Goal: Information Seeking & Learning: Learn about a topic

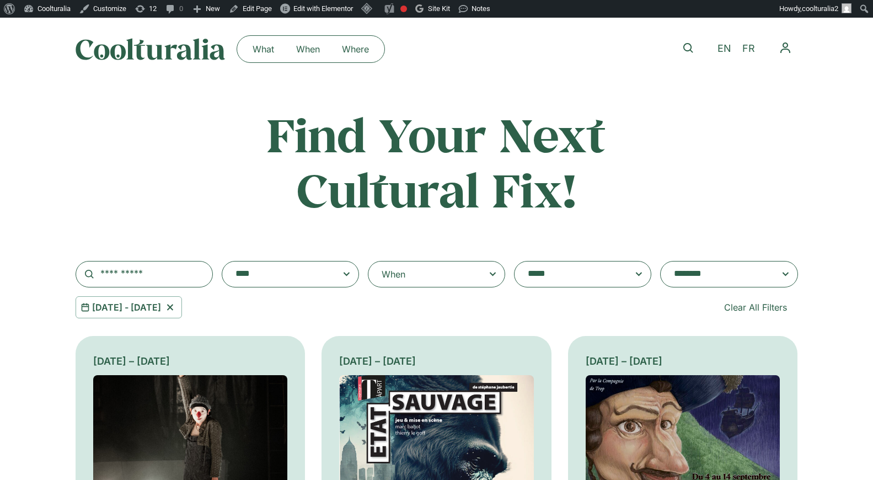
select select "**********"
click at [177, 309] on icon at bounding box center [170, 307] width 14 height 13
click at [156, 276] on input "text" at bounding box center [144, 274] width 137 height 26
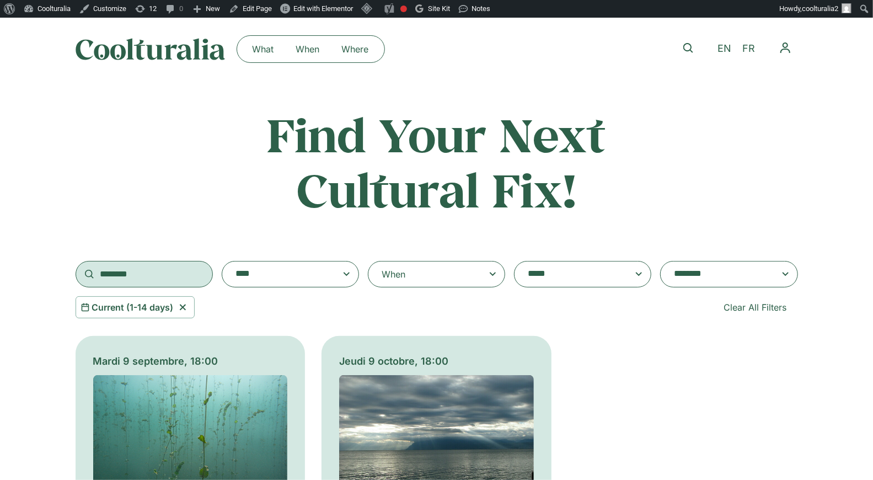
type input "********"
click at [185, 308] on icon at bounding box center [183, 307] width 14 height 13
select select
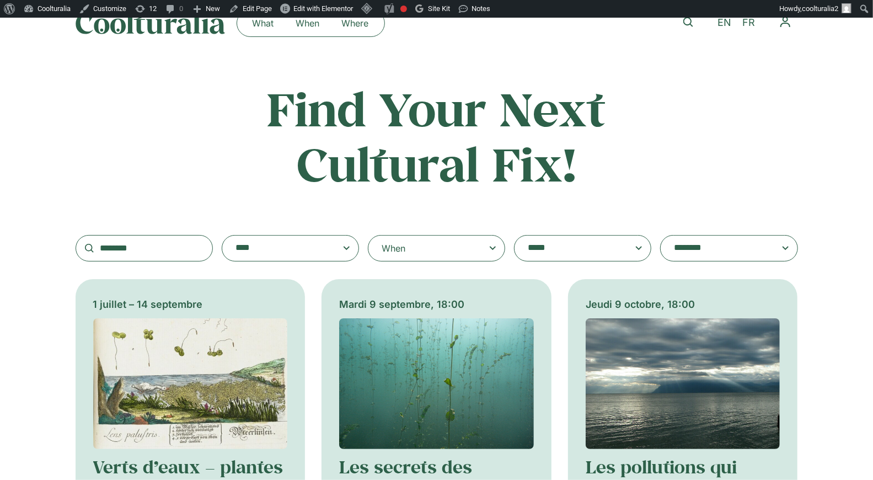
scroll to position [49, 0]
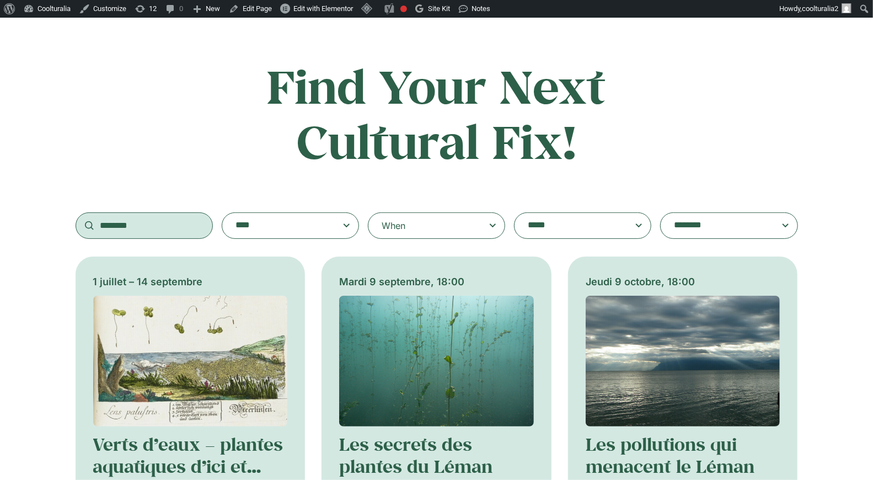
click at [164, 232] on input "********" at bounding box center [144, 225] width 137 height 26
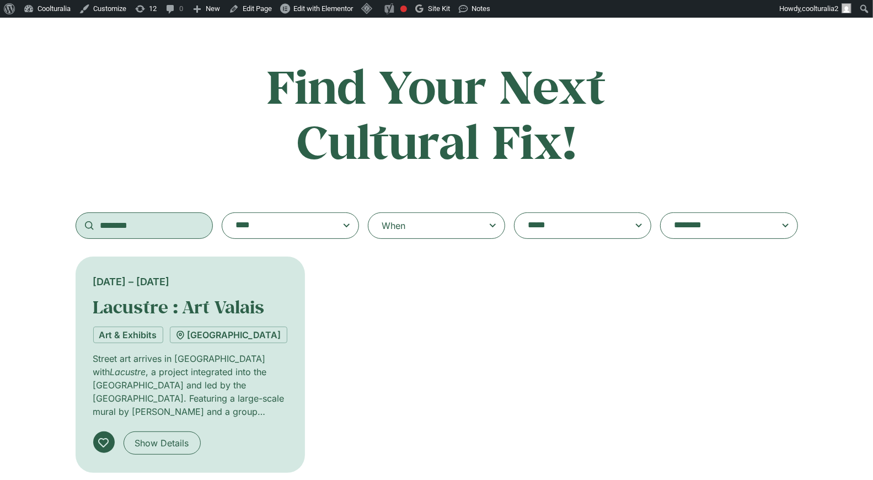
scroll to position [51, 0]
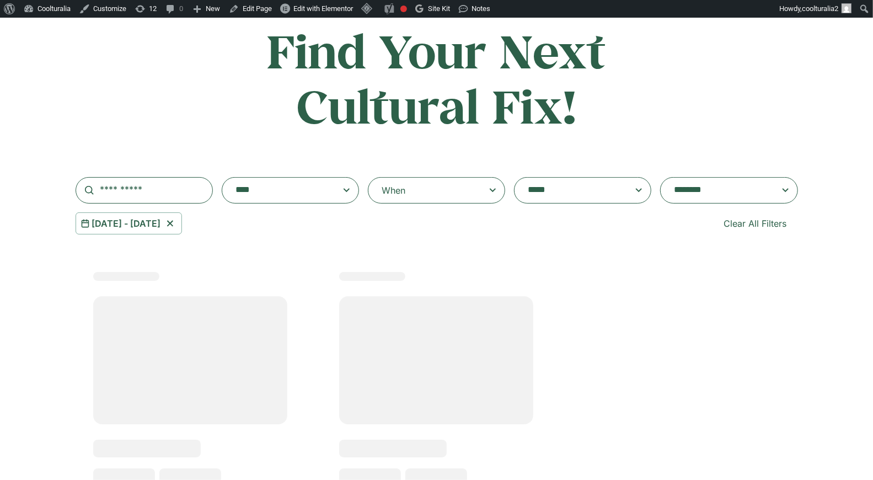
type input "********"
select select
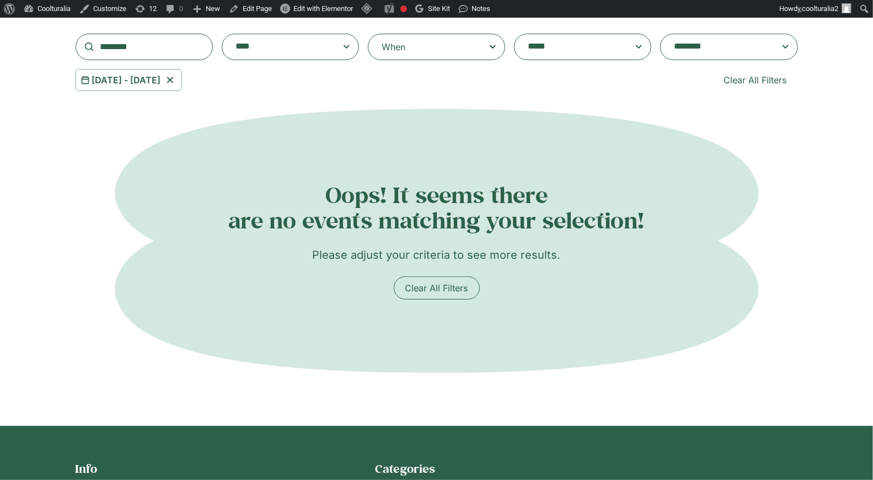
click at [177, 77] on icon at bounding box center [170, 79] width 14 height 13
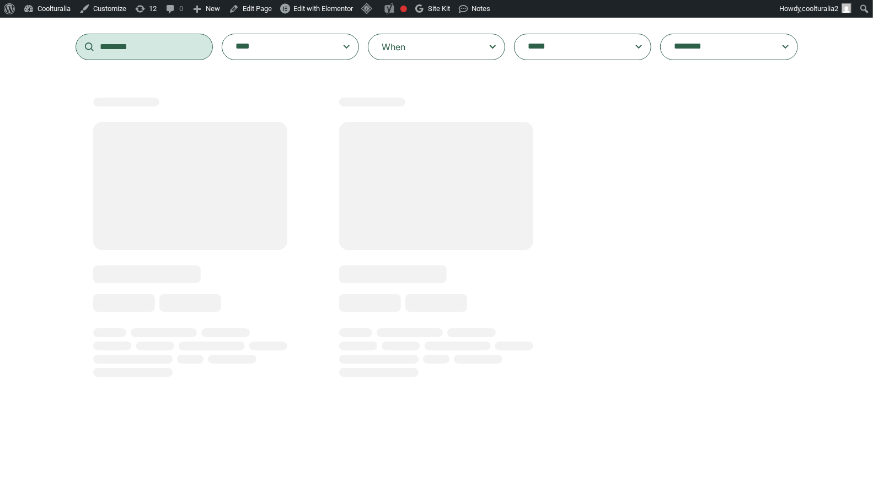
click at [153, 50] on input "********" at bounding box center [144, 47] width 137 height 26
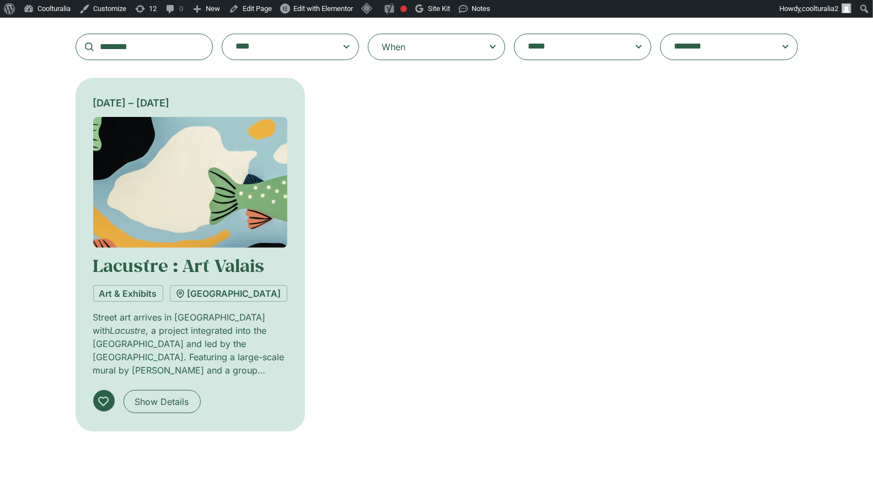
click at [201, 252] on div "3 September – 4 October Lacustre : Art Valais Art & Exhibits Centre culturel du…" at bounding box center [190, 235] width 195 height 281
click at [210, 212] on img at bounding box center [190, 182] width 195 height 131
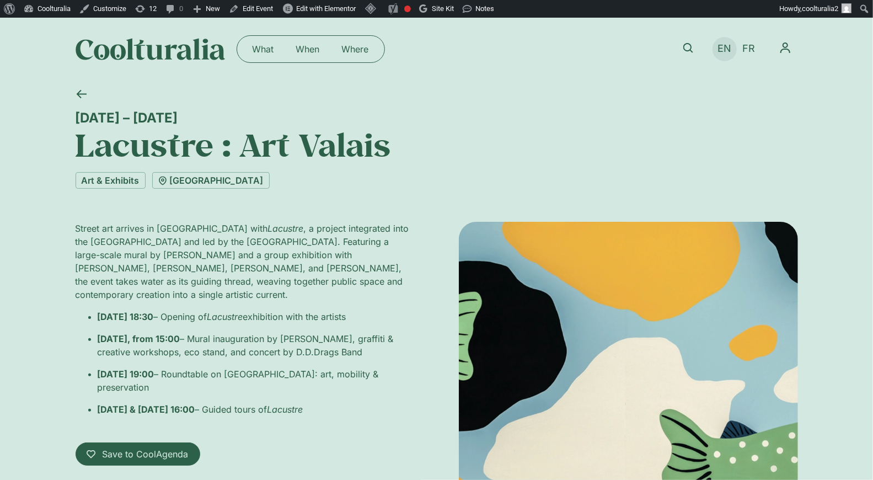
click at [726, 50] on span "EN" at bounding box center [725, 49] width 14 height 12
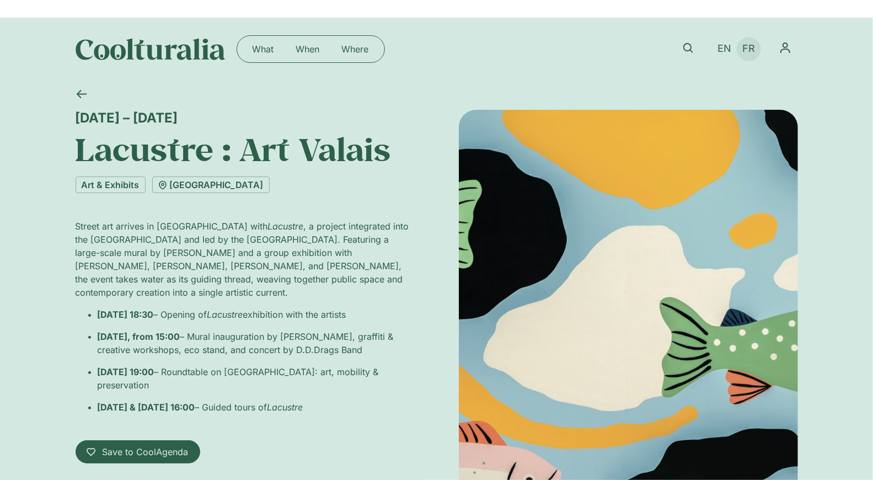
click at [749, 49] on span "FR" at bounding box center [748, 49] width 13 height 12
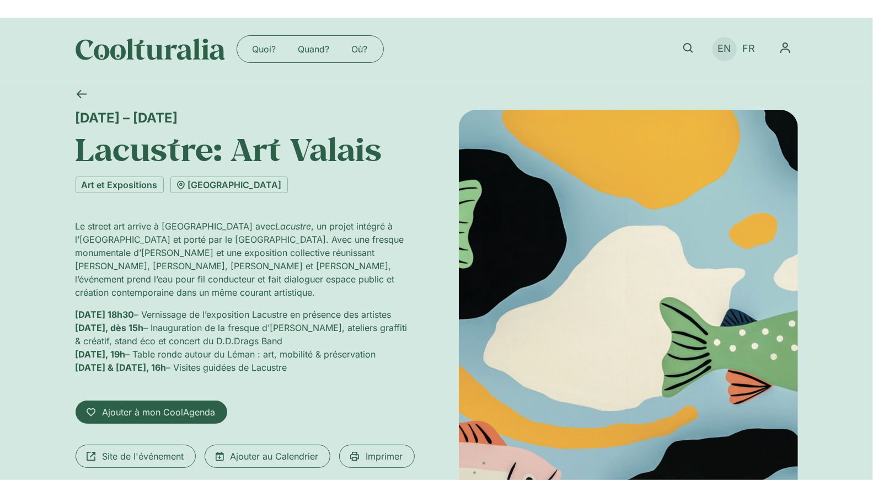
click at [723, 51] on span "EN" at bounding box center [725, 49] width 14 height 12
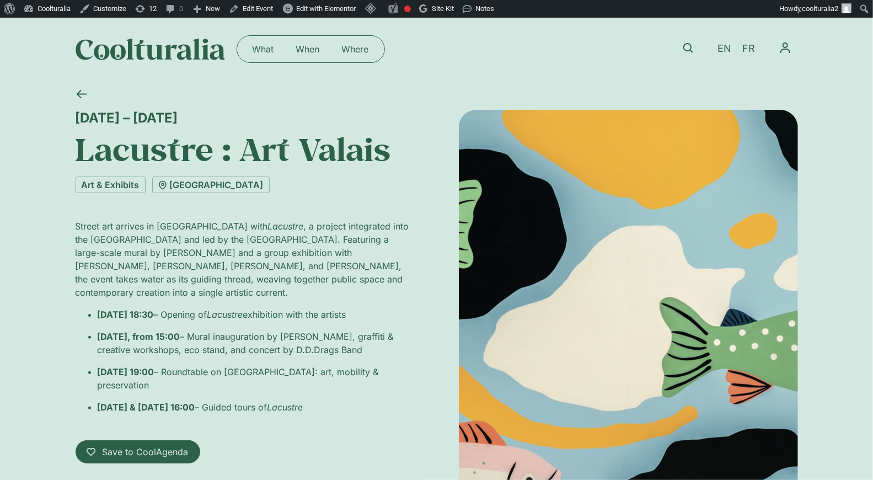
scroll to position [2, 0]
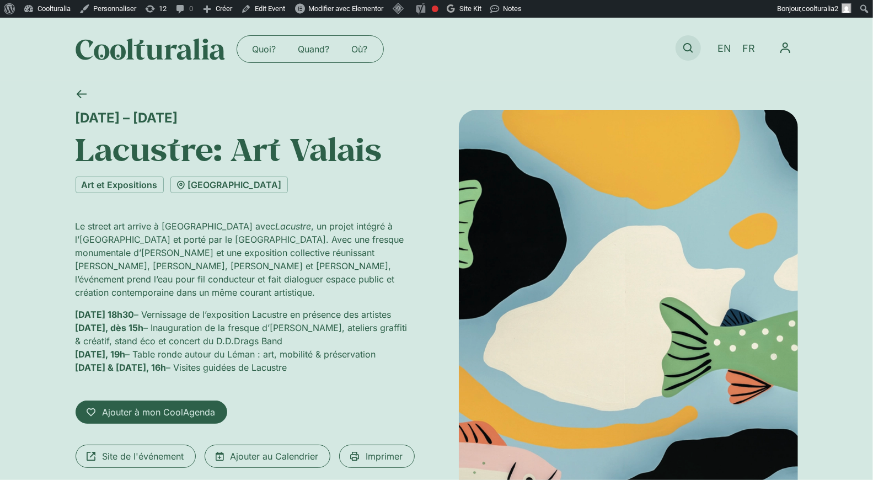
click at [688, 44] on icon at bounding box center [688, 48] width 10 height 10
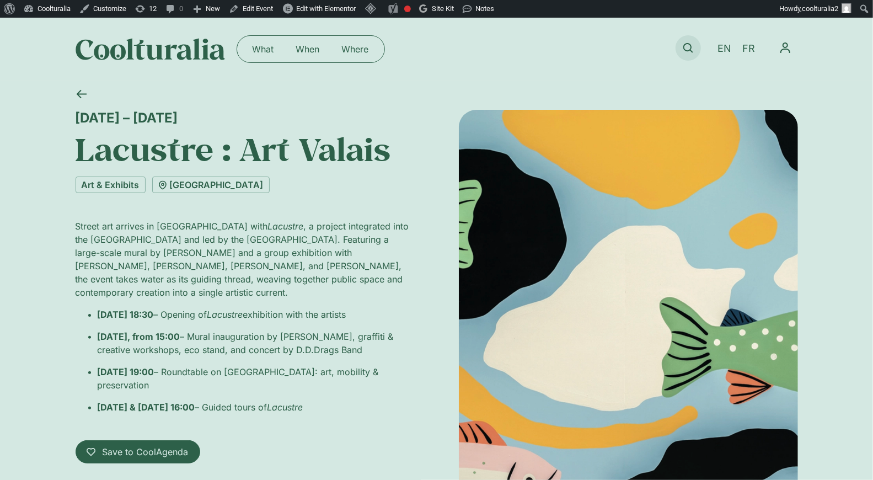
click at [691, 48] on icon at bounding box center [688, 48] width 10 height 10
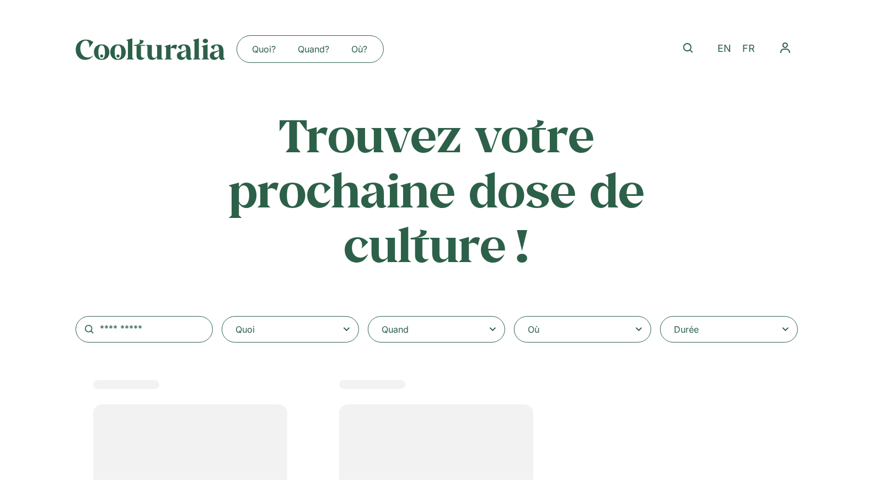
select select
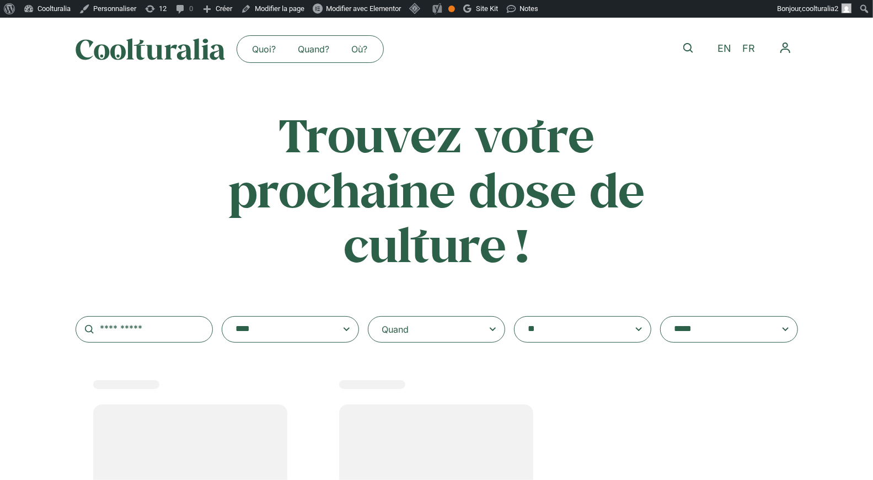
click at [554, 328] on textarea "**********" at bounding box center [572, 329] width 88 height 15
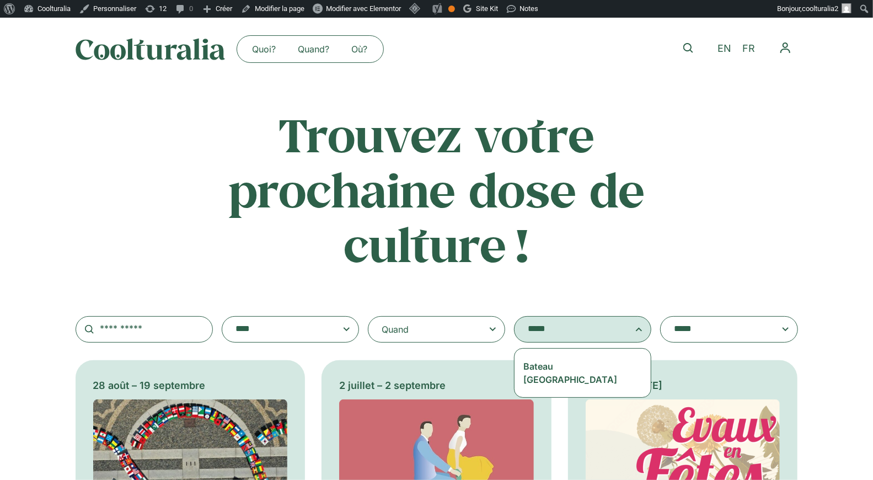
type textarea "*****"
select select "***"
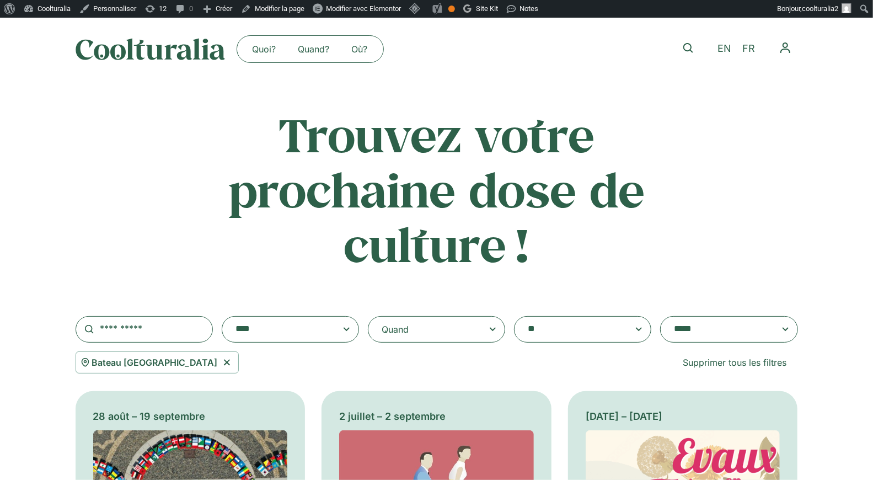
scroll to position [91, 0]
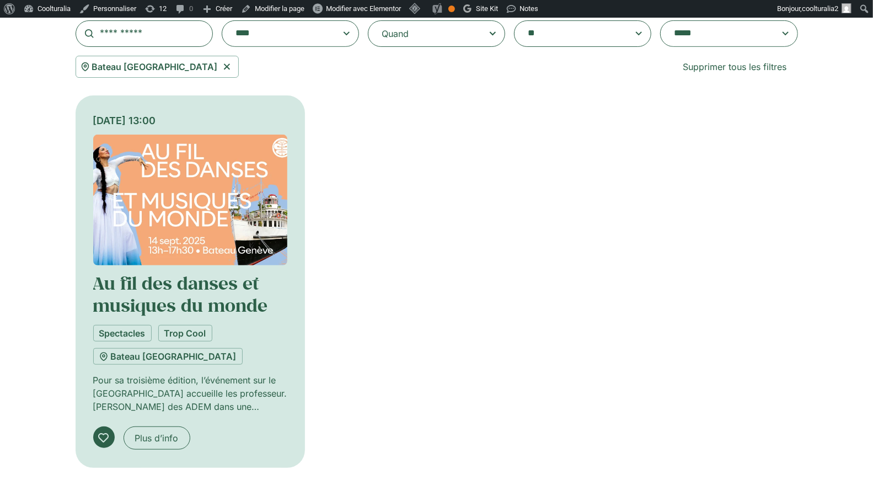
scroll to position [298, 0]
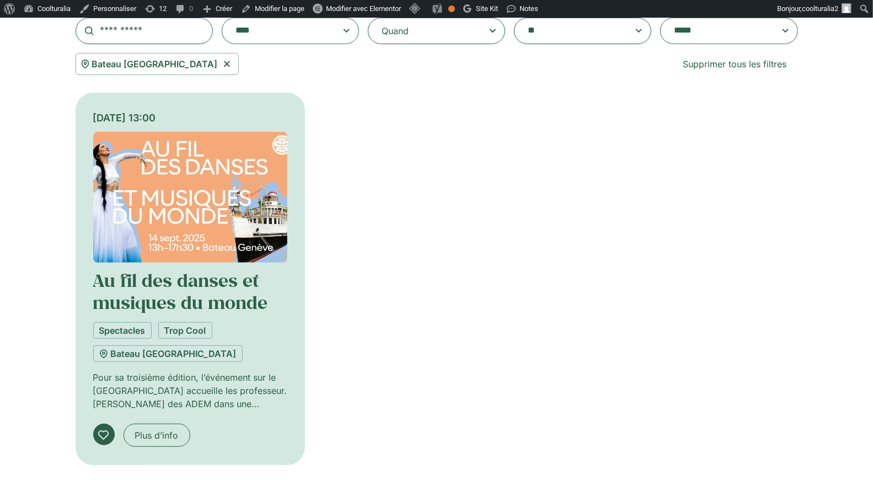
click at [149, 190] on img at bounding box center [190, 197] width 195 height 131
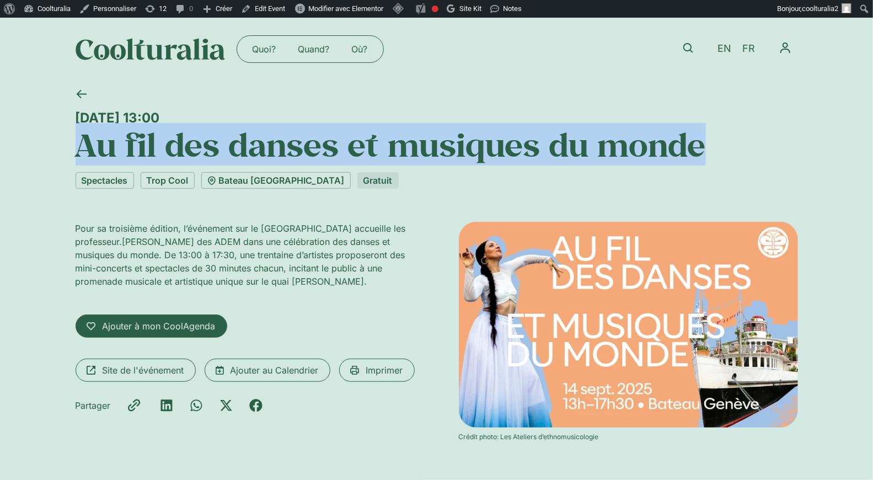
drag, startPoint x: 704, startPoint y: 147, endPoint x: 71, endPoint y: 128, distance: 633.5
click at [71, 128] on div "Dimanche 14 septembre, 13:00 Au fil des danses et musiques du monde Spectacles …" at bounding box center [436, 281] width 873 height 401
copy h1 "Au fil des danses et musiques du monde"
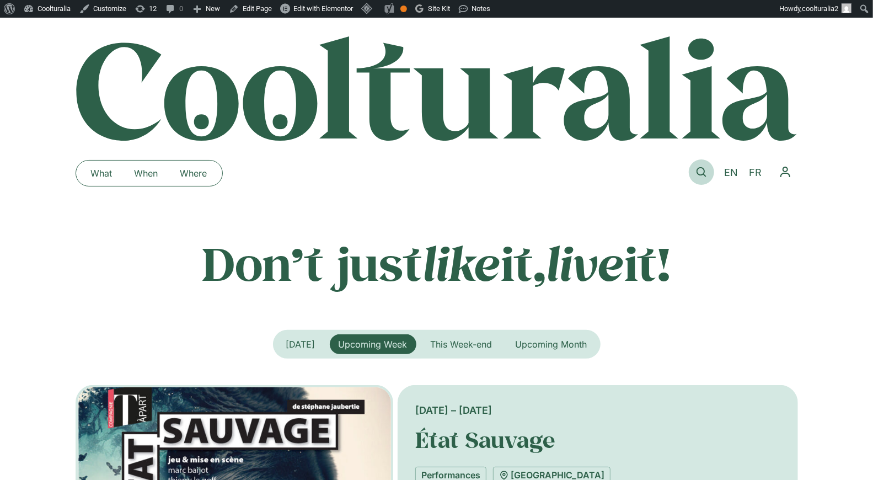
click at [703, 170] on icon at bounding box center [702, 172] width 10 height 10
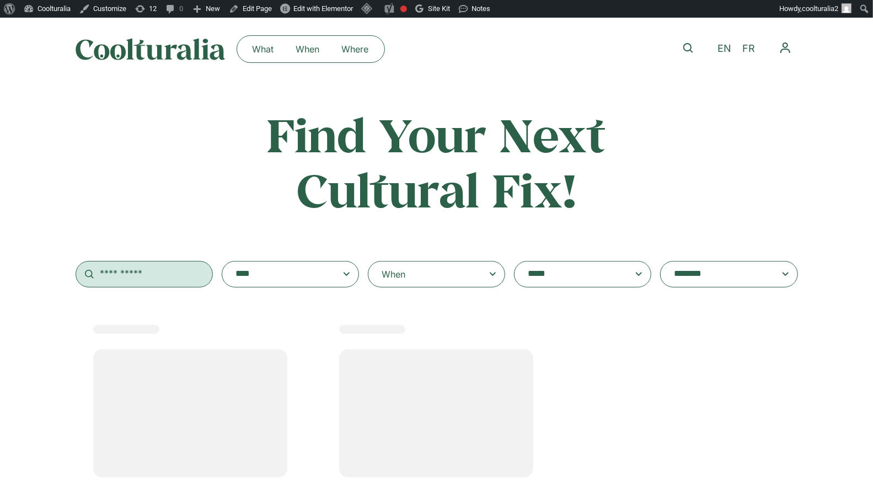
click at [161, 280] on input "text" at bounding box center [144, 274] width 137 height 26
select select
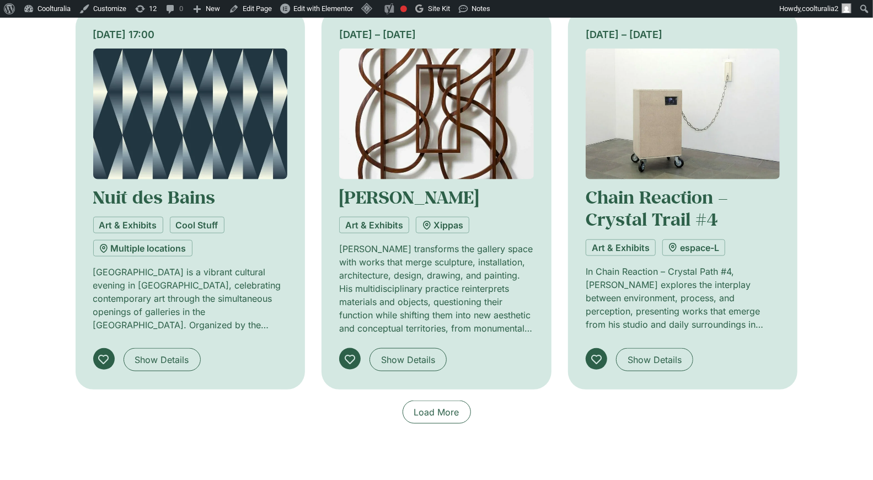
type input "**********"
click at [190, 126] on img at bounding box center [190, 114] width 195 height 131
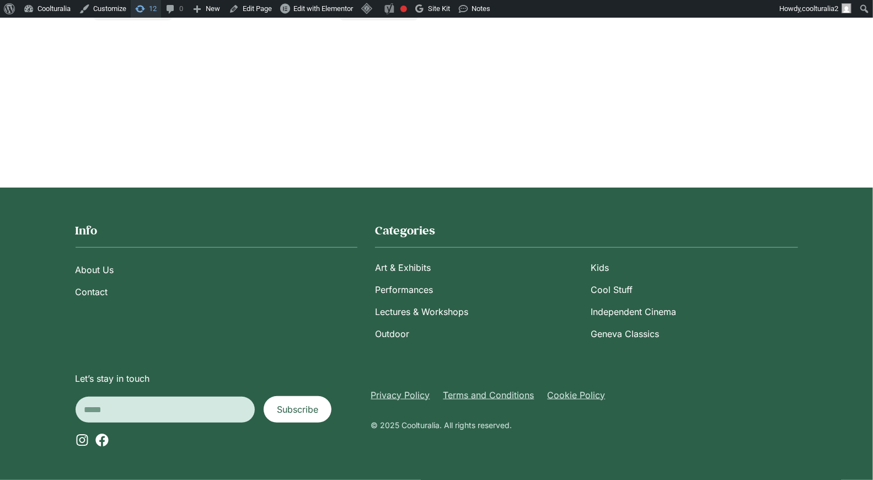
scroll to position [586, 0]
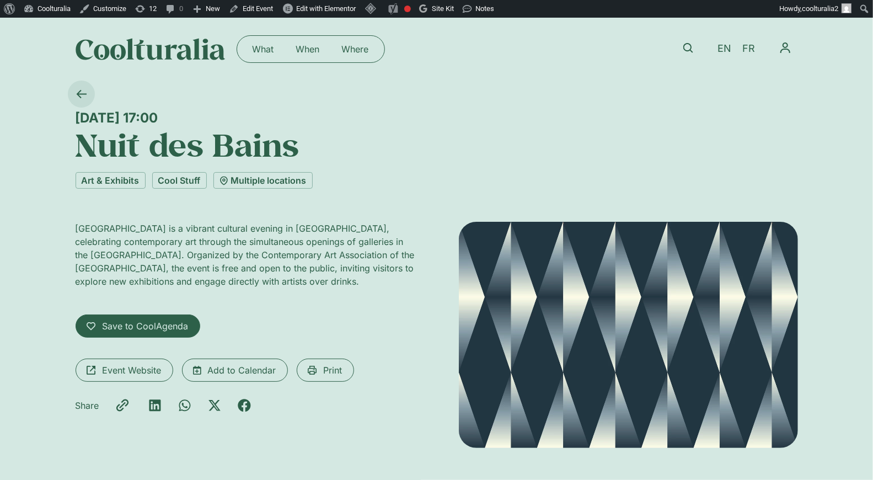
click at [87, 93] on link at bounding box center [81, 94] width 27 height 27
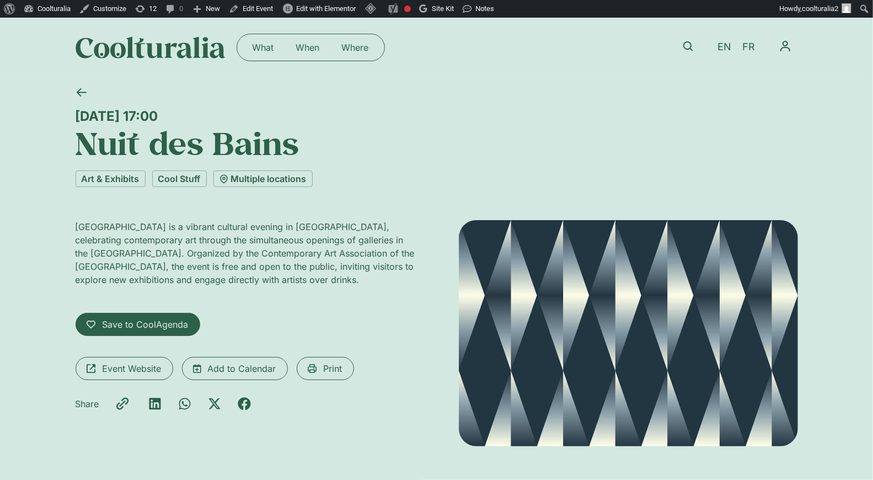
scroll to position [7, 0]
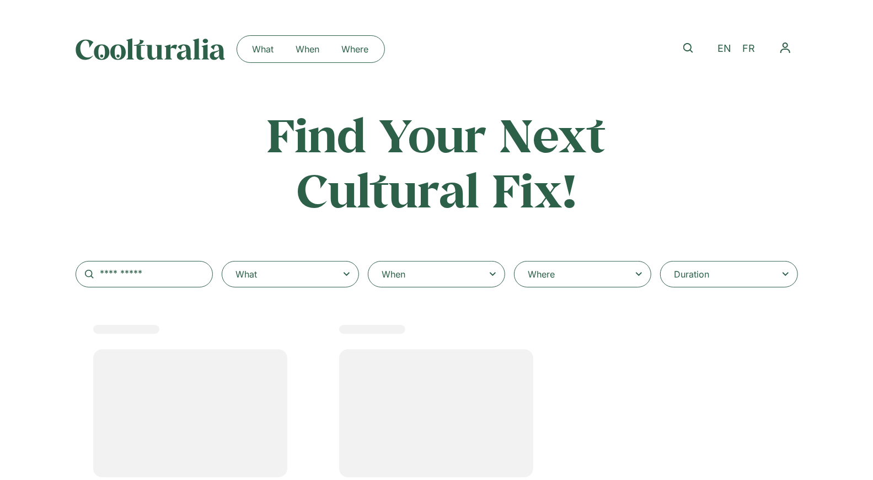
type input "**********"
select select
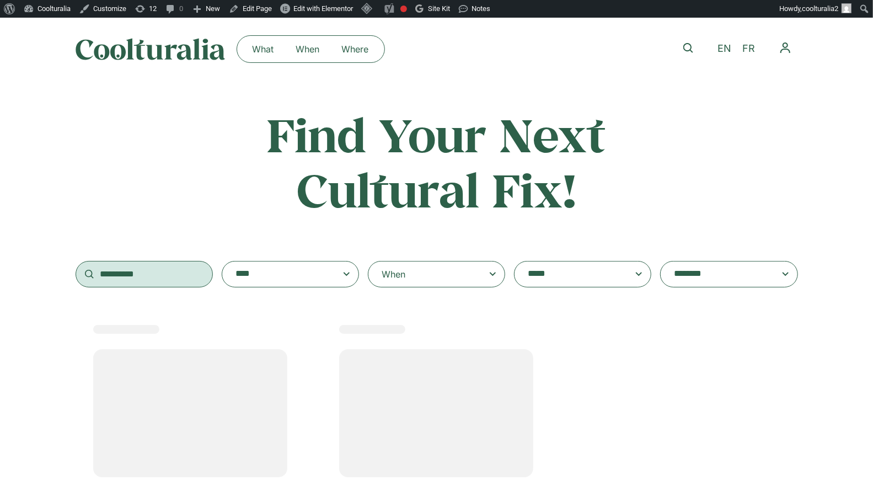
click at [179, 272] on input "**********" at bounding box center [144, 274] width 137 height 26
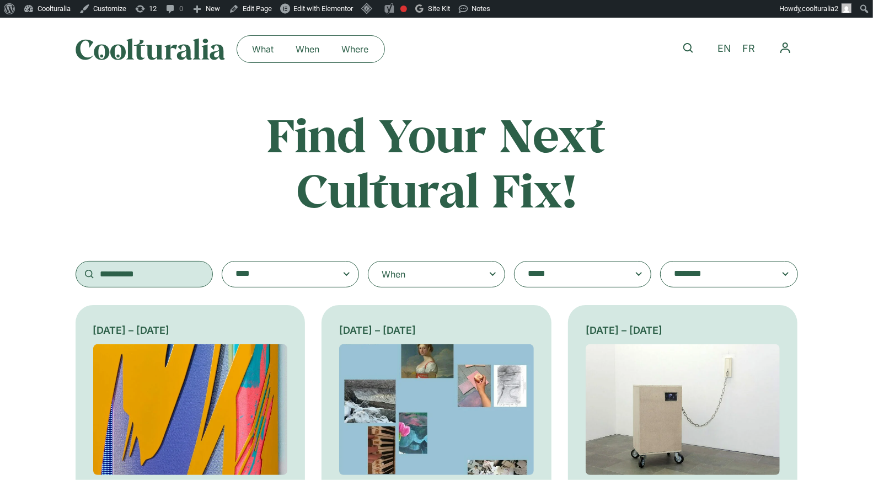
click at [179, 272] on input "**********" at bounding box center [144, 274] width 137 height 26
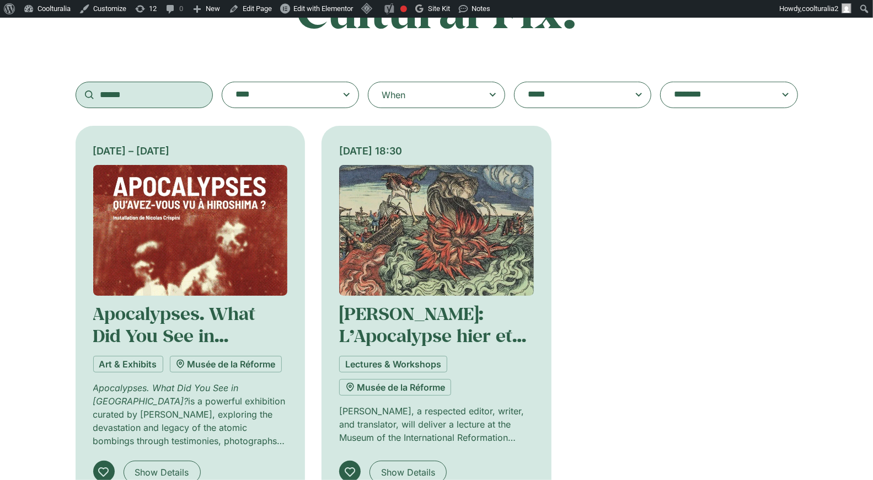
scroll to position [180, 0]
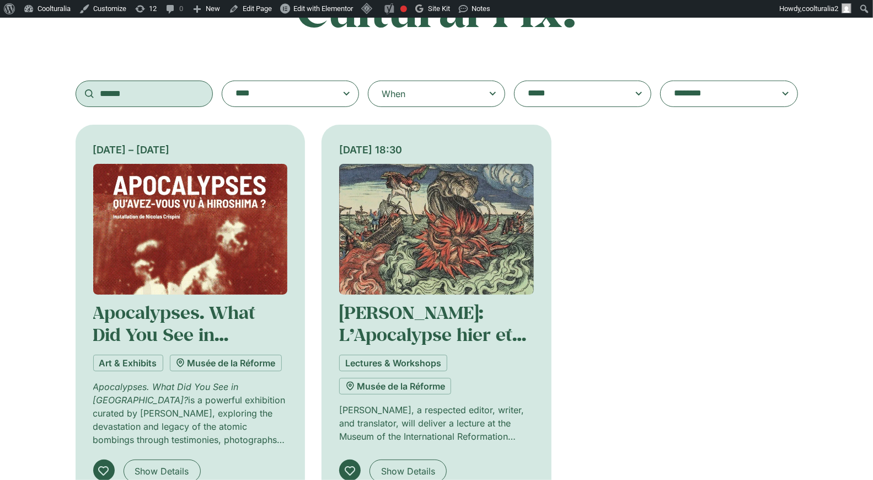
type input "******"
click at [158, 154] on div "10 September 2025 – 11 January 2026" at bounding box center [190, 149] width 195 height 15
click at [168, 247] on img at bounding box center [190, 229] width 195 height 131
click at [162, 310] on link "Apocalypses. What Did You See in Hiroshima?" at bounding box center [187, 335] width 188 height 68
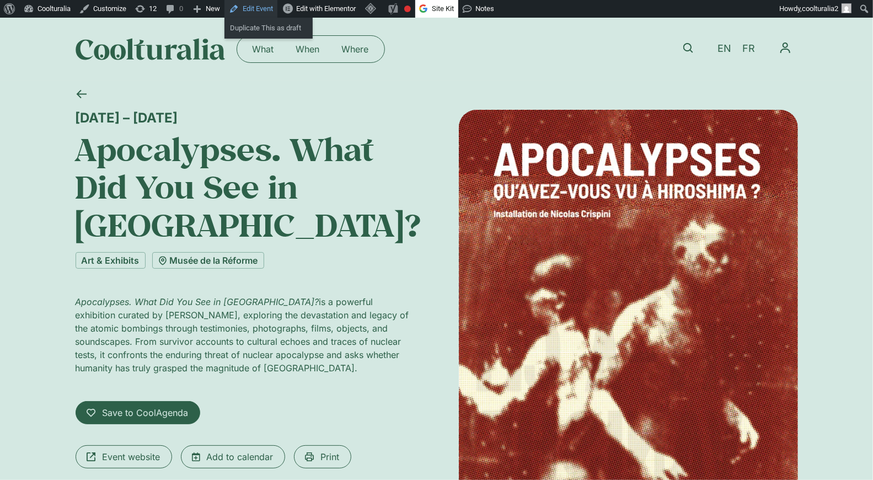
scroll to position [2, 0]
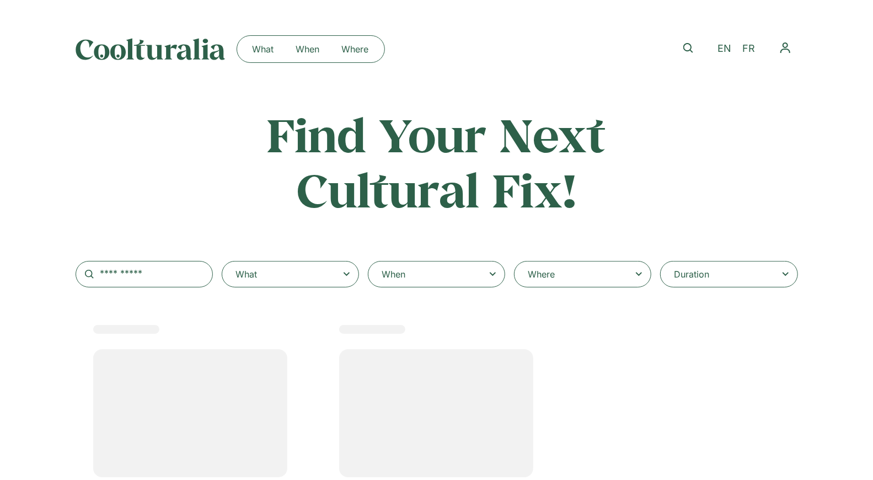
drag, startPoint x: 152, startPoint y: 297, endPoint x: 158, endPoint y: 280, distance: 18.1
click at [152, 296] on div "**********" at bounding box center [436, 412] width 873 height 611
select select
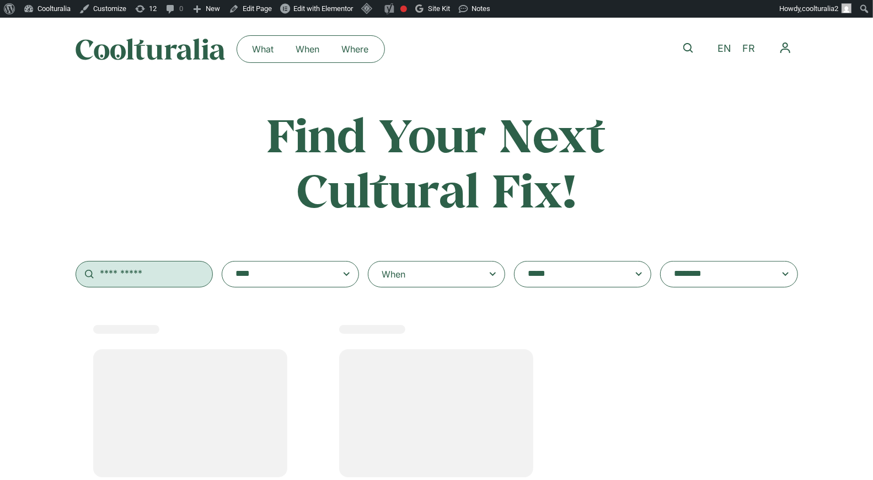
click at [158, 279] on input "text" at bounding box center [144, 274] width 137 height 26
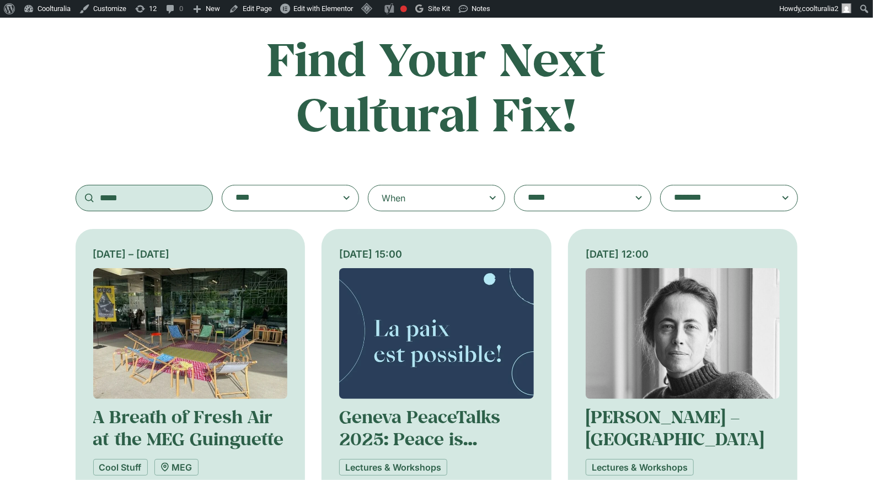
scroll to position [78, 0]
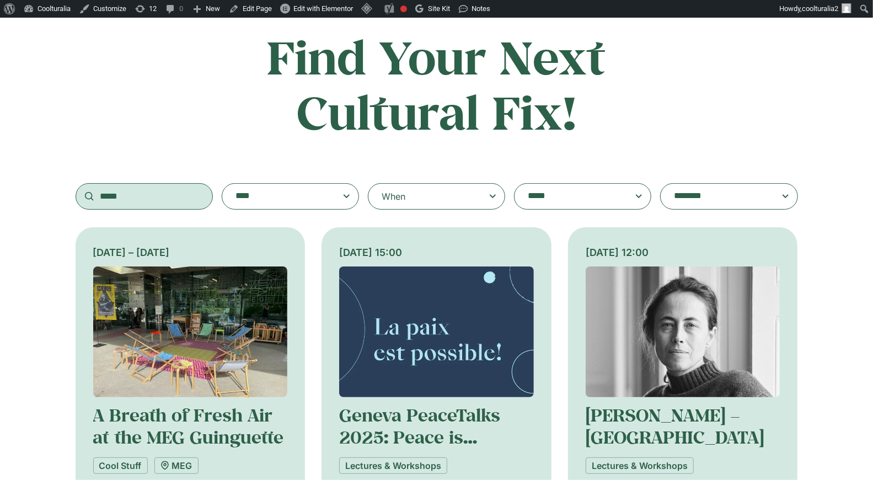
type input "*****"
click at [423, 338] on img at bounding box center [436, 331] width 195 height 131
click at [456, 335] on img at bounding box center [436, 331] width 195 height 131
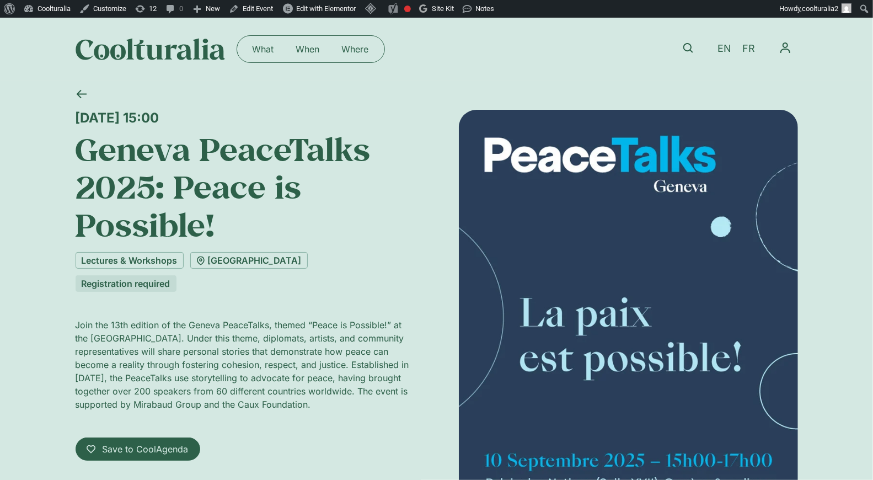
scroll to position [2, 0]
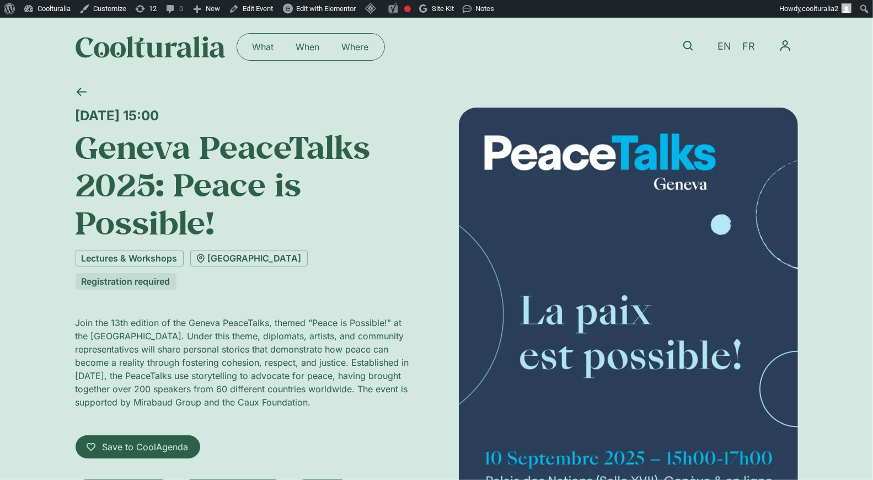
drag, startPoint x: 297, startPoint y: 119, endPoint x: 46, endPoint y: 116, distance: 250.5
click at [46, 116] on div "[DATE] 15:00 Geneva PeaceTalks 2025: Peace is Possible! Lectures & Workshops [G…" at bounding box center [436, 331] width 873 height 507
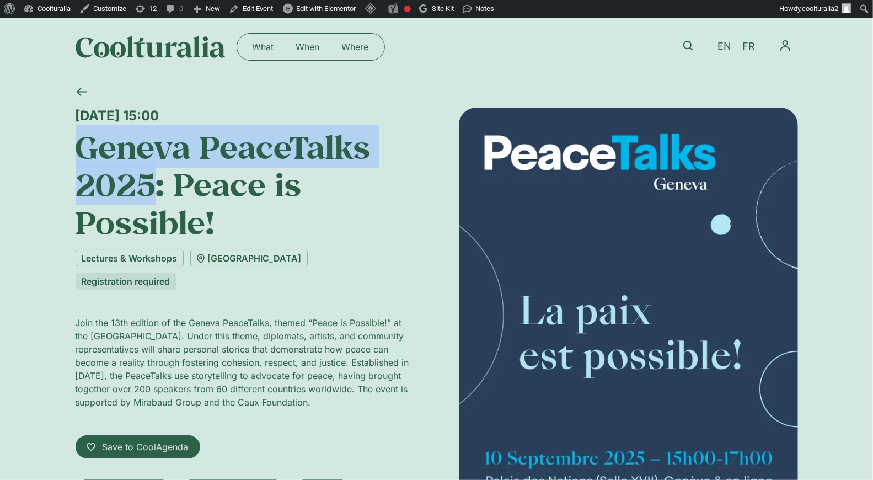
drag, startPoint x: 154, startPoint y: 183, endPoint x: 62, endPoint y: 144, distance: 100.1
click at [62, 144] on div "Wednesday 10 September, 15:00 Geneva PeaceTalks 2025: Peace is Possible! Lectur…" at bounding box center [436, 331] width 873 height 507
copy h1 "Geneva PeaceTalks 2025"
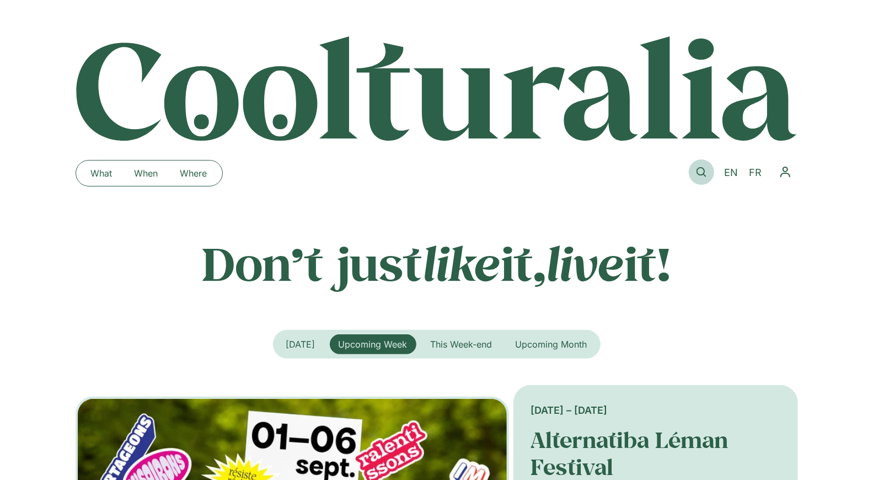
click at [698, 169] on icon at bounding box center [702, 172] width 10 height 10
click at [699, 172] on icon at bounding box center [702, 172] width 10 height 10
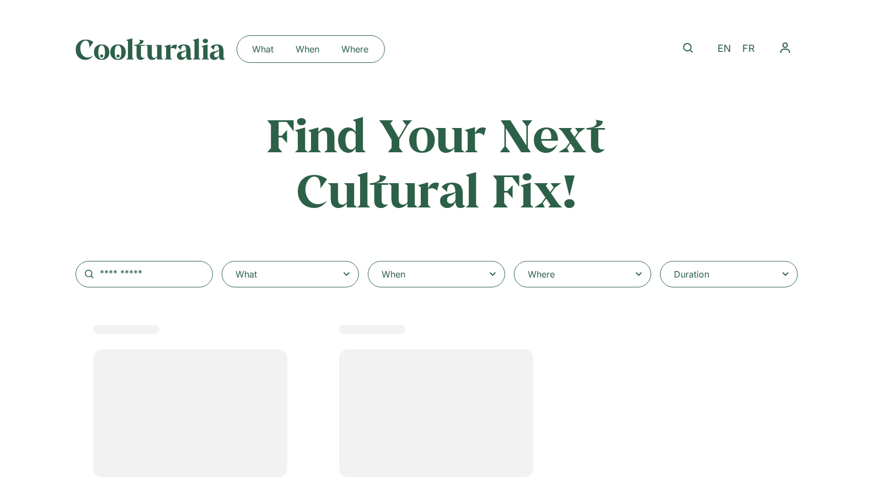
click at [437, 273] on div "When" at bounding box center [436, 274] width 137 height 26
click at [0, 0] on input "When" at bounding box center [0, 0] width 0 height 0
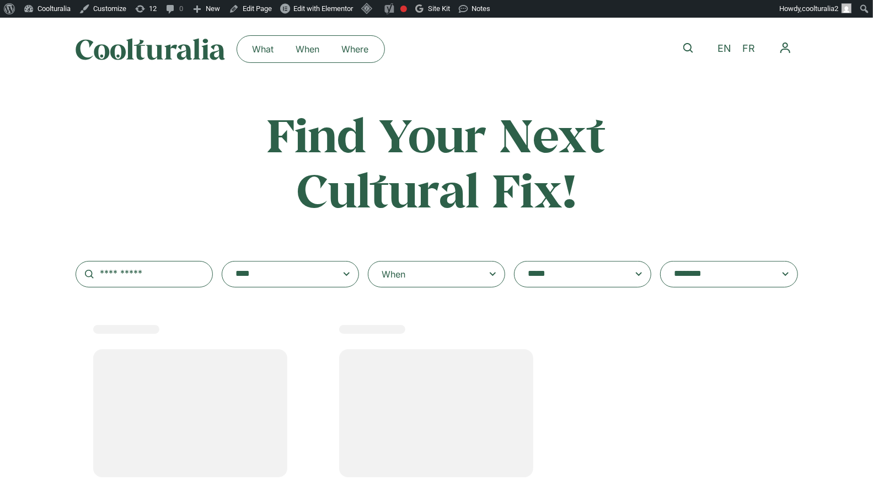
select select
click at [447, 279] on div "When" at bounding box center [436, 274] width 137 height 26
click at [0, 0] on input "When" at bounding box center [0, 0] width 0 height 0
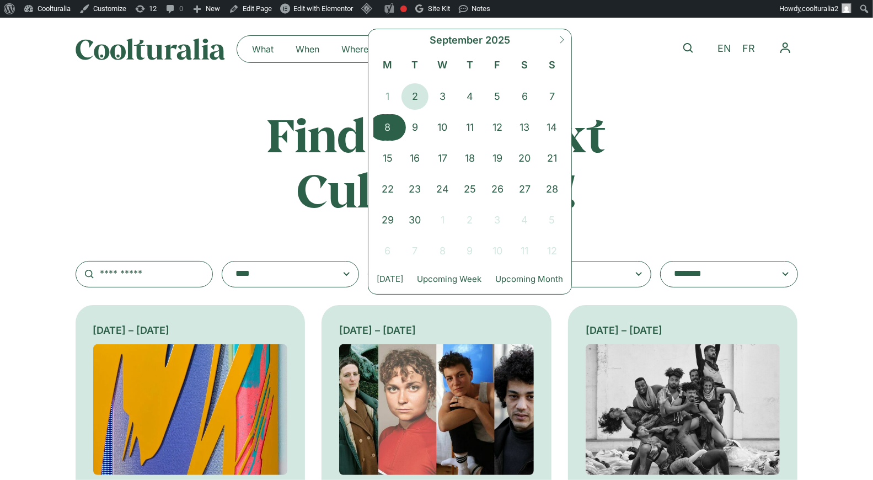
click at [391, 126] on span "8" at bounding box center [388, 127] width 28 height 26
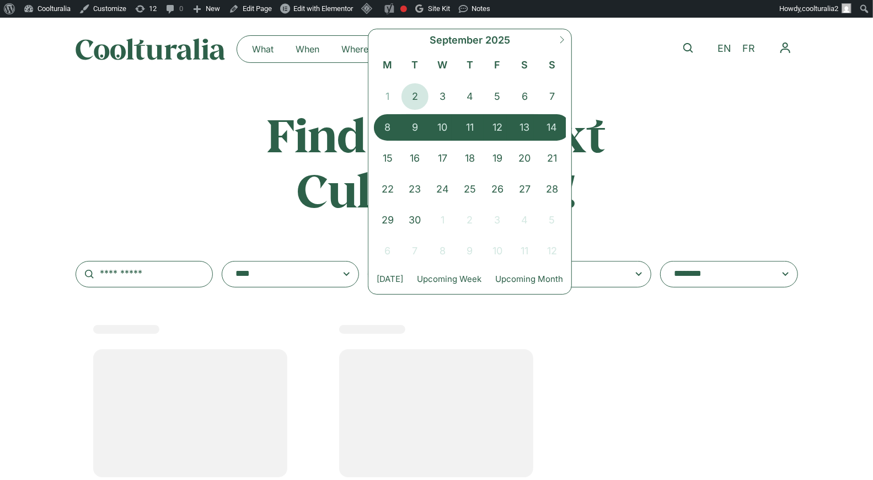
click at [558, 125] on span "14" at bounding box center [552, 127] width 28 height 26
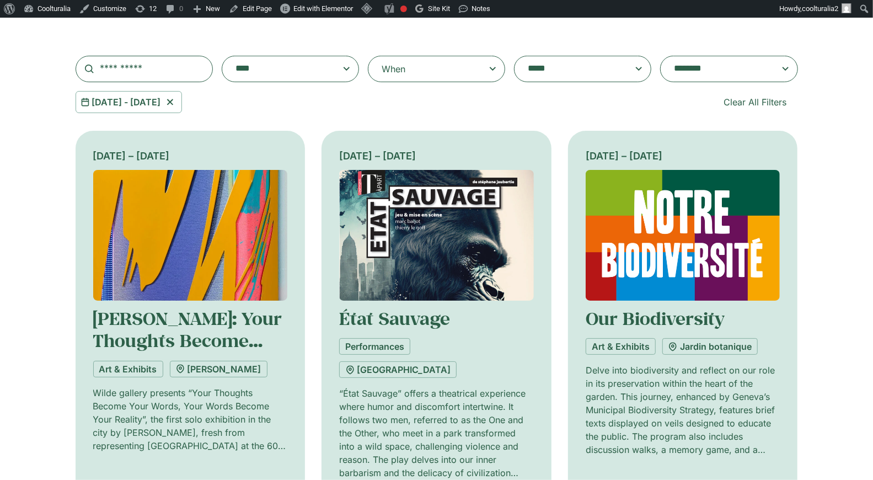
scroll to position [207, 0]
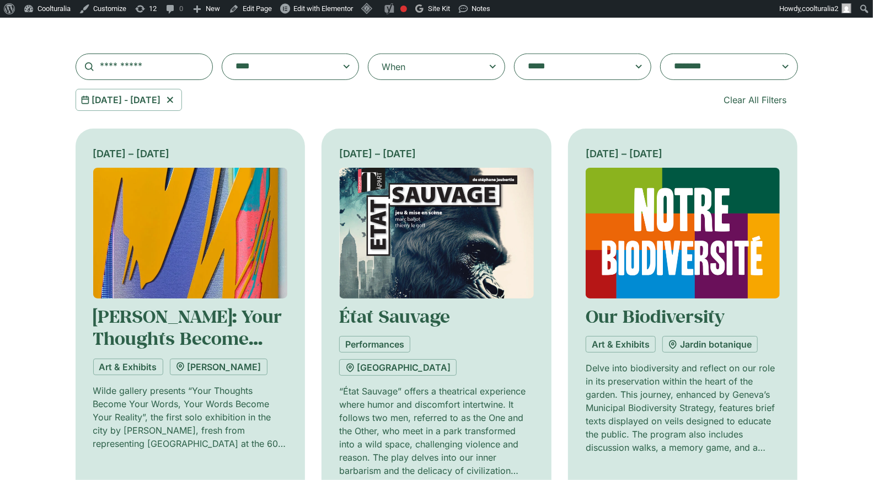
click at [705, 69] on textarea "**********" at bounding box center [718, 66] width 88 height 15
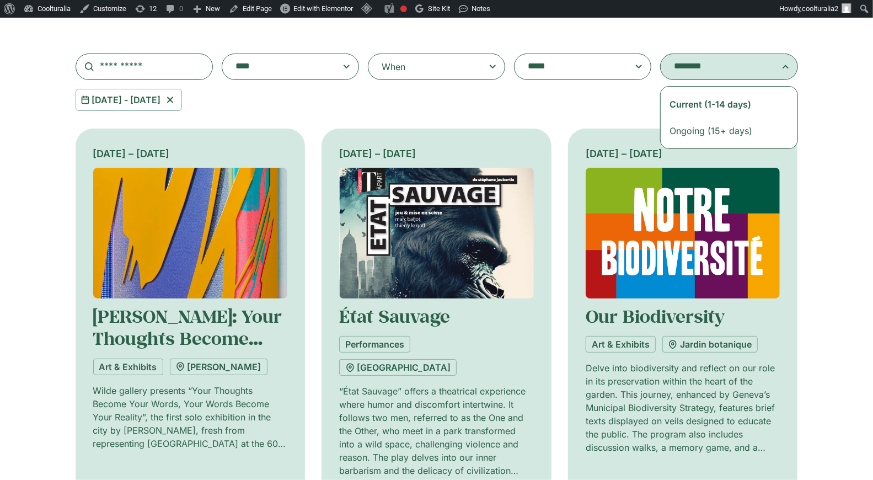
select select "**********"
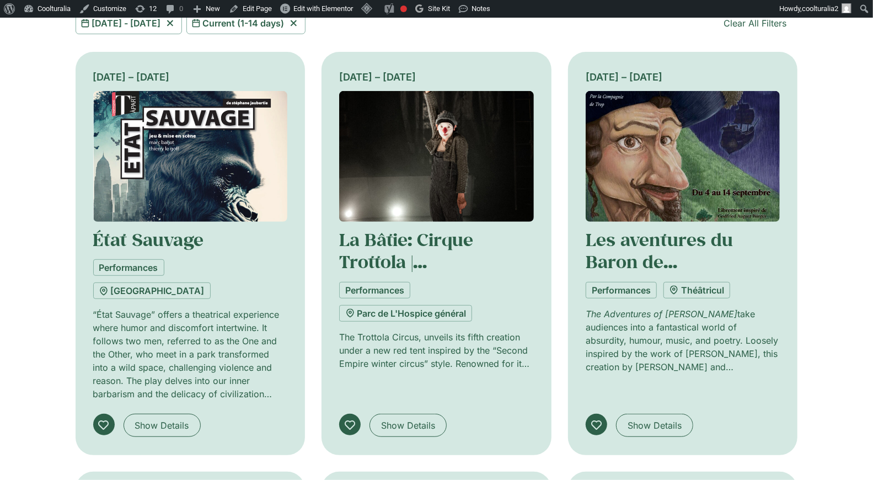
scroll to position [287, 0]
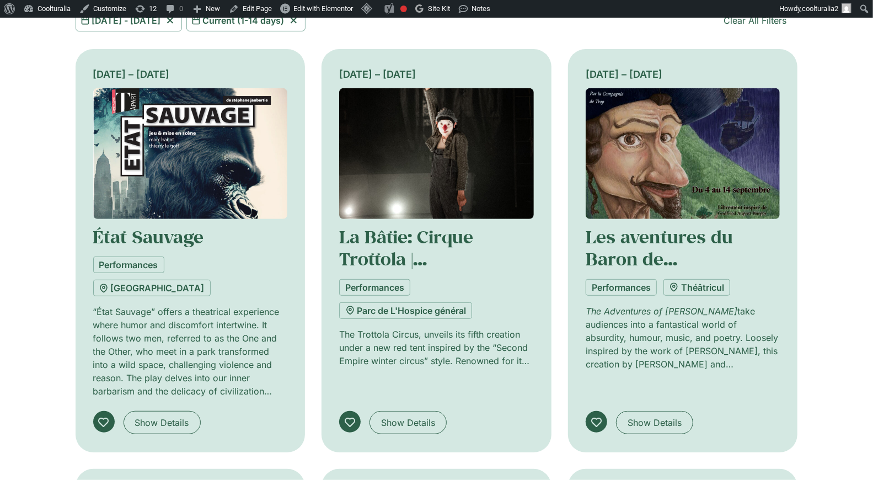
click at [432, 156] on img at bounding box center [436, 153] width 195 height 131
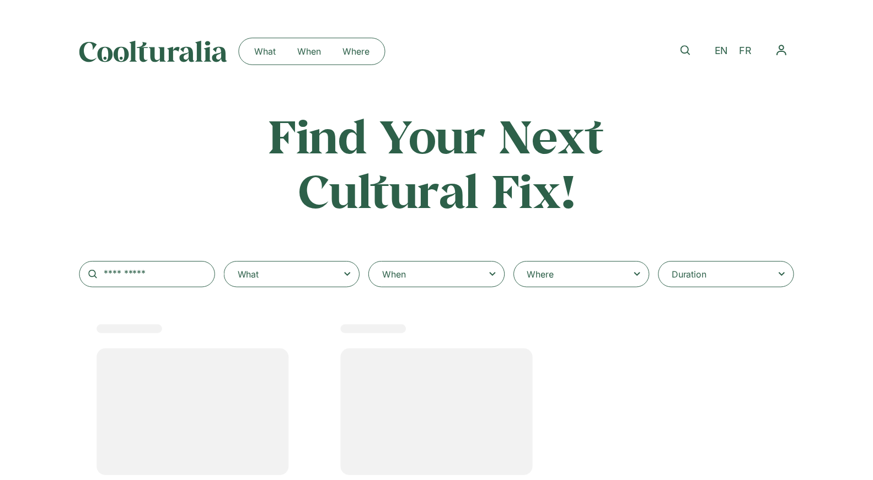
scroll to position [207, 0]
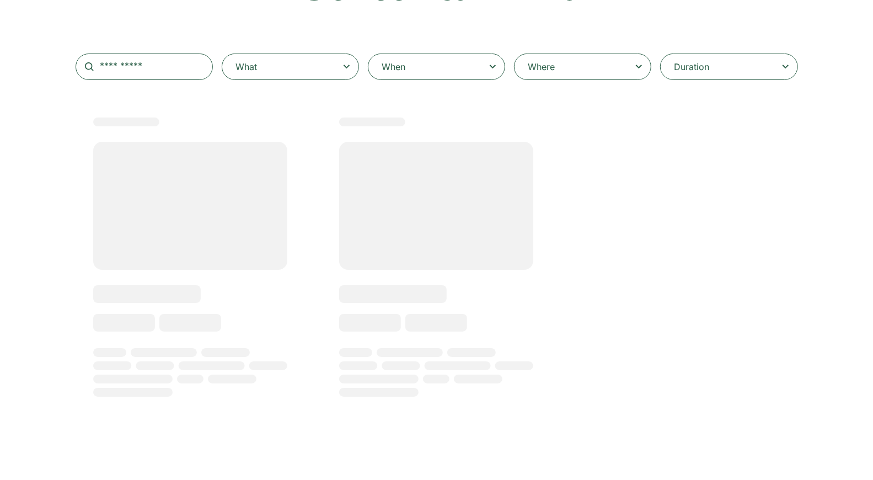
select select
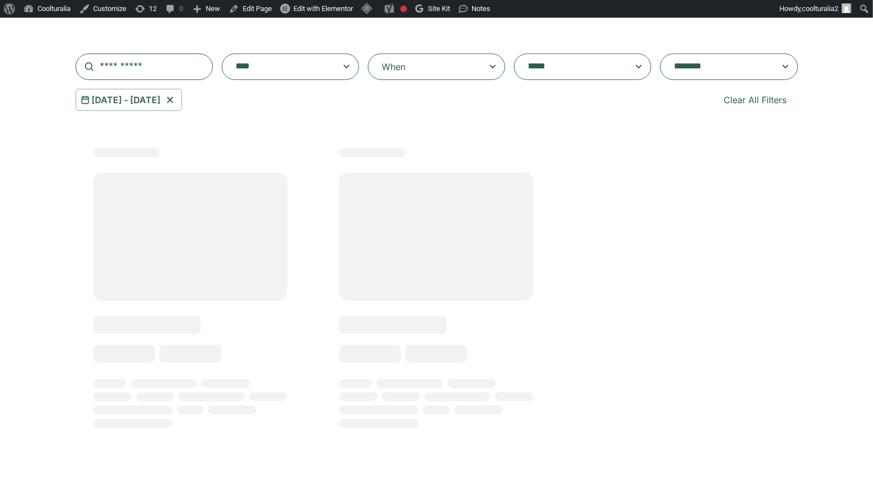
click at [392, 98] on div "8 Sep 2025 - 14 Sep 2025 Clear All Filters" at bounding box center [437, 100] width 723 height 22
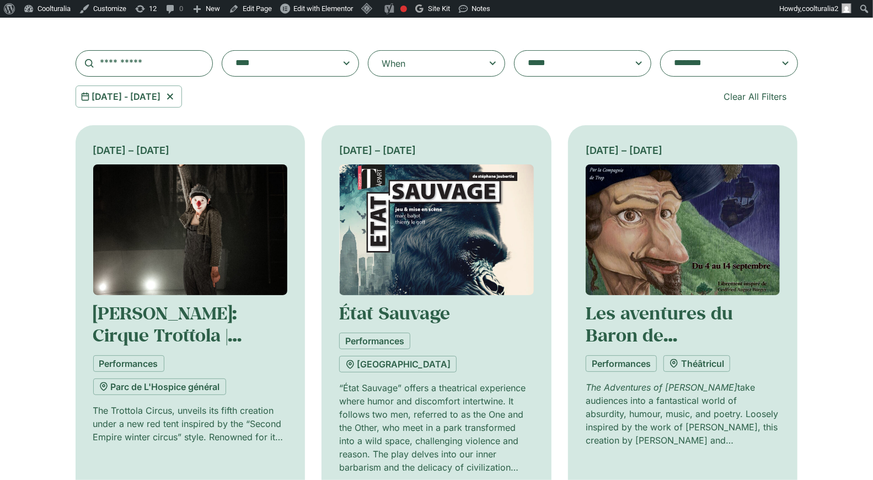
scroll to position [213, 0]
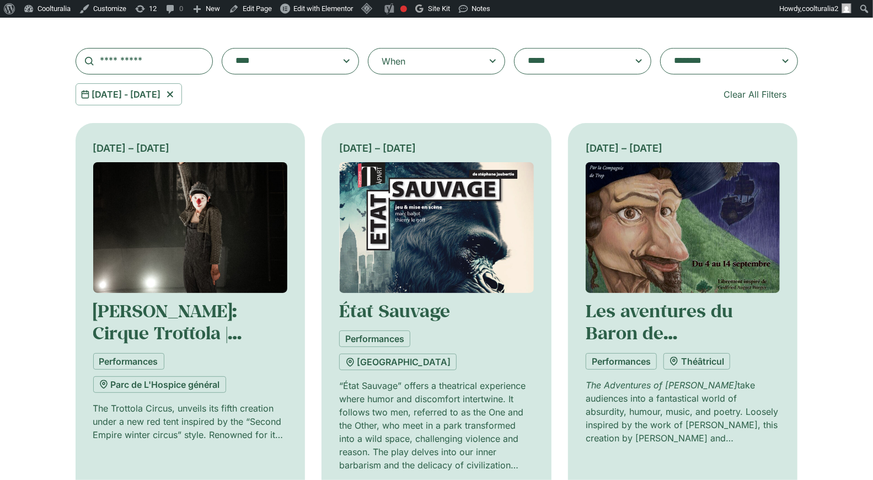
click at [762, 60] on textarea "**********" at bounding box center [718, 61] width 88 height 15
click at [714, 51] on span at bounding box center [728, 61] width 137 height 26
click at [661, 49] on select "**********" at bounding box center [660, 48] width 1 height 1
click at [713, 62] on textarea "**********" at bounding box center [718, 61] width 88 height 15
click at [623, 98] on div "8 Sep 2025 - 14 Sep 2025 Clear All Filters" at bounding box center [437, 94] width 723 height 22
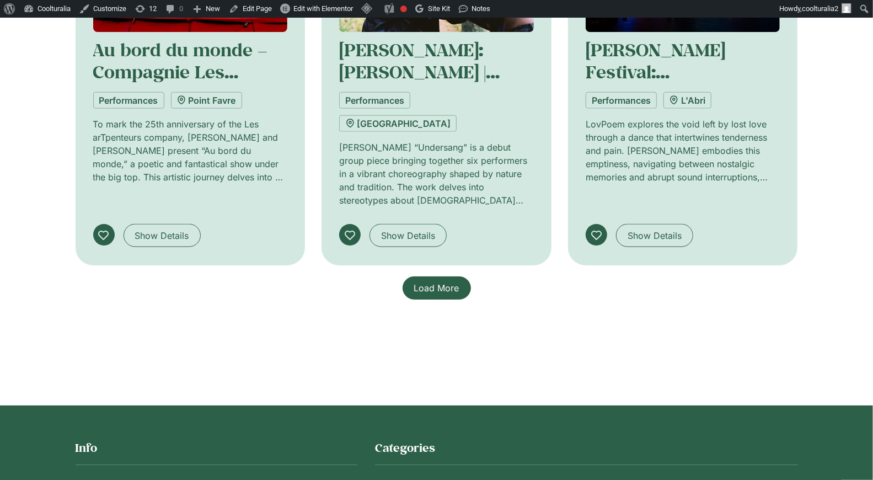
click at [425, 276] on link "Load More" at bounding box center [437, 287] width 68 height 23
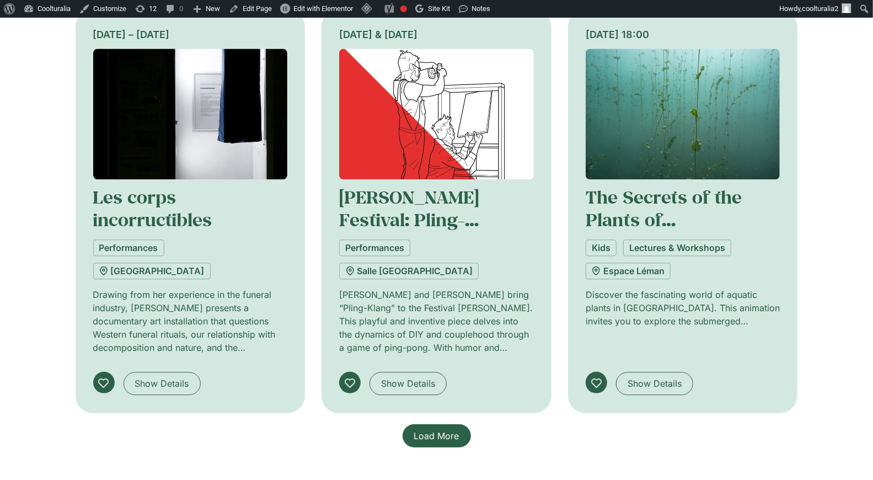
scroll to position [1589, 0]
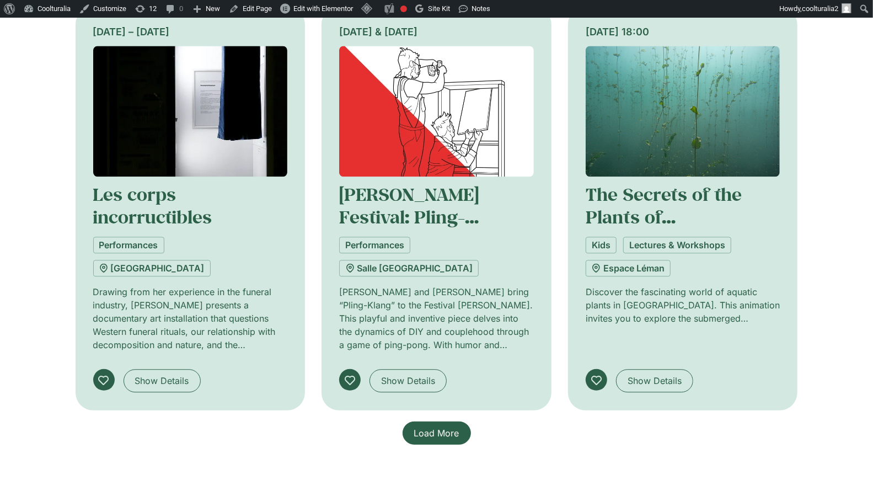
click at [423, 426] on span "Load More" at bounding box center [436, 432] width 45 height 13
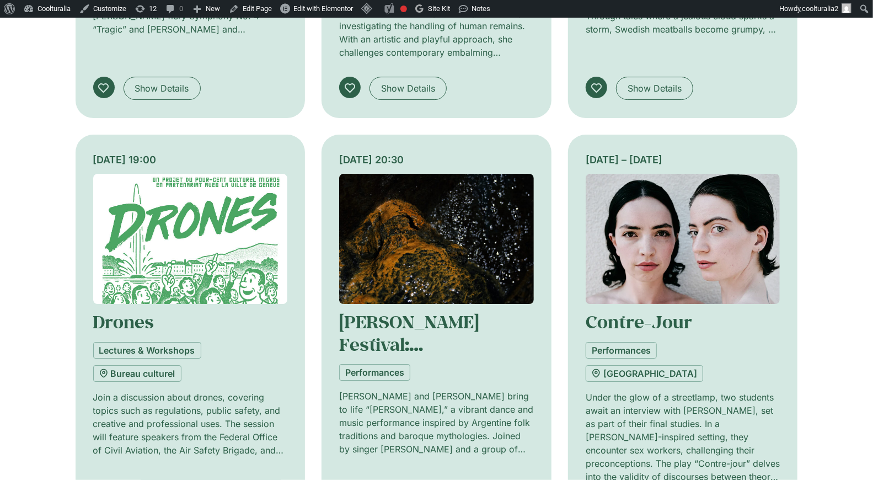
scroll to position [2300, 0]
click at [684, 174] on img at bounding box center [683, 239] width 195 height 131
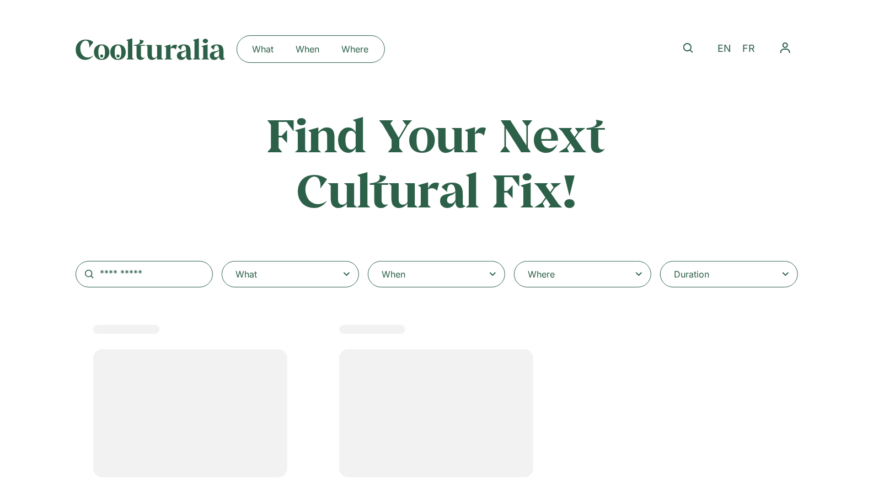
select select
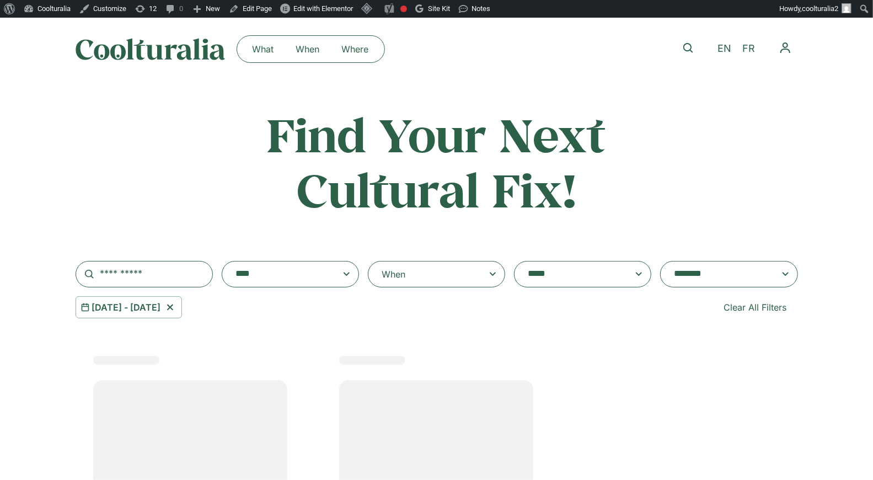
click at [699, 261] on span at bounding box center [728, 274] width 137 height 26
click at [661, 261] on select "**********" at bounding box center [660, 261] width 1 height 1
click at [699, 276] on textarea "**********" at bounding box center [718, 273] width 88 height 15
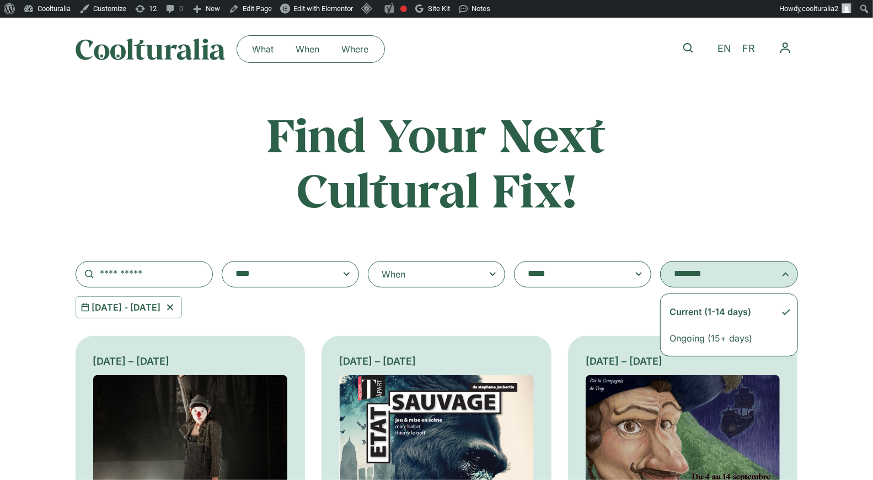
click at [658, 180] on div "**********" at bounding box center [437, 212] width 723 height 211
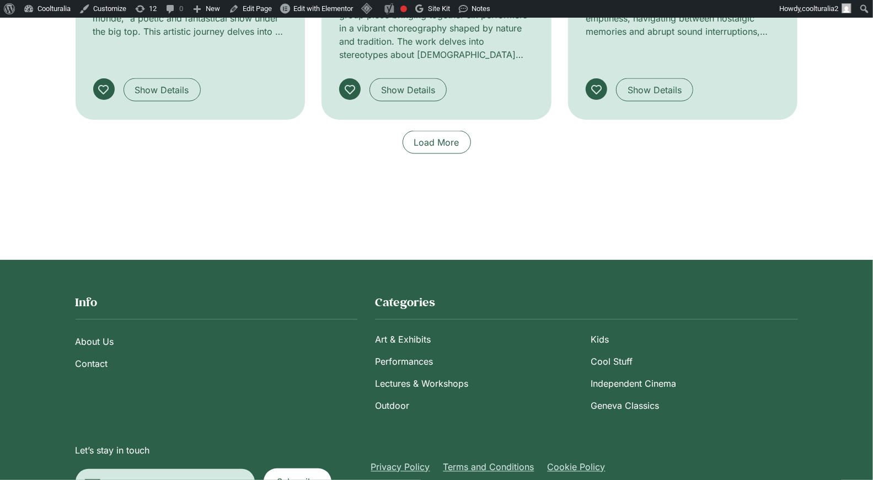
scroll to position [1067, 0]
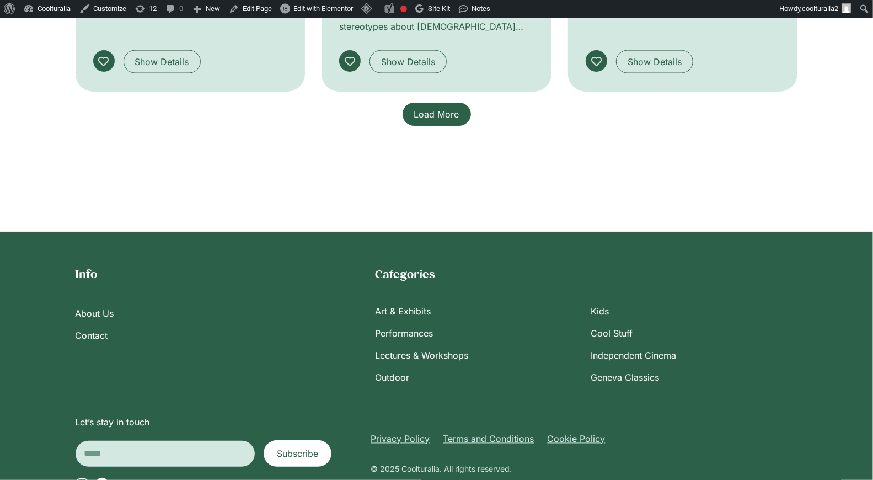
click at [422, 108] on span "Load More" at bounding box center [436, 114] width 45 height 13
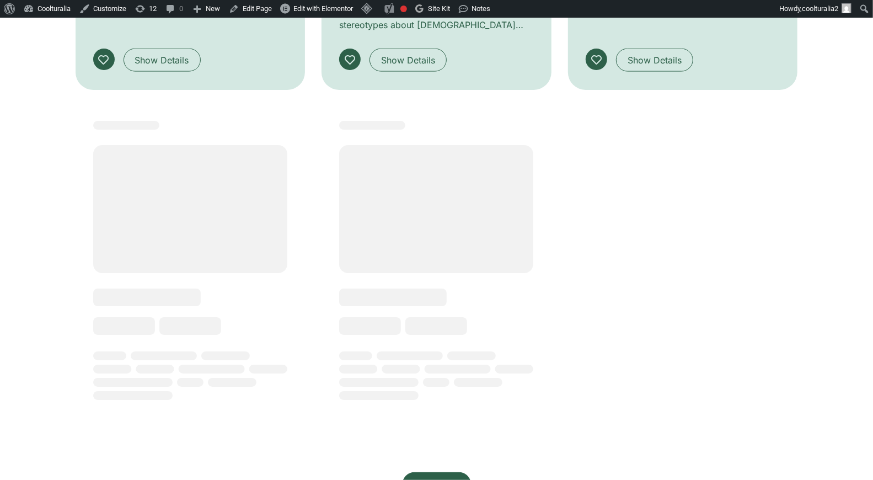
scroll to position [1070, 0]
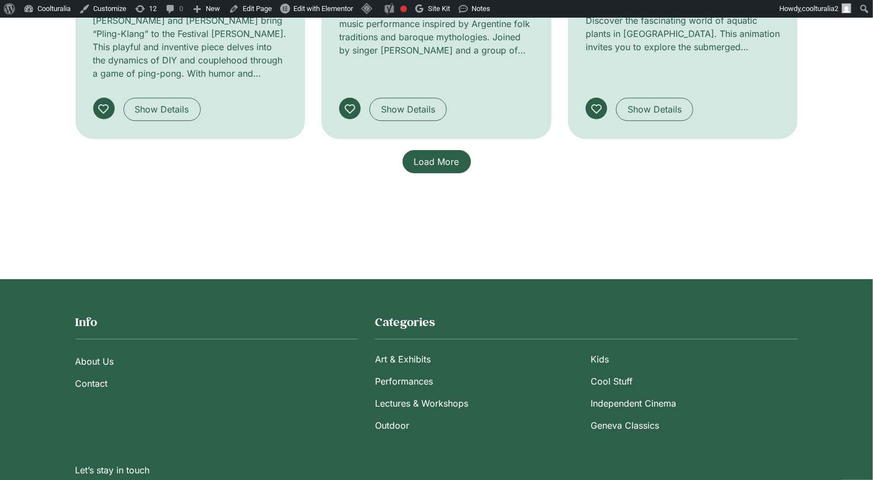
click at [434, 155] on span "Load More" at bounding box center [436, 161] width 45 height 13
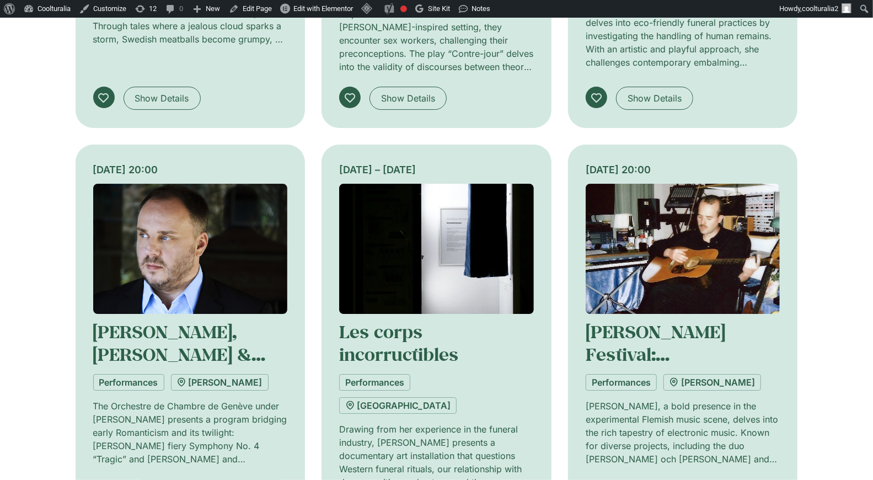
scroll to position [2282, 0]
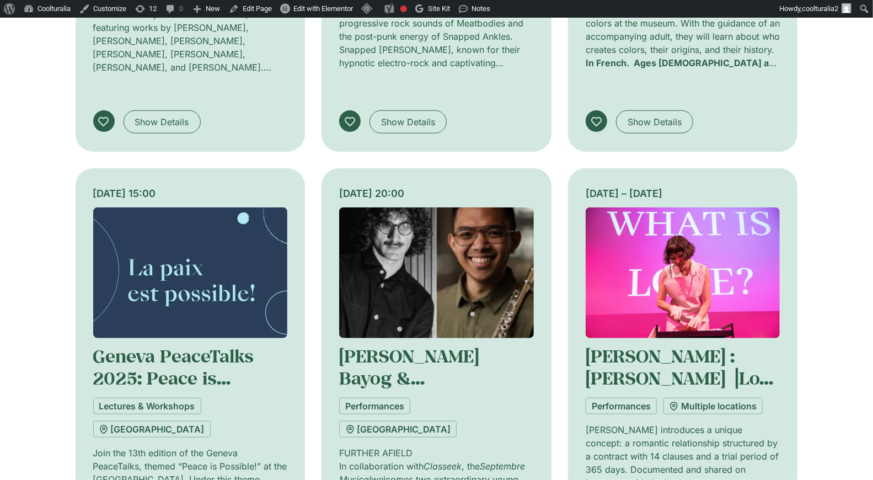
scroll to position [3183, 0]
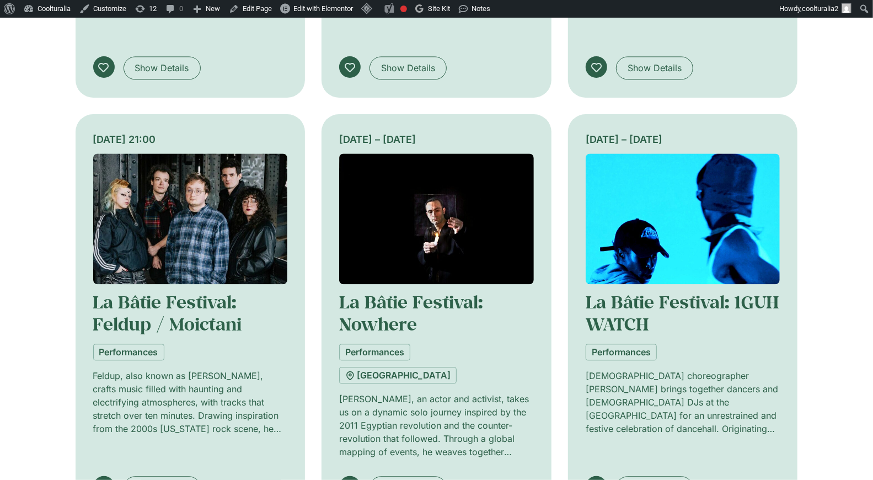
scroll to position [4058, 0]
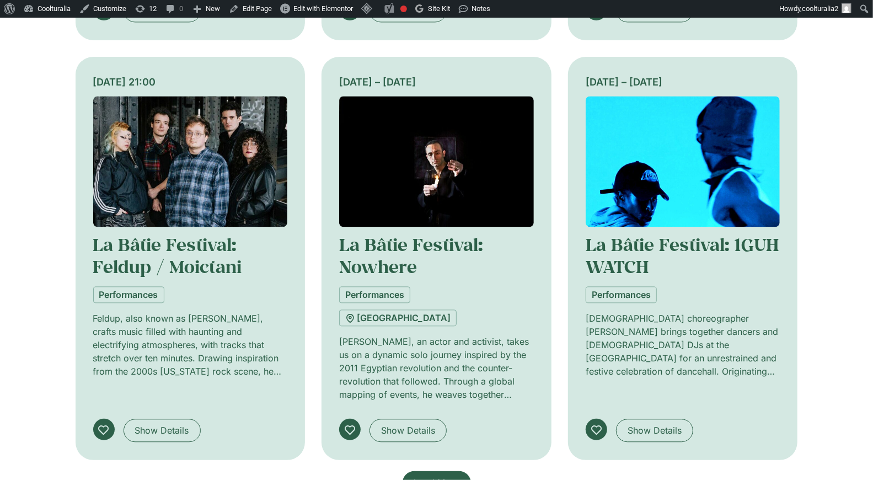
click at [448, 476] on span "Load More" at bounding box center [436, 482] width 45 height 13
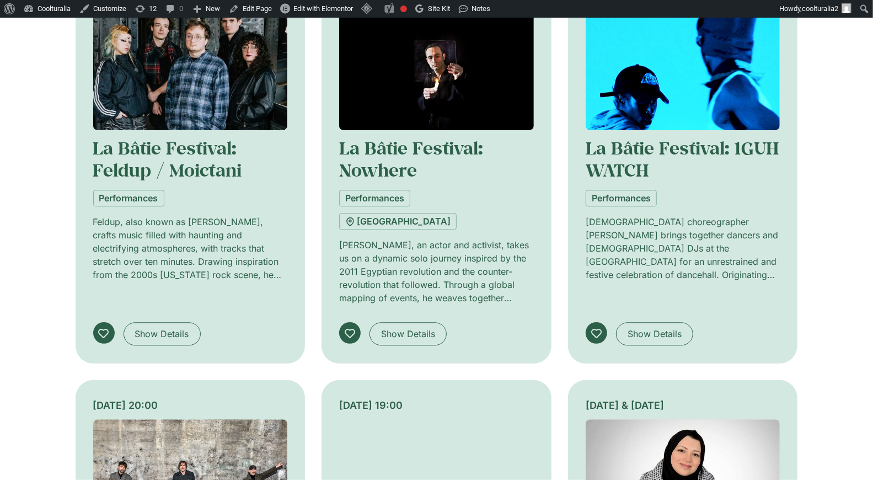
scroll to position [4157, 0]
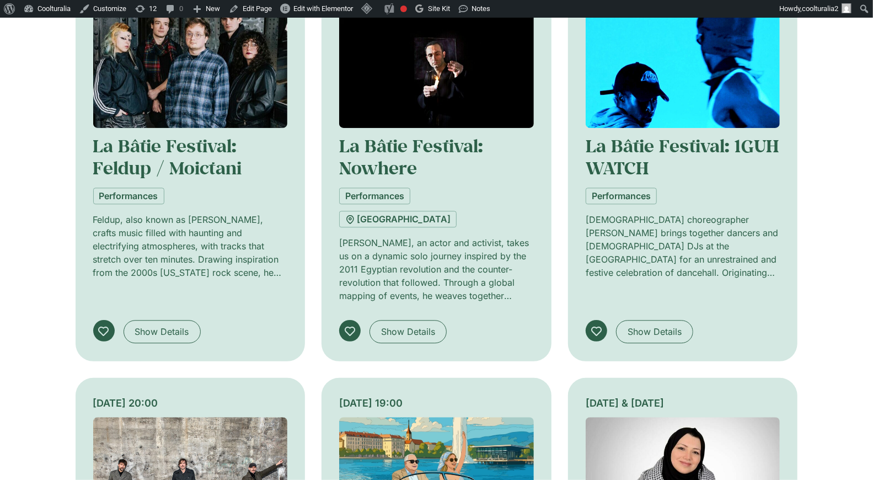
click at [477, 417] on img at bounding box center [436, 482] width 195 height 131
click at [419, 417] on img at bounding box center [436, 482] width 195 height 131
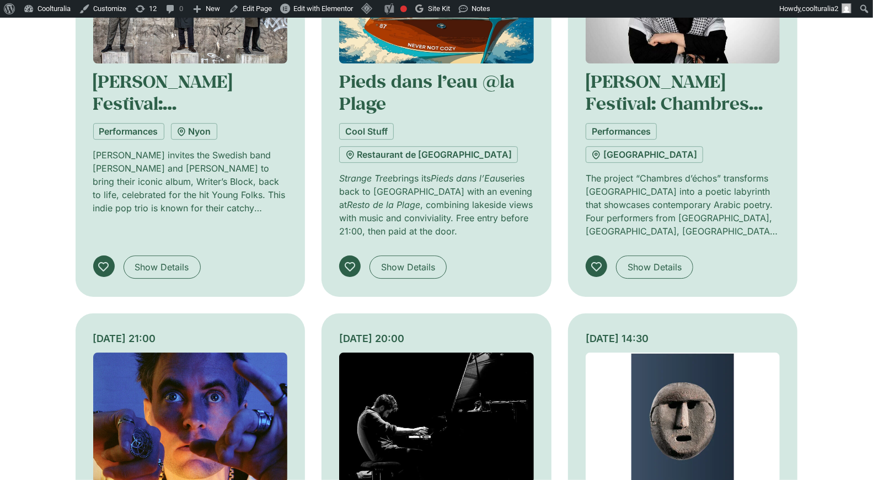
scroll to position [4638, 0]
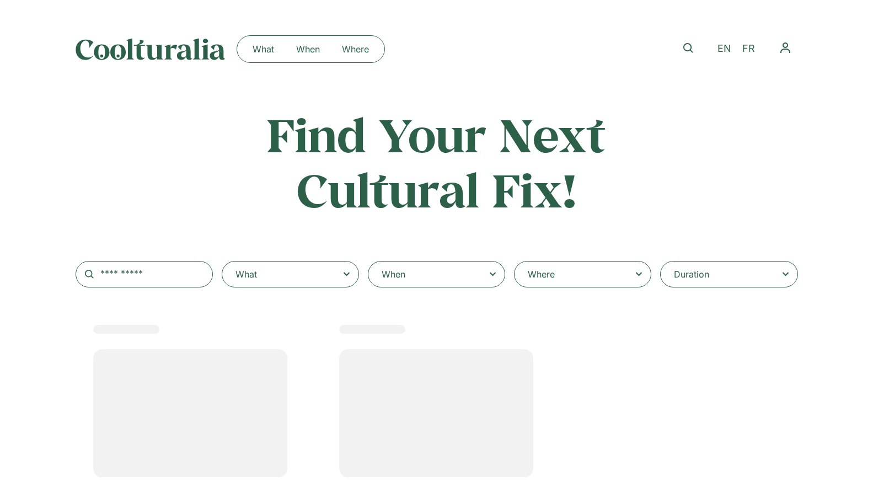
select select
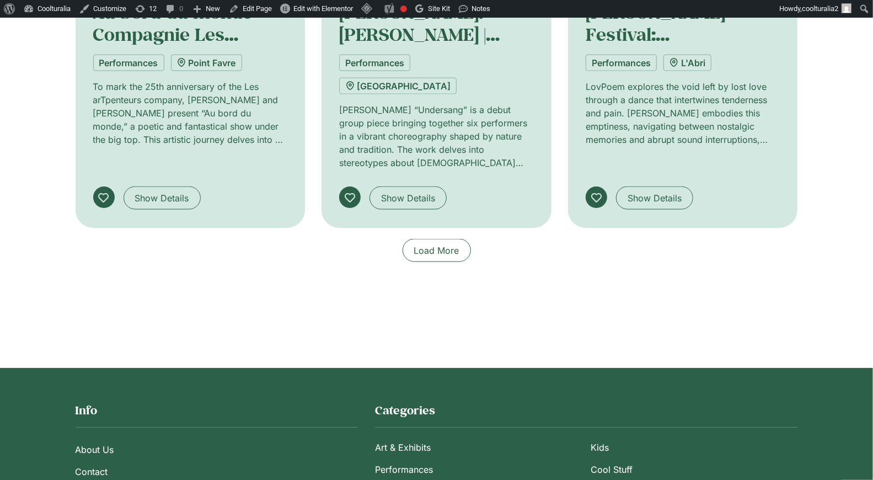
scroll to position [932, 0]
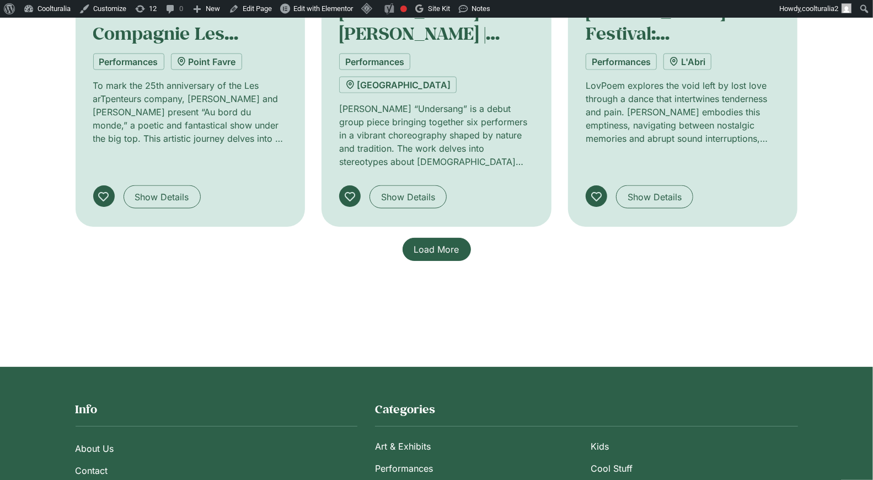
click at [436, 238] on link "Load More" at bounding box center [437, 249] width 68 height 23
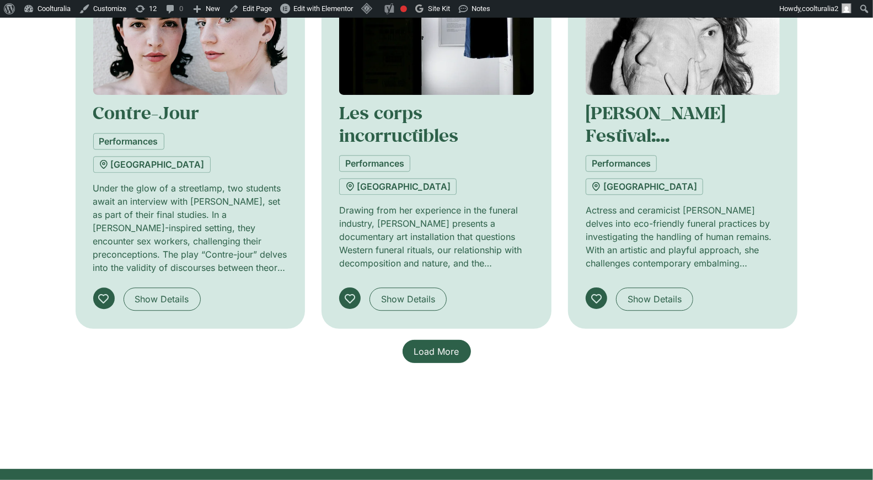
scroll to position [1677, 0]
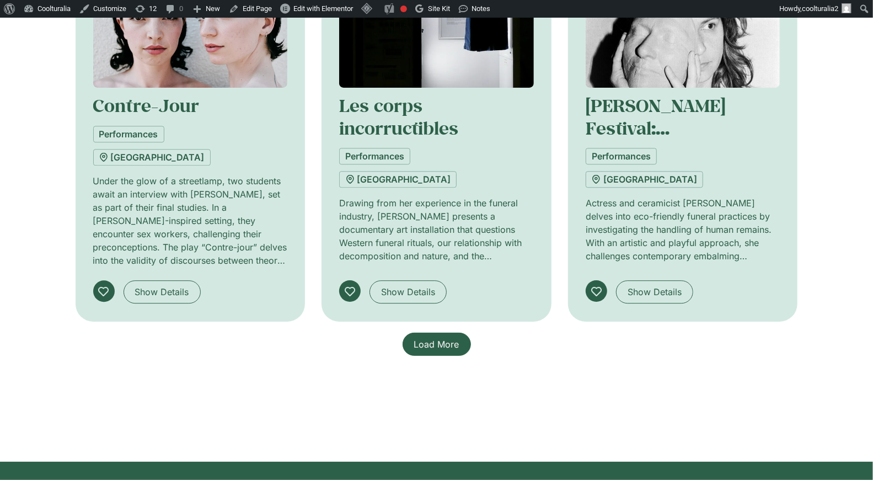
click at [439, 338] on span "Load More" at bounding box center [436, 344] width 45 height 13
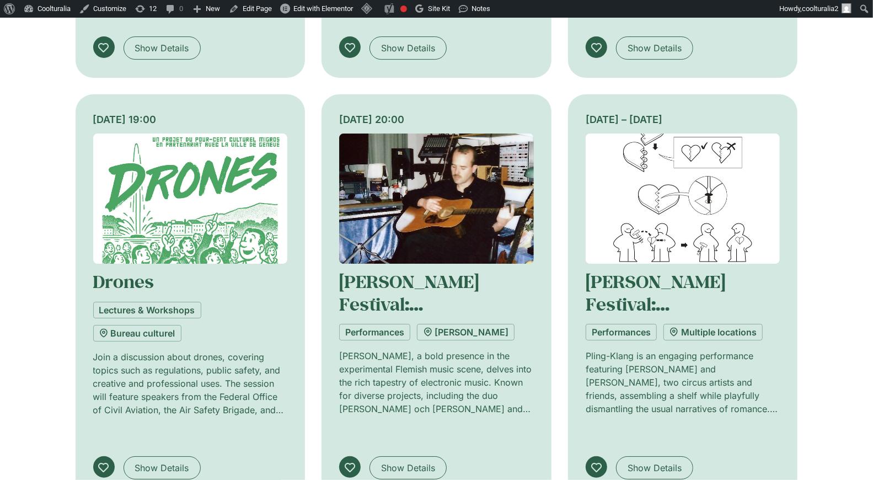
scroll to position [2344, 0]
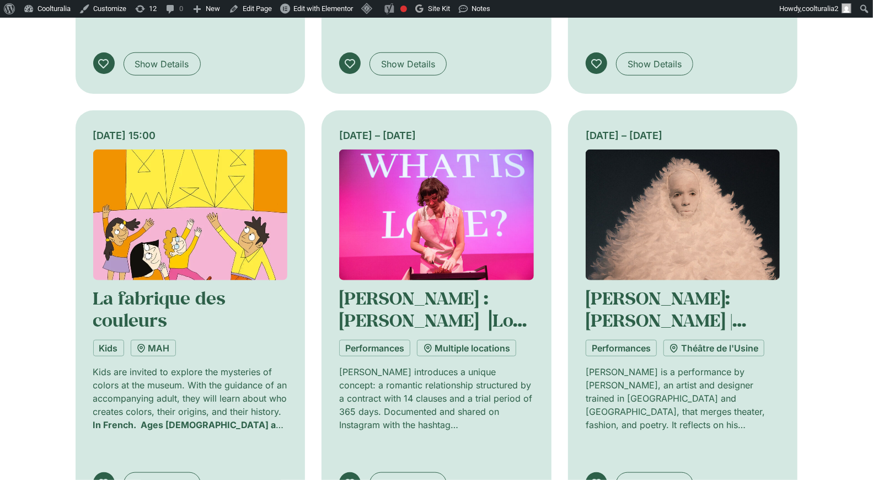
scroll to position [3172, 0]
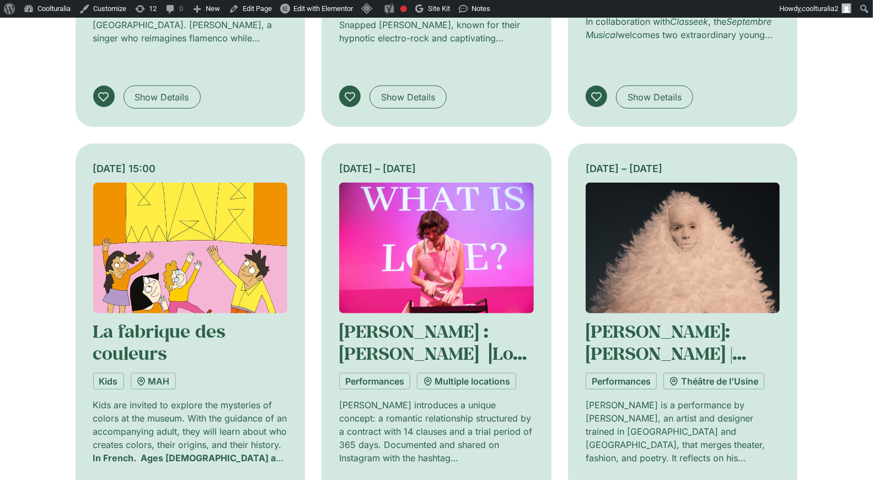
scroll to position [3133, 0]
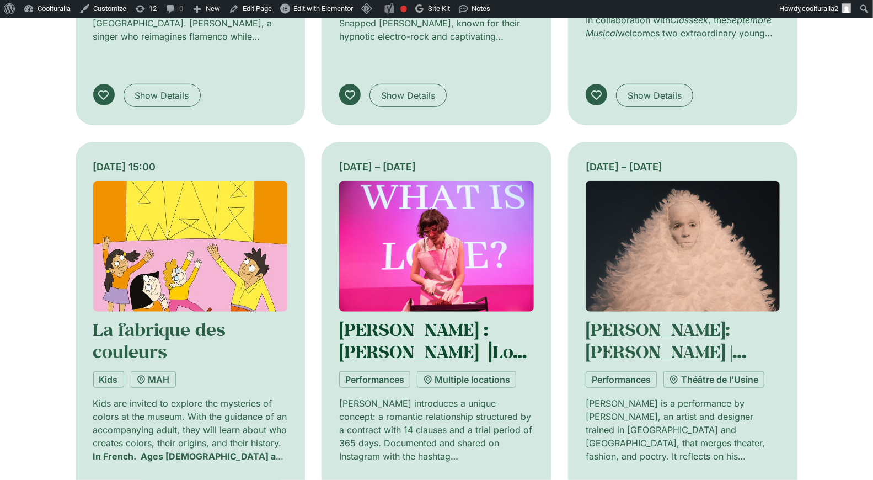
click at [405, 318] on link "La Bâtie : Jeanne Spaeter ⎥Love Under Contract" at bounding box center [435, 352] width 193 height 68
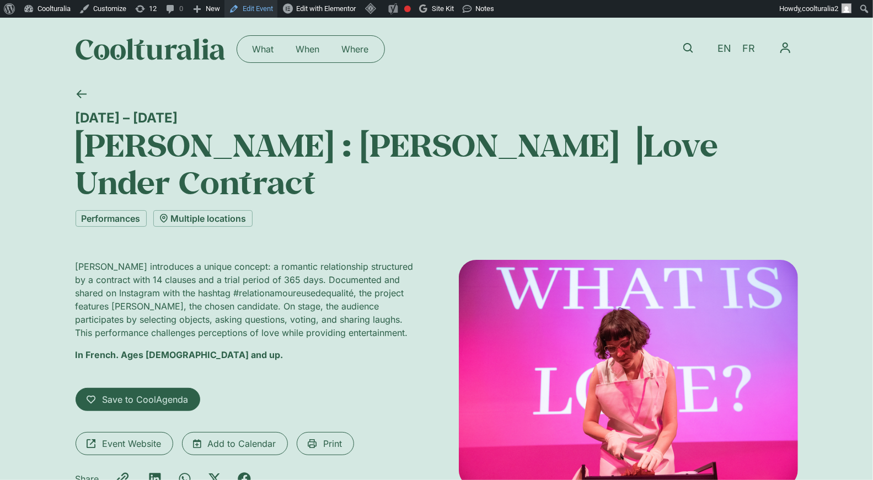
click at [265, 5] on link "Edit Event" at bounding box center [251, 9] width 53 height 18
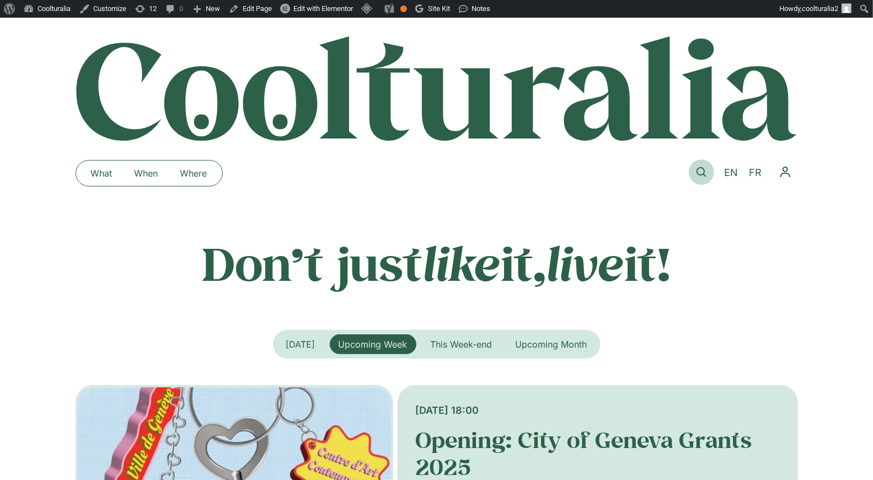
click at [703, 175] on icon at bounding box center [702, 172] width 10 height 10
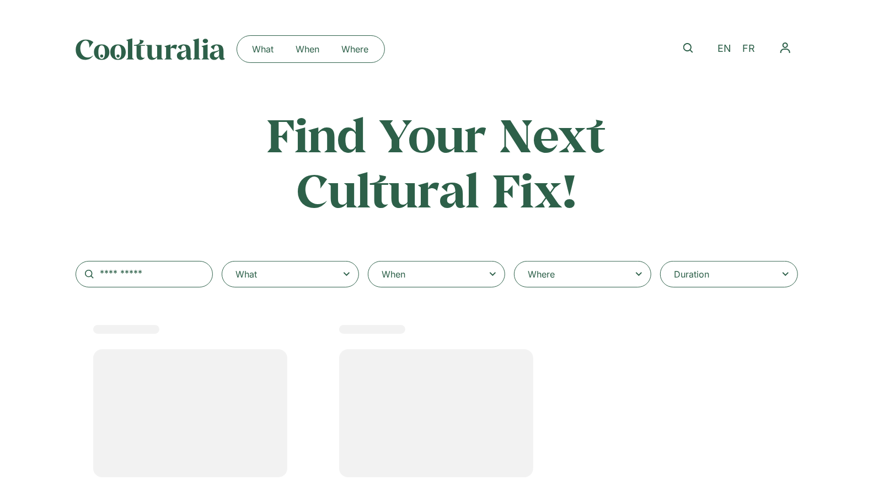
select select
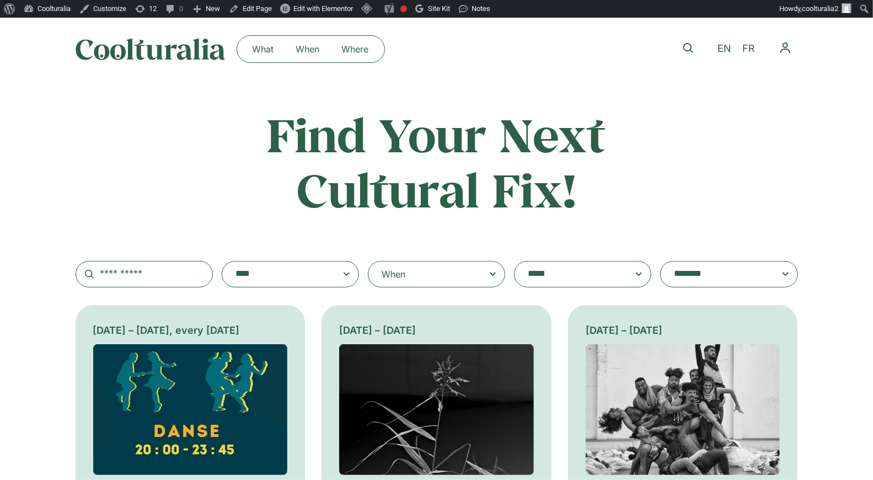
click at [547, 279] on textarea "**********" at bounding box center [572, 273] width 88 height 15
click at [481, 276] on div "When" at bounding box center [436, 274] width 137 height 26
click at [0, 0] on input "When" at bounding box center [0, 0] width 0 height 0
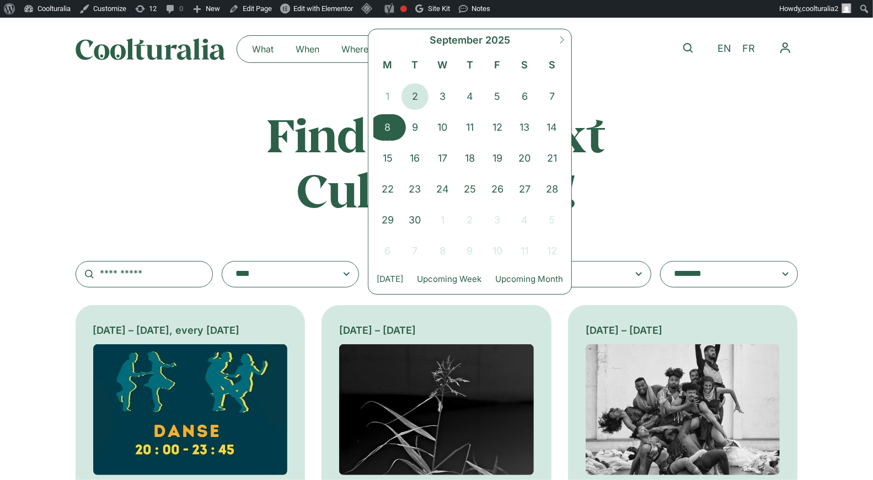
click at [389, 131] on span "8" at bounding box center [388, 127] width 28 height 26
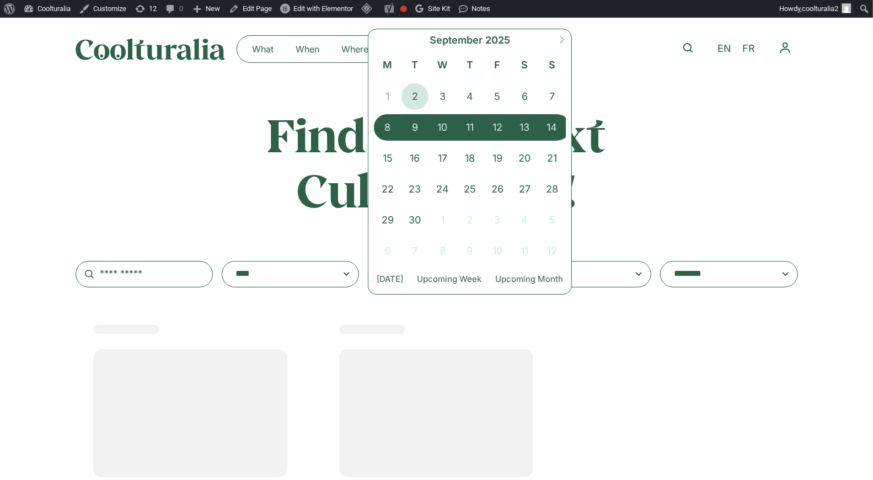
click at [548, 123] on span "14" at bounding box center [552, 127] width 28 height 26
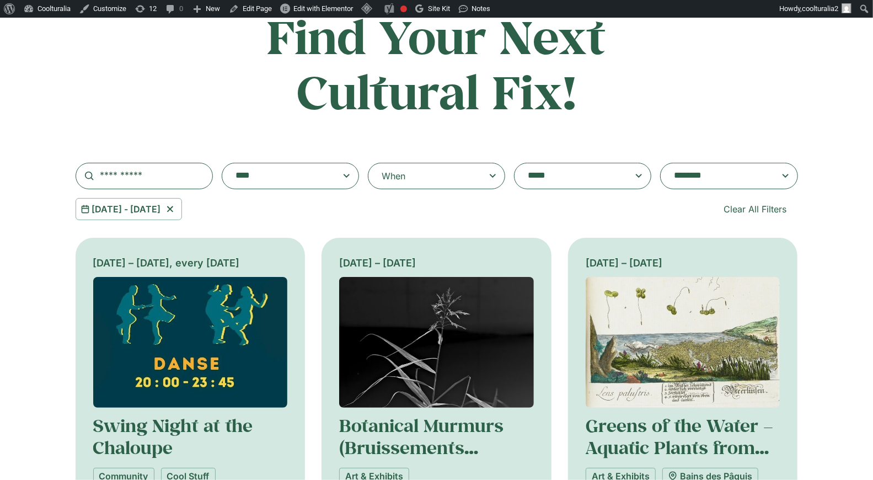
scroll to position [100, 0]
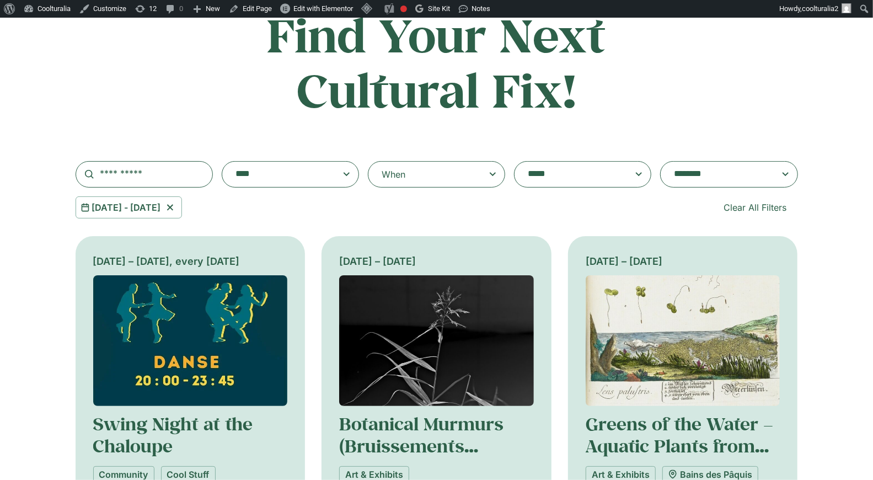
click at [693, 176] on textarea "**********" at bounding box center [718, 174] width 88 height 15
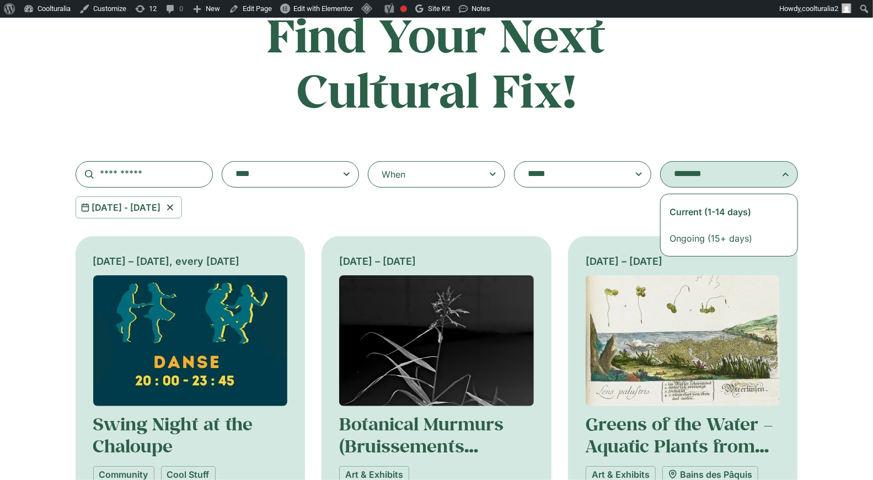
select select "**********"
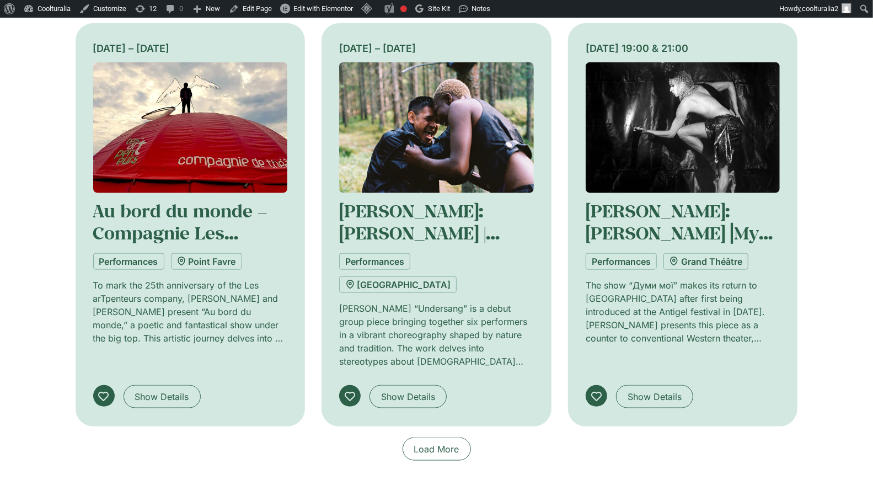
scroll to position [738, 0]
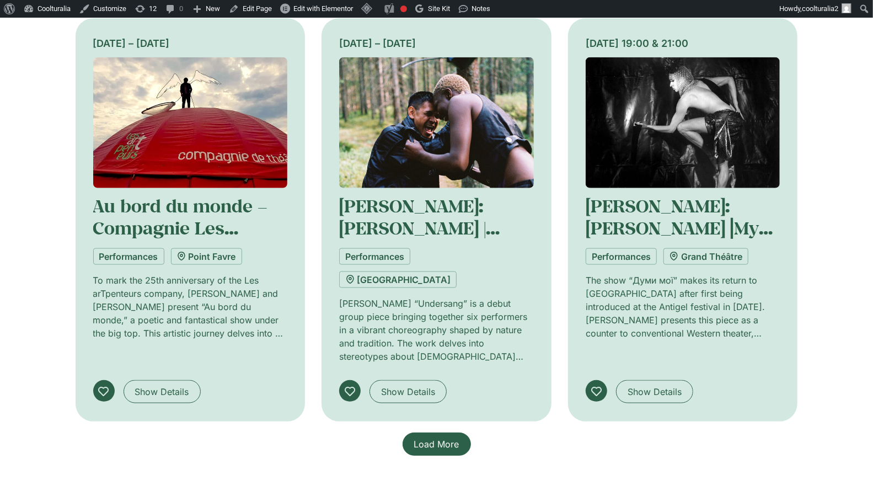
click at [441, 437] on span "Load More" at bounding box center [436, 443] width 45 height 13
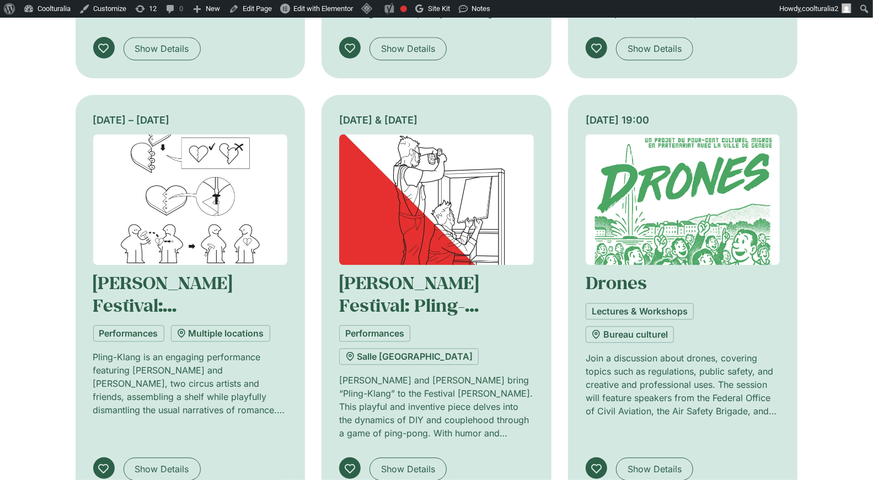
scroll to position [1502, 0]
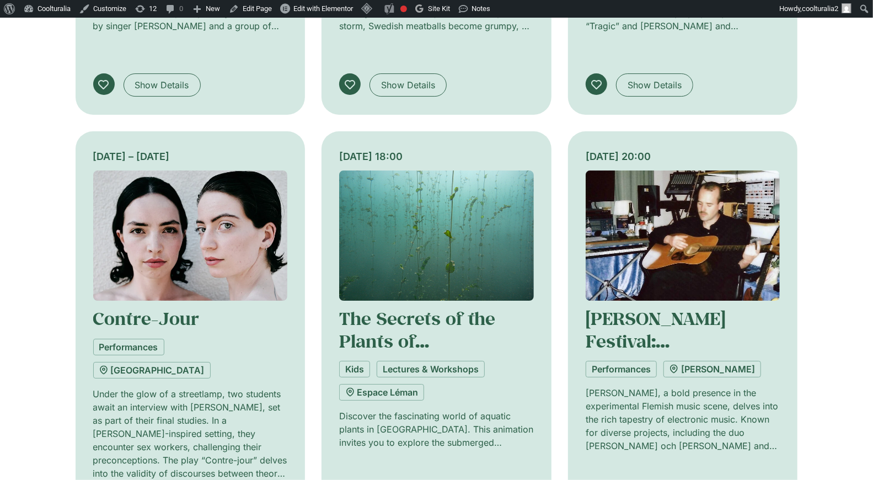
scroll to position [2307, 0]
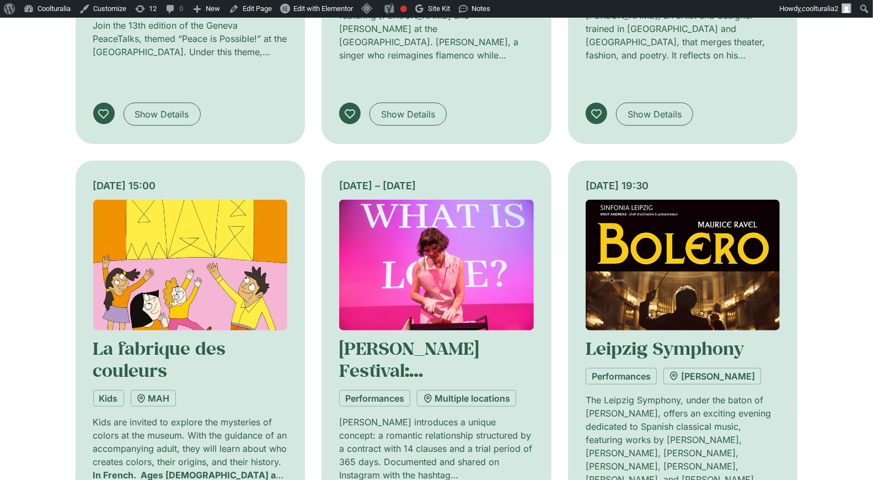
scroll to position [3115, 0]
click at [674, 199] on img at bounding box center [683, 264] width 195 height 131
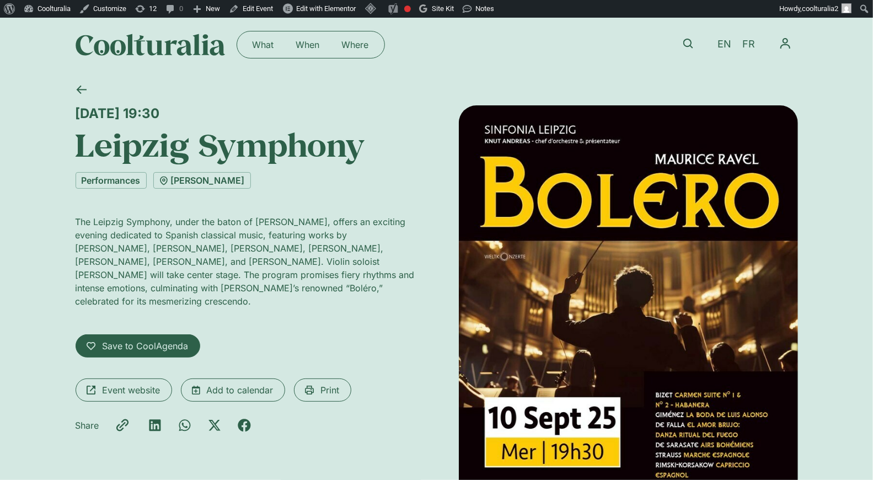
scroll to position [7, 0]
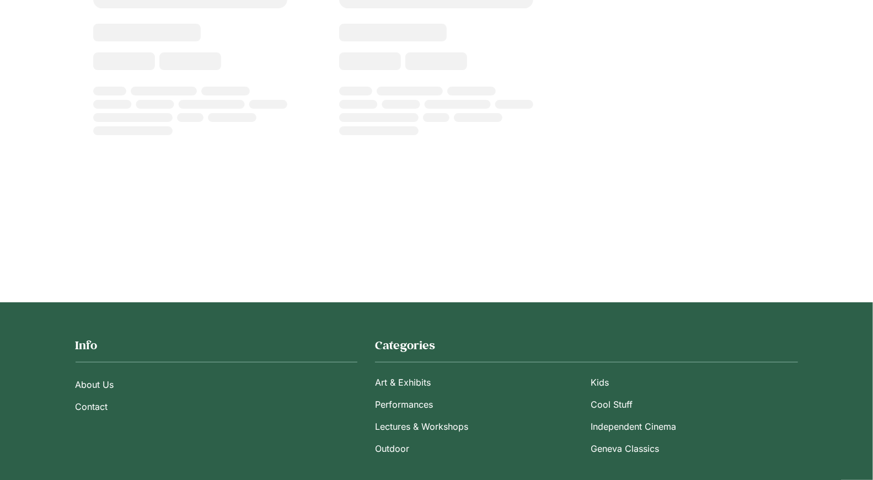
scroll to position [491, 0]
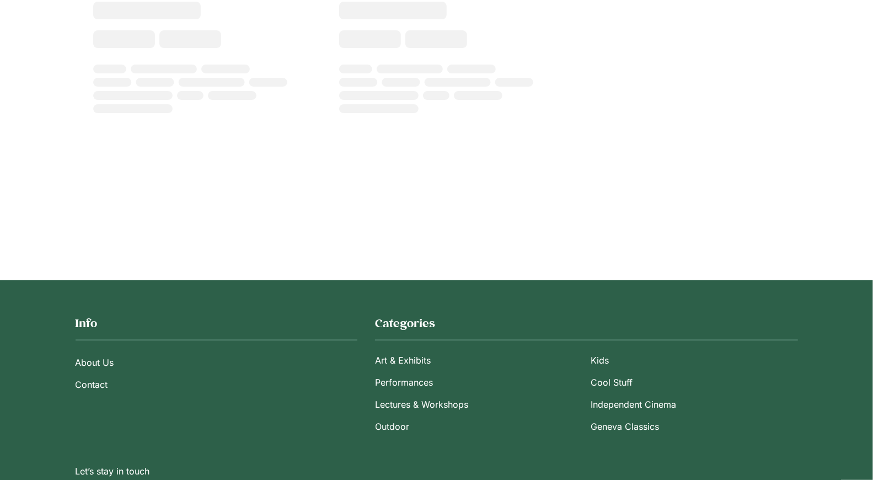
select select
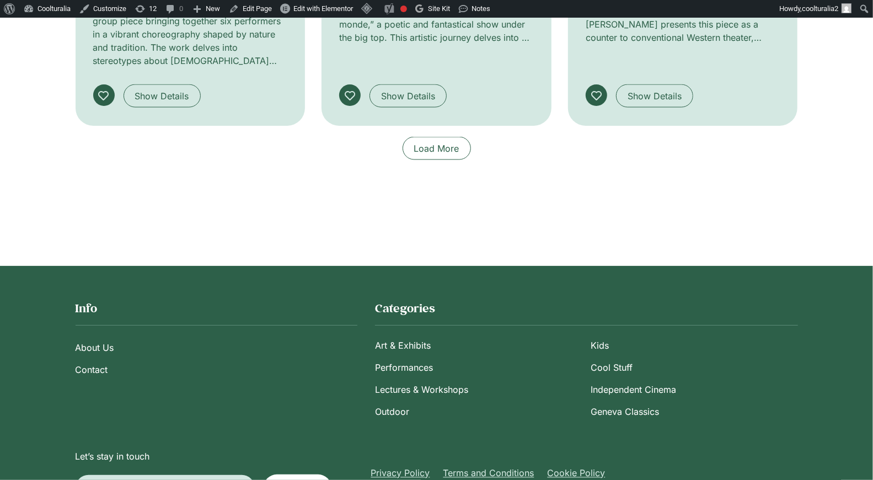
scroll to position [1067, 0]
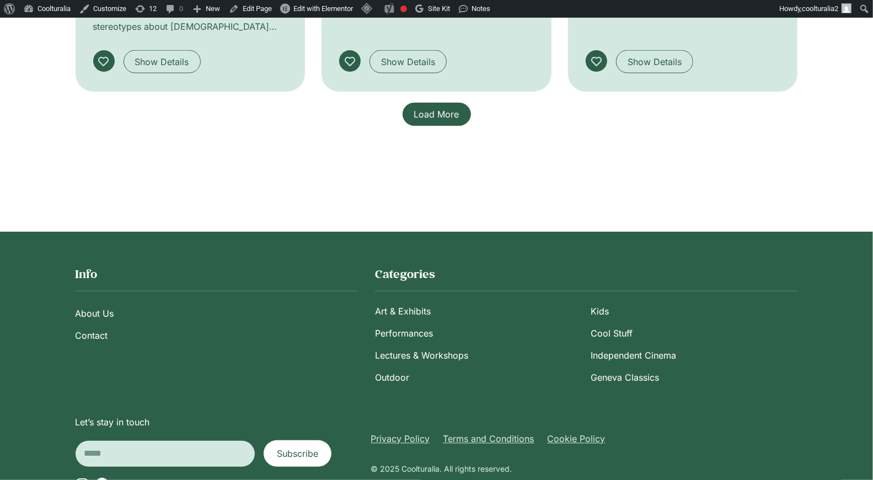
click at [431, 108] on span "Load More" at bounding box center [436, 114] width 45 height 13
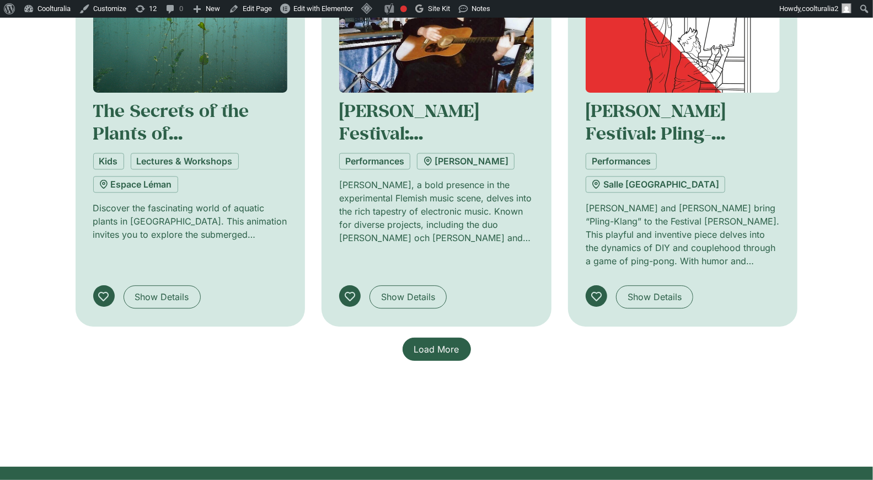
scroll to position [1783, 0]
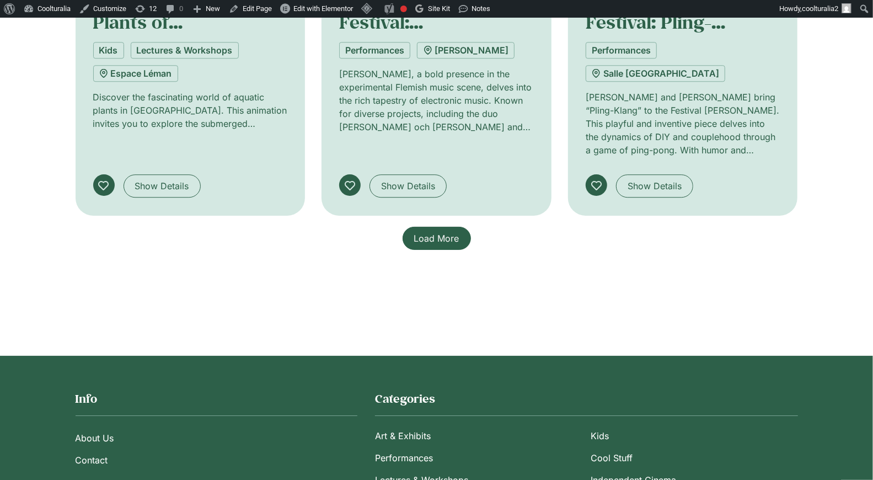
click at [451, 232] on span "Load More" at bounding box center [436, 238] width 45 height 13
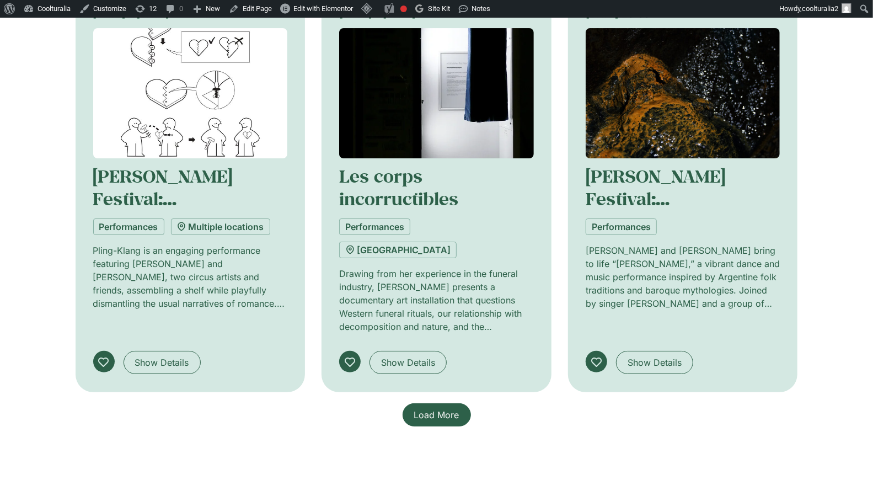
scroll to position [2448, 0]
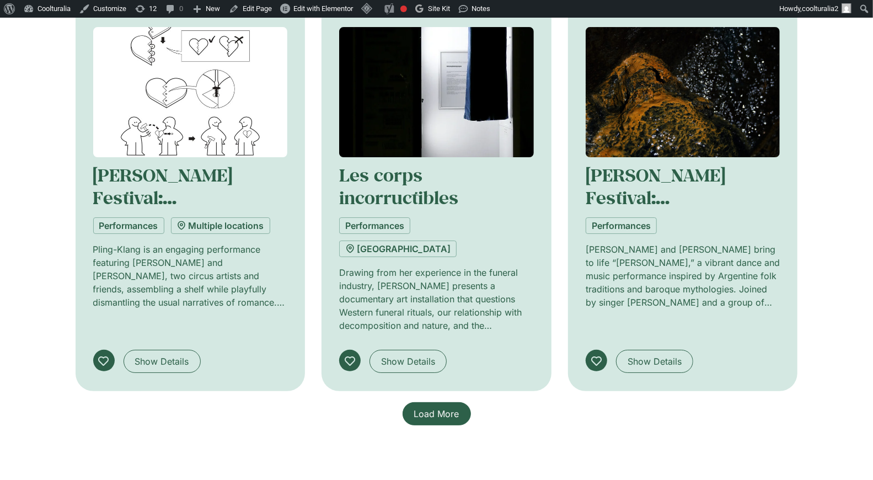
click at [444, 407] on span "Load More" at bounding box center [436, 413] width 45 height 13
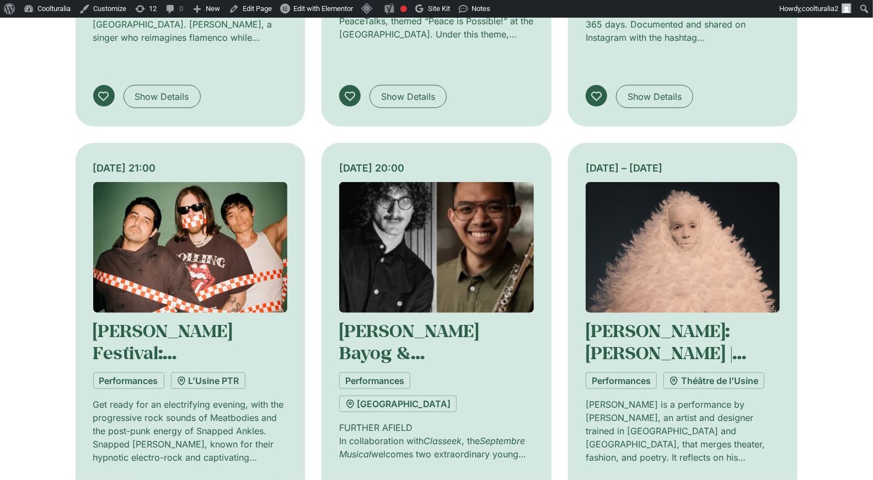
scroll to position [3130, 0]
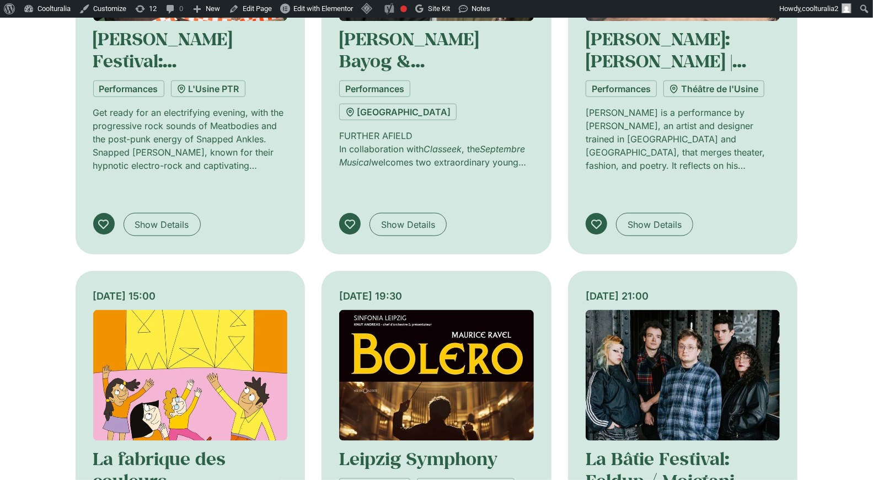
scroll to position [3426, 0]
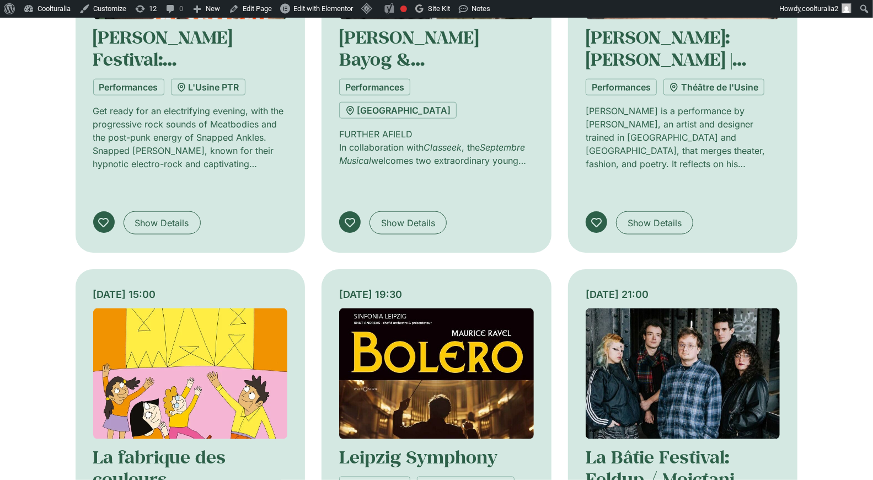
click at [674, 308] on img at bounding box center [683, 373] width 195 height 131
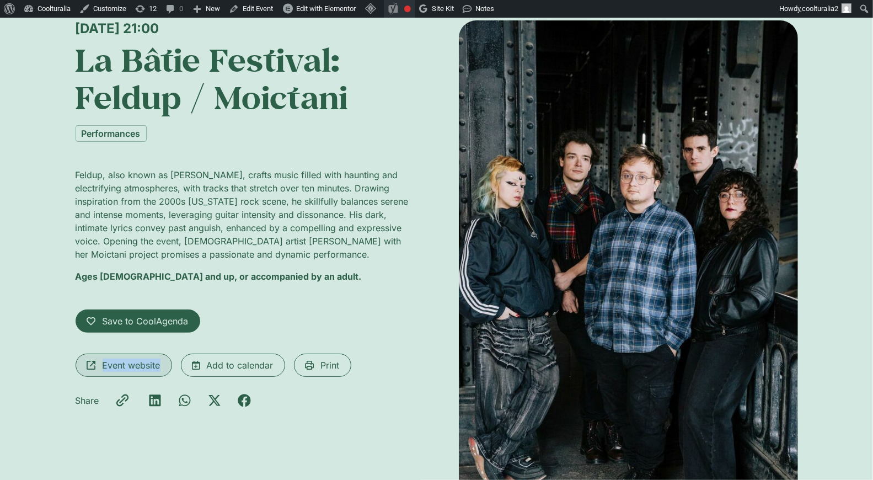
scroll to position [90, 0]
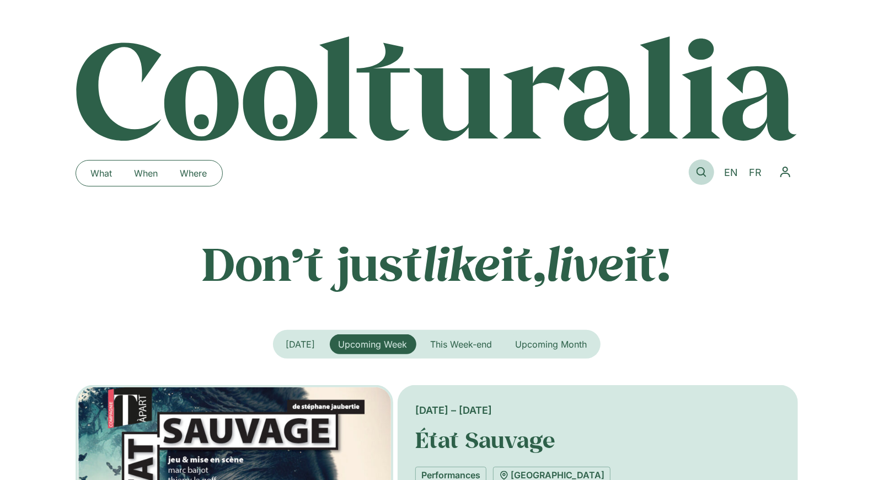
click at [698, 171] on icon at bounding box center [702, 172] width 10 height 10
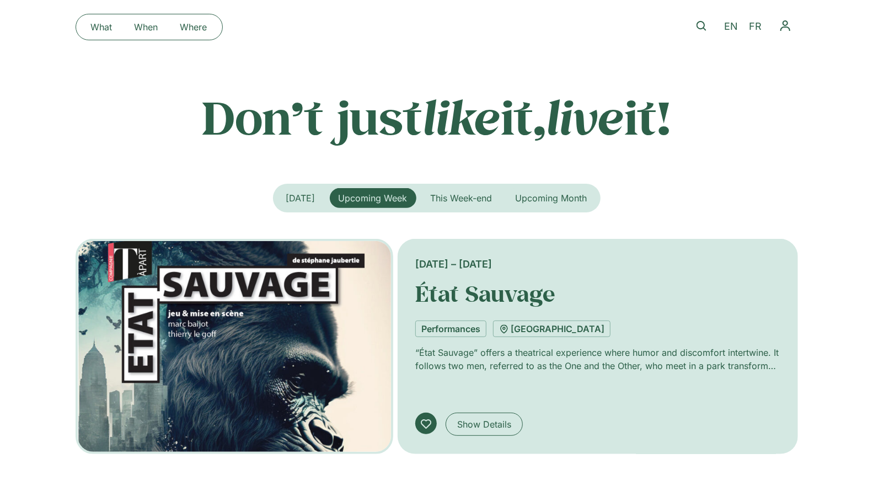
scroll to position [146, 0]
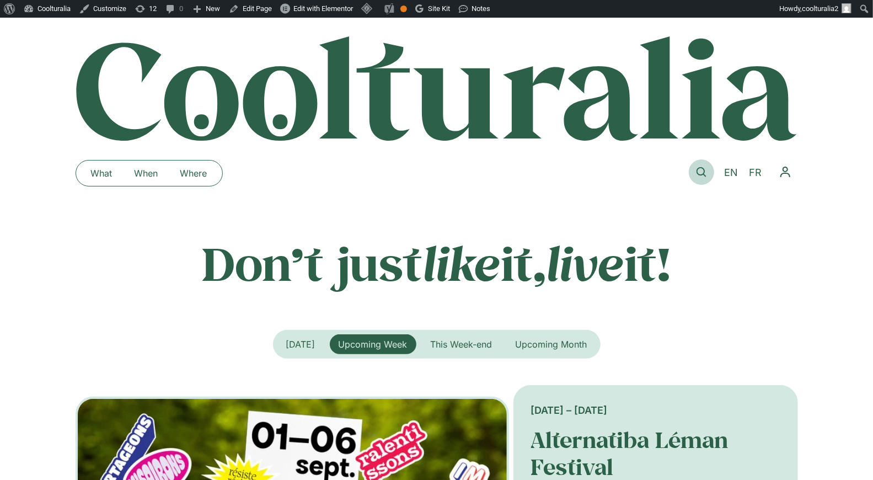
click at [701, 170] on icon at bounding box center [702, 172] width 10 height 10
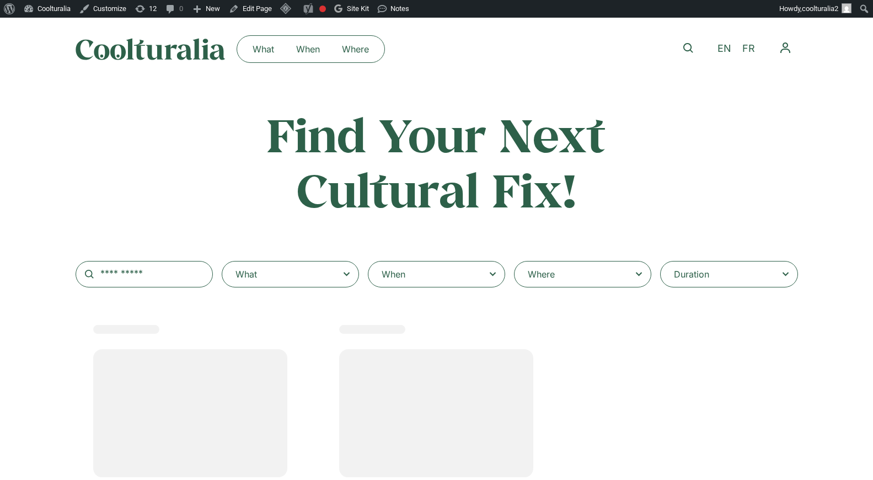
select select
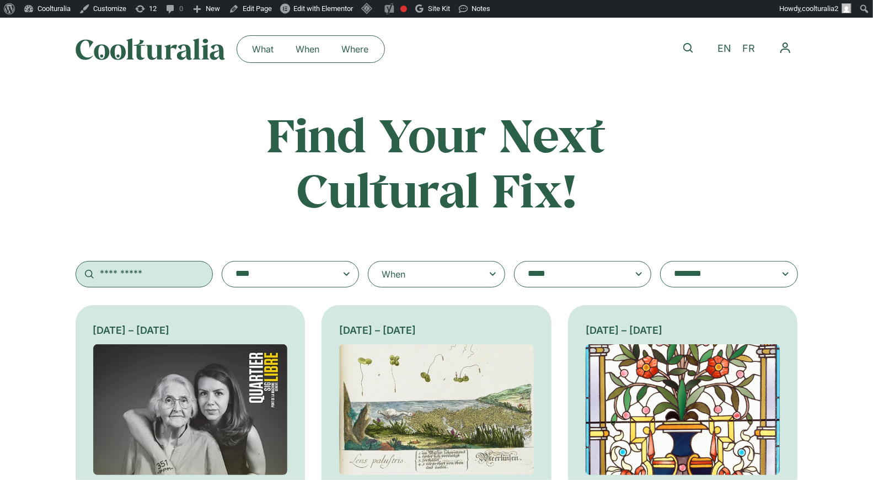
click at [169, 281] on input "text" at bounding box center [144, 274] width 137 height 26
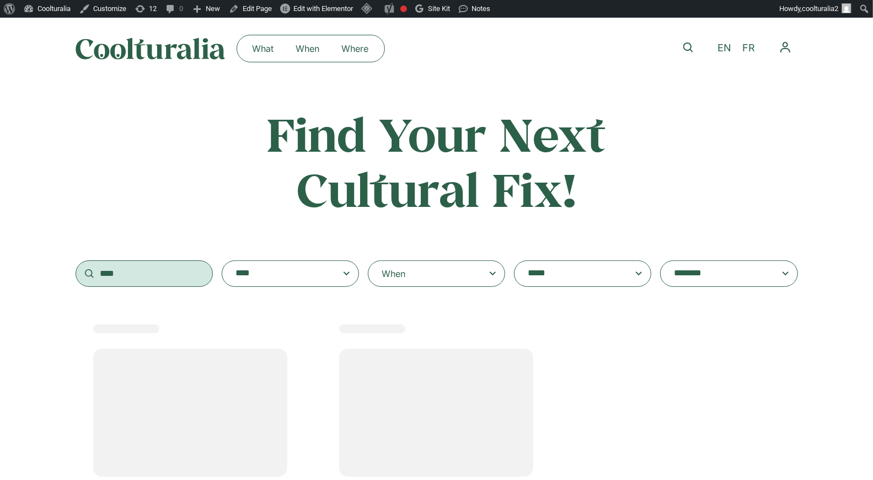
scroll to position [2, 0]
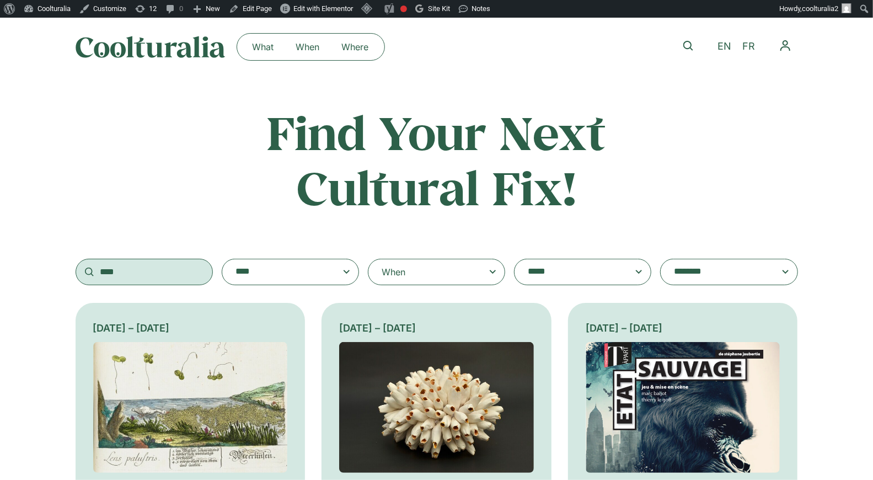
type input "****"
click at [643, 399] on img at bounding box center [683, 407] width 195 height 131
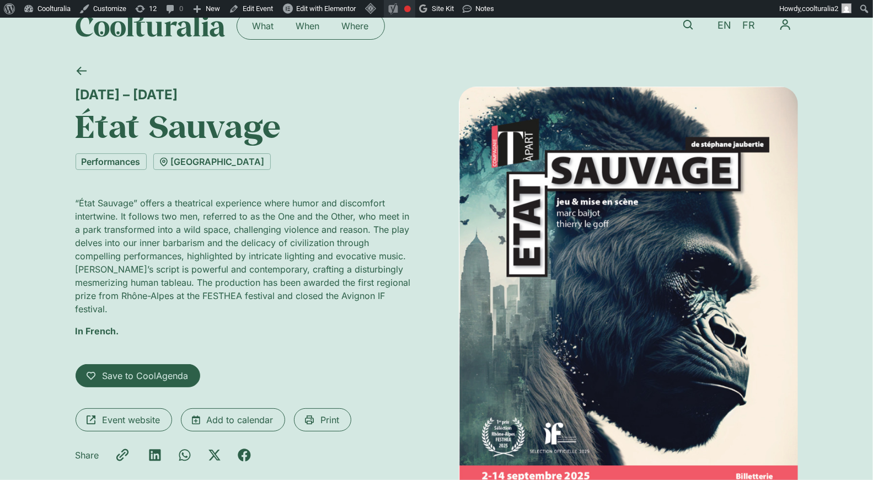
scroll to position [25, 0]
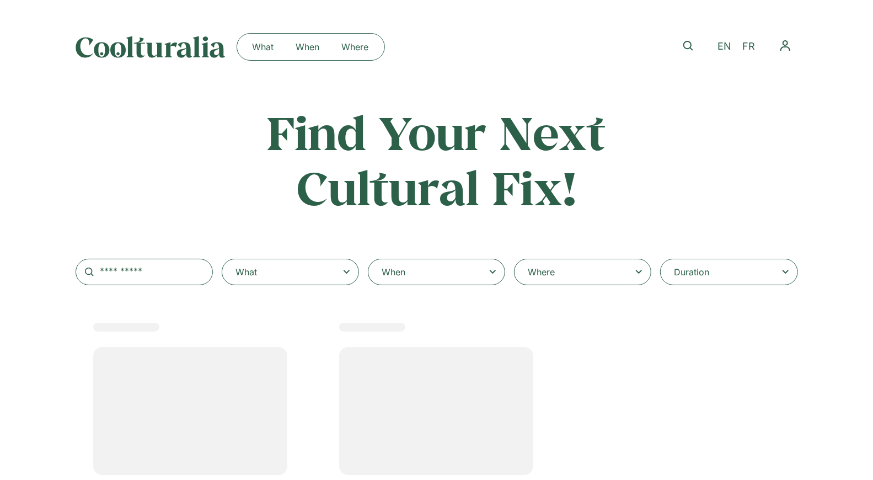
scroll to position [4, 0]
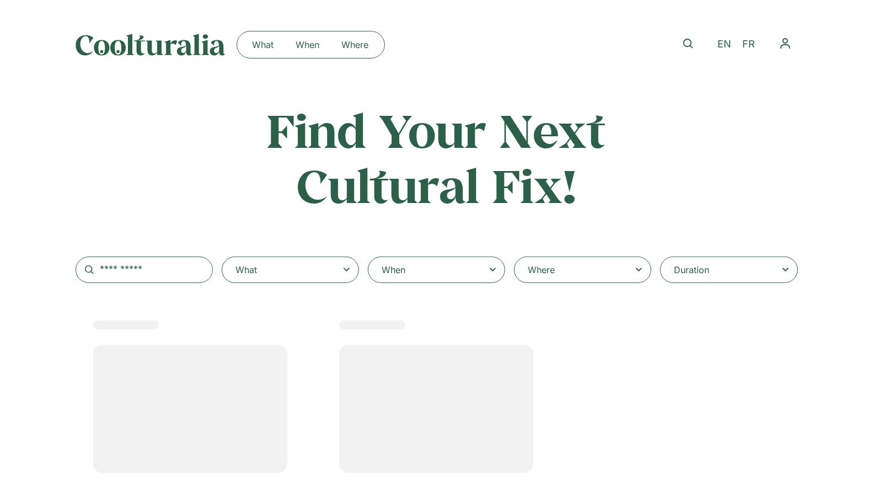
type input "****"
select select
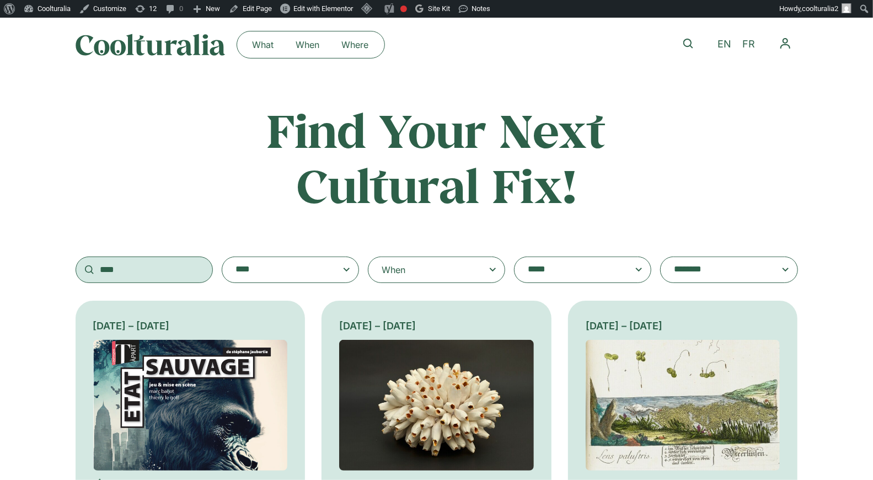
click at [170, 265] on input "****" at bounding box center [144, 270] width 137 height 26
click at [444, 281] on div "When" at bounding box center [436, 270] width 137 height 26
click at [0, 0] on input "When" at bounding box center [0, 0] width 0 height 0
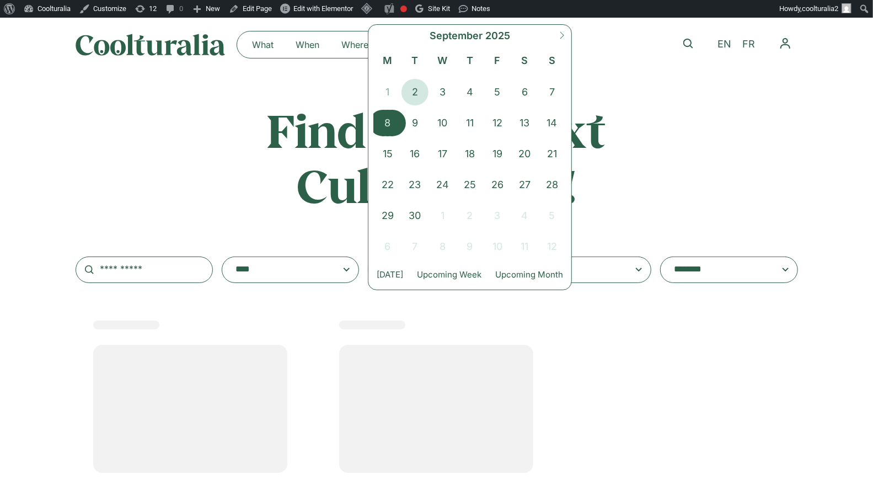
click at [393, 121] on span "8" at bounding box center [388, 123] width 28 height 26
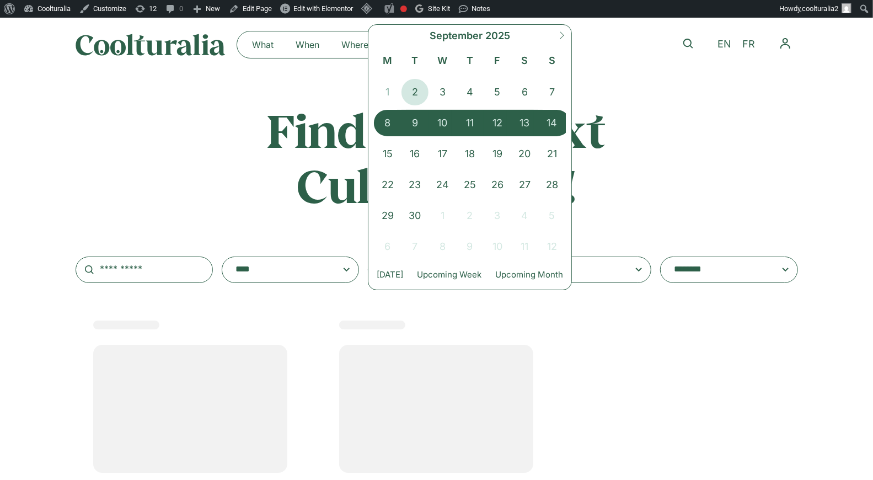
click at [554, 123] on span "14" at bounding box center [552, 123] width 28 height 26
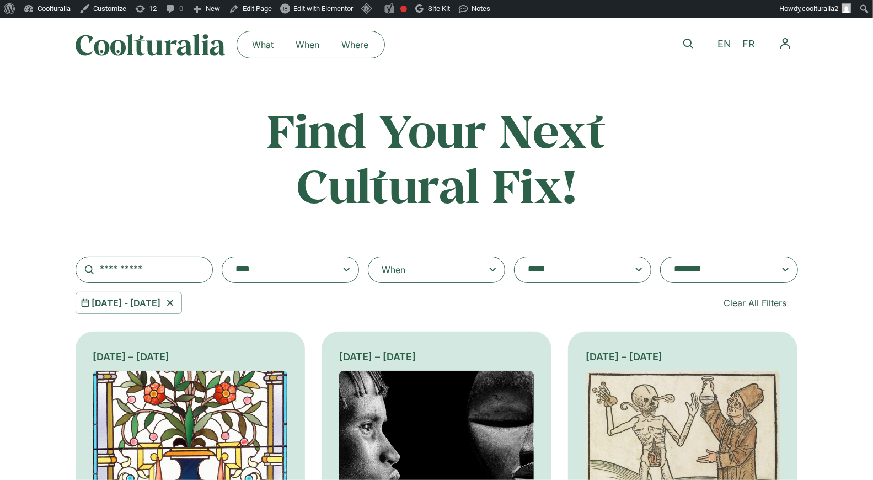
click at [730, 266] on textarea "**********" at bounding box center [718, 269] width 88 height 15
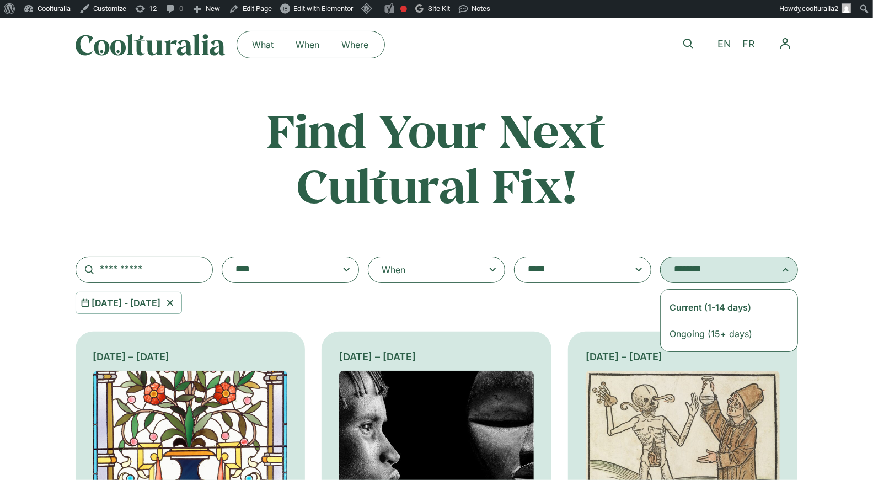
select select "**********"
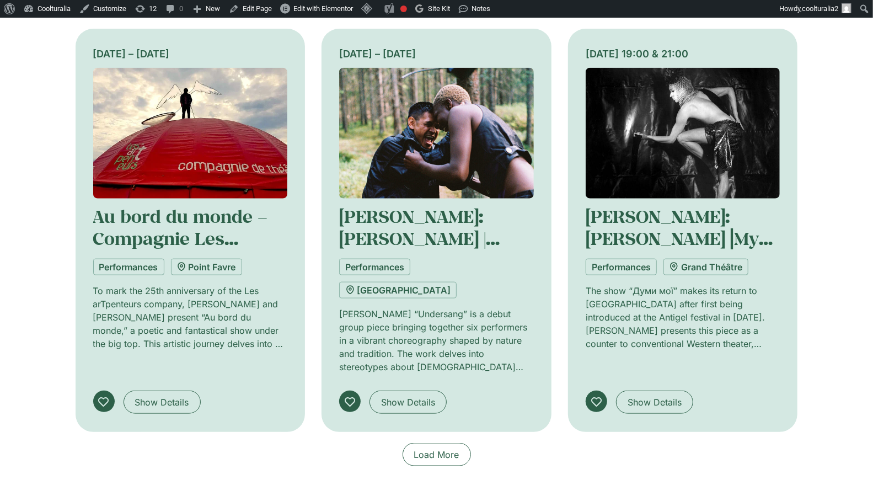
scroll to position [856, 0]
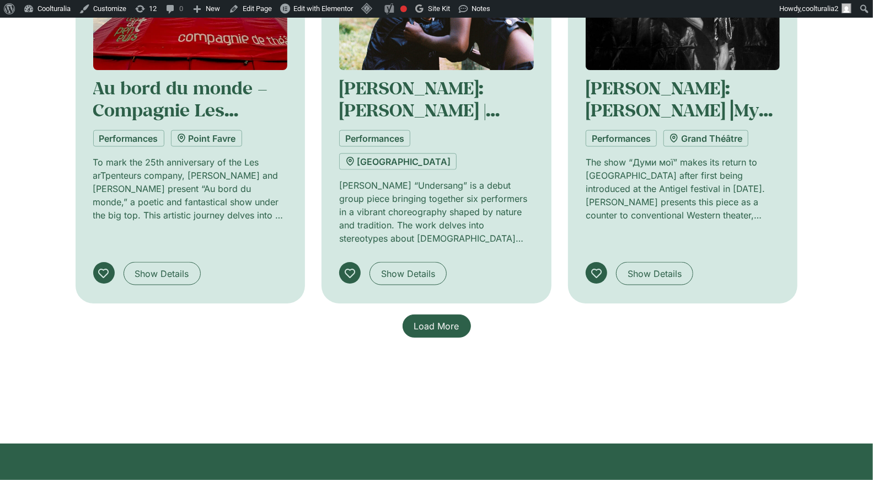
click at [462, 314] on link "Load More" at bounding box center [437, 325] width 68 height 23
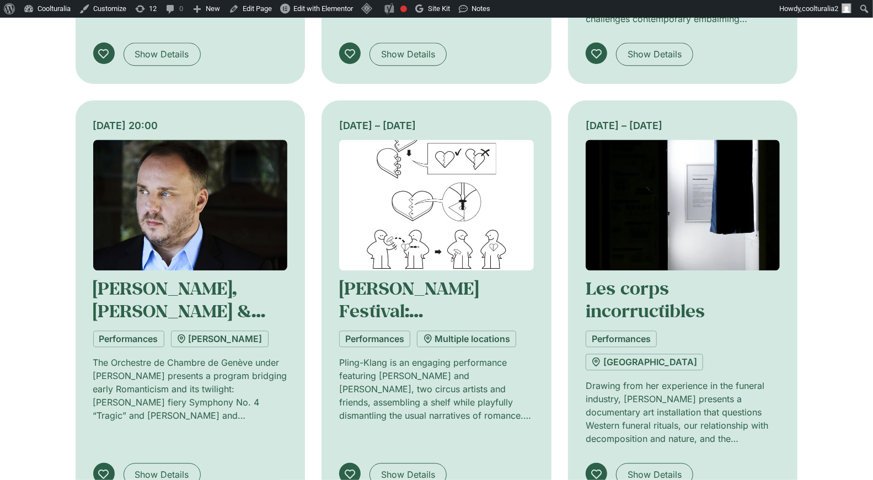
scroll to position [1497, 0]
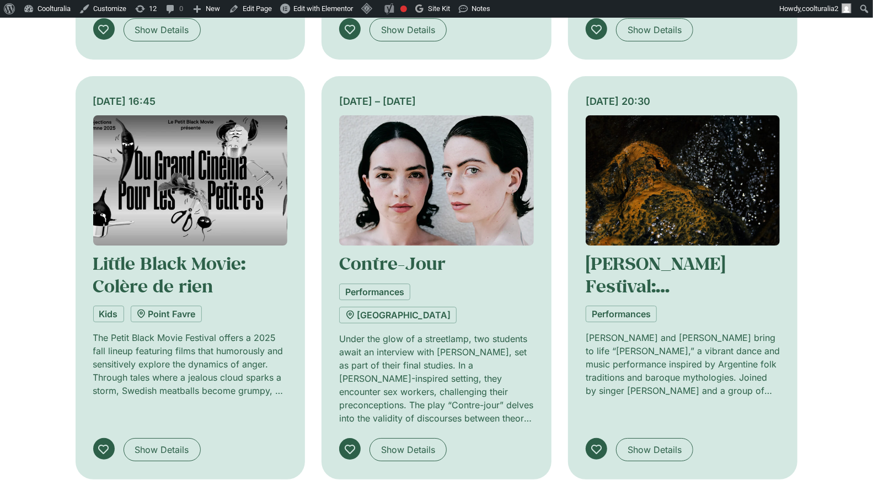
scroll to position [2411, 0]
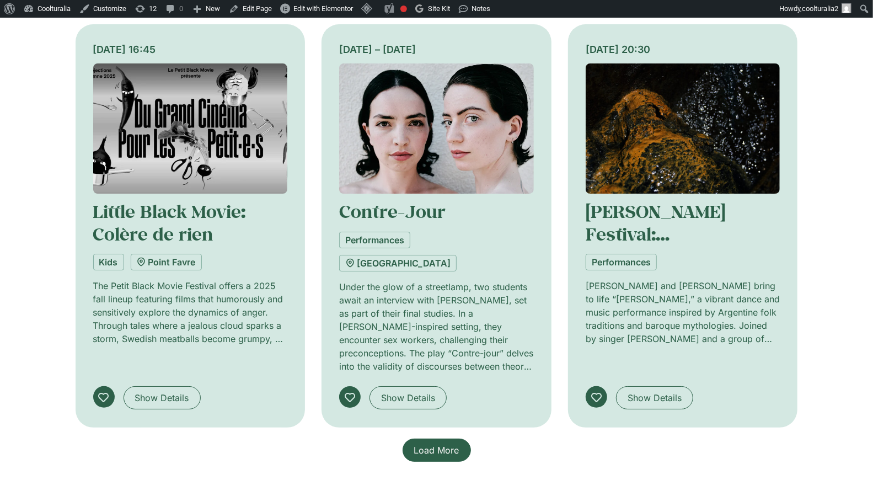
click at [431, 444] on span "Load More" at bounding box center [436, 450] width 45 height 13
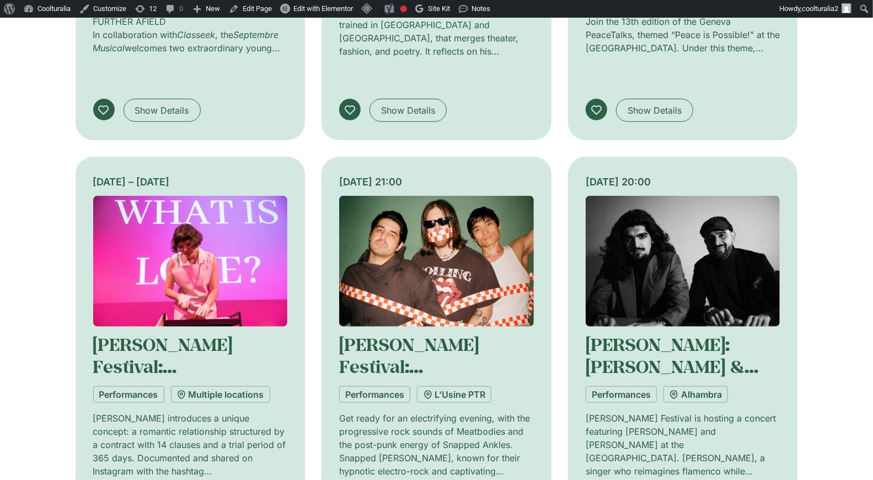
scroll to position [3153, 0]
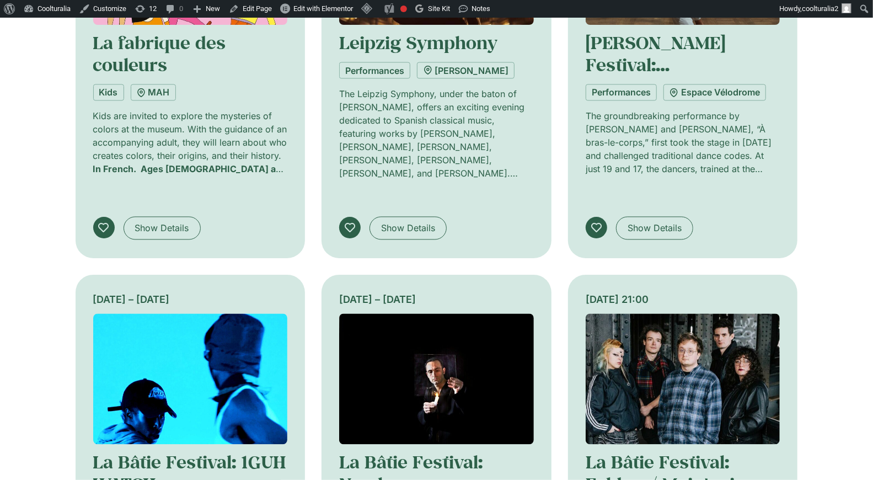
scroll to position [3839, 0]
click at [161, 314] on img at bounding box center [190, 379] width 195 height 131
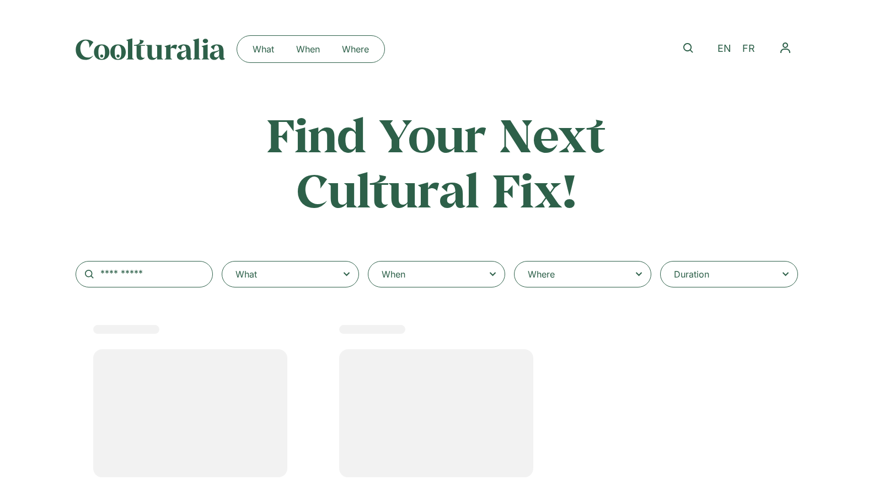
select select
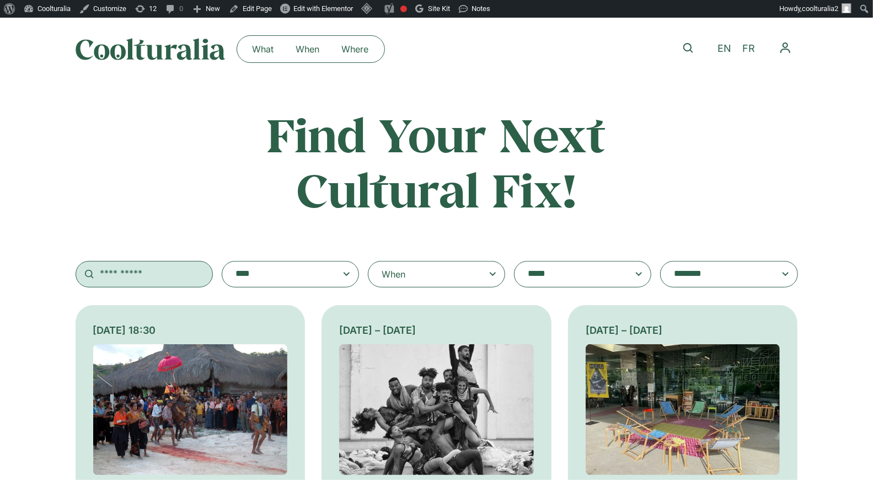
click at [185, 266] on input "text" at bounding box center [144, 274] width 137 height 26
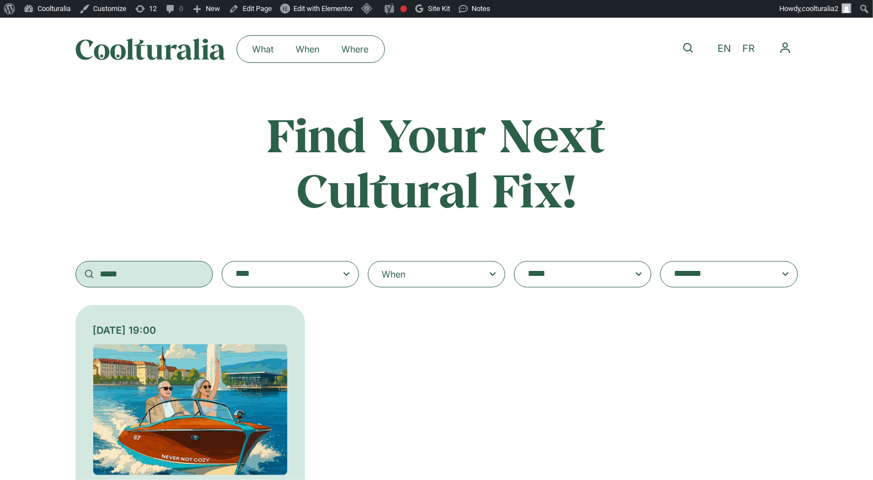
type input "*****"
click at [221, 363] on img at bounding box center [190, 409] width 195 height 131
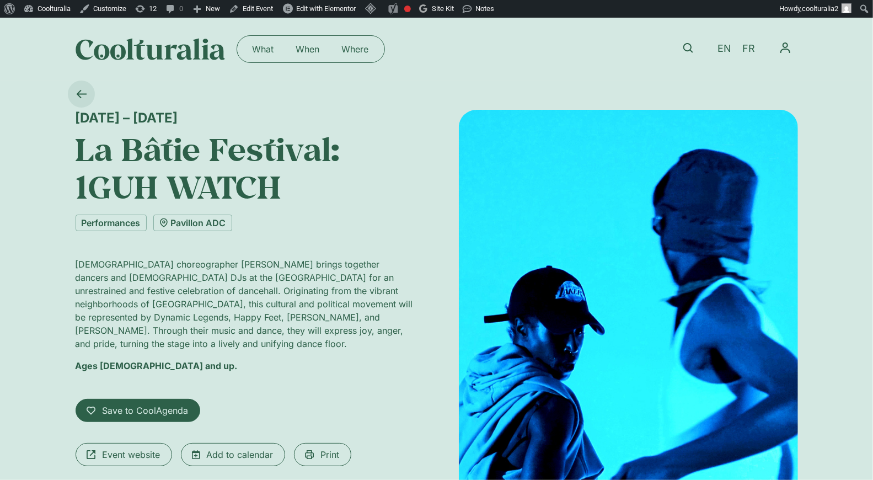
click at [82, 95] on icon at bounding box center [81, 94] width 10 height 10
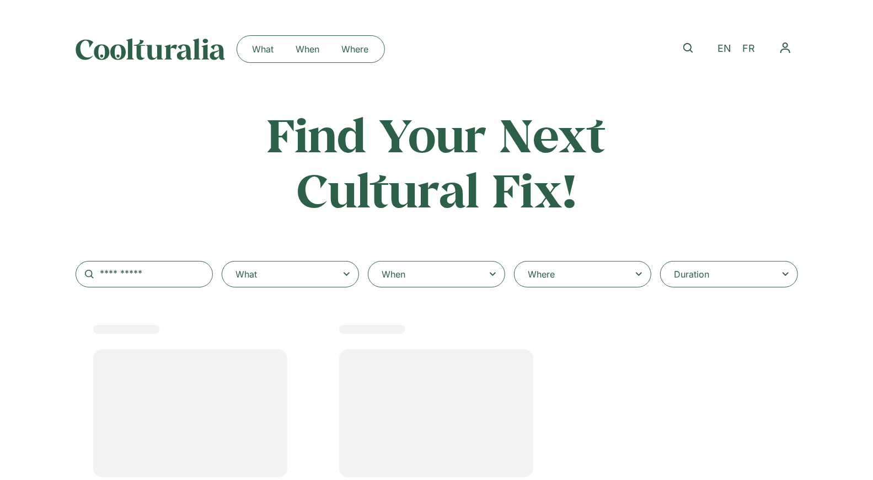
select select
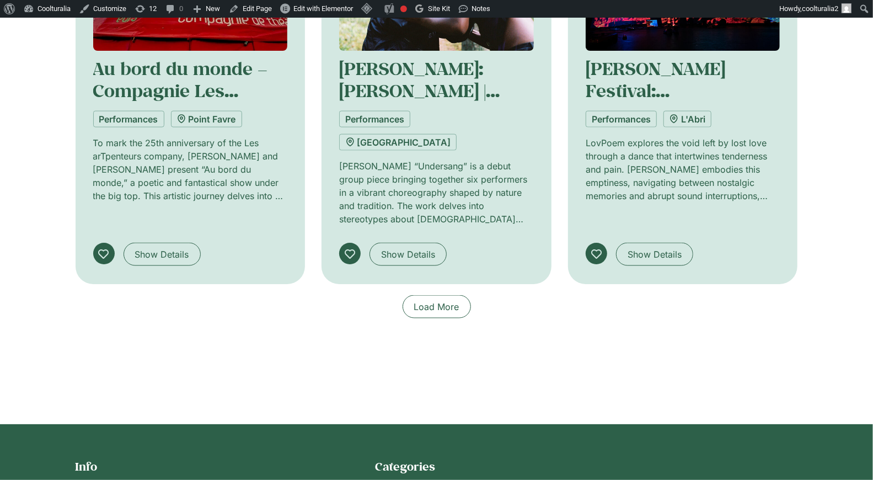
scroll to position [875, 0]
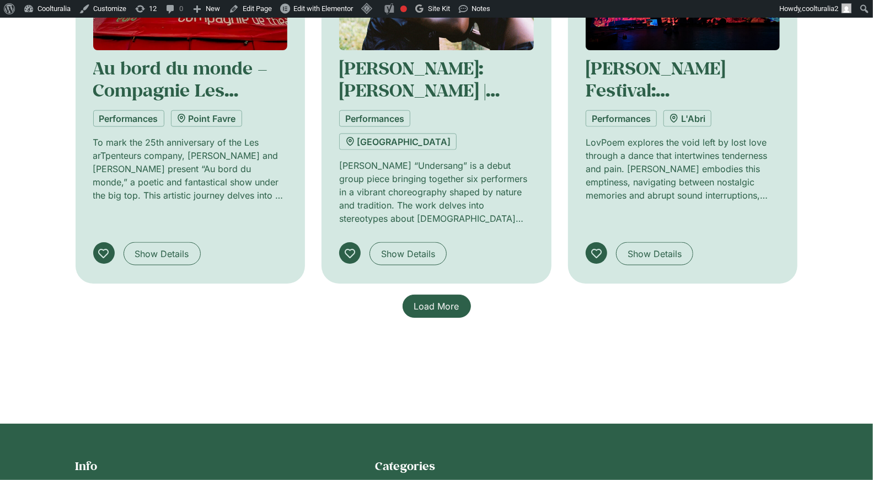
click at [437, 300] on span "Load More" at bounding box center [436, 306] width 45 height 13
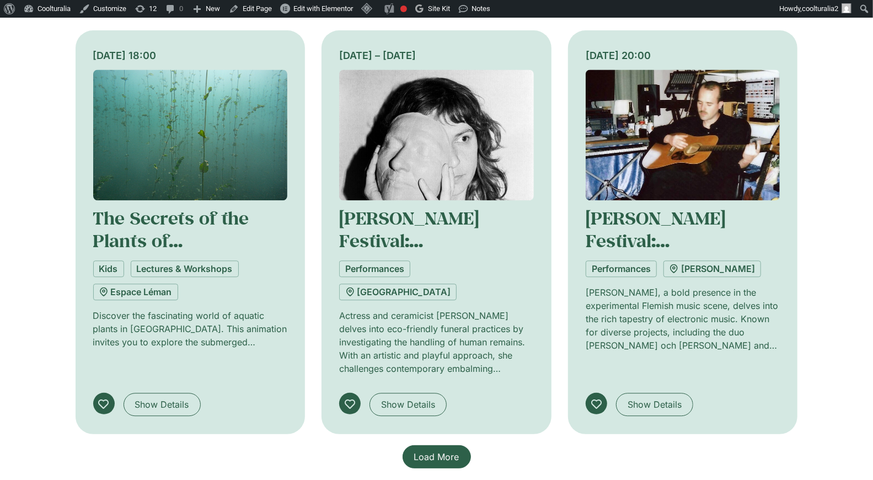
click at [424, 450] on span "Load More" at bounding box center [436, 456] width 45 height 13
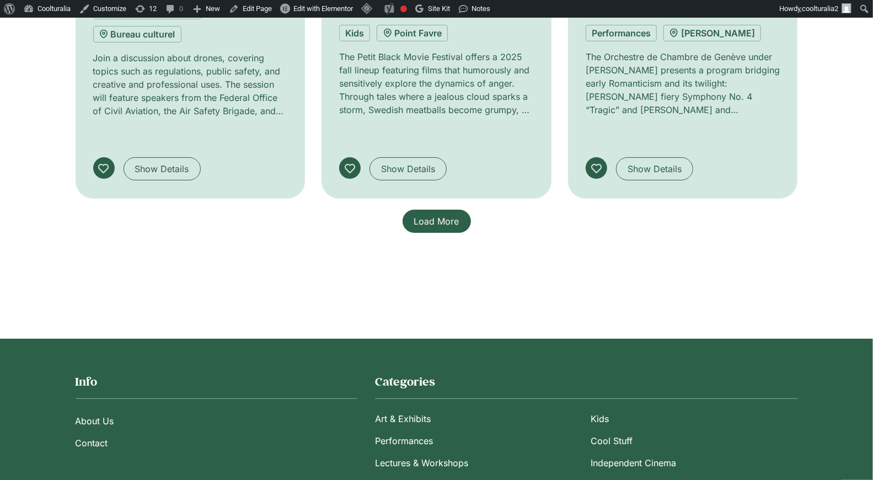
scroll to position [2648, 0]
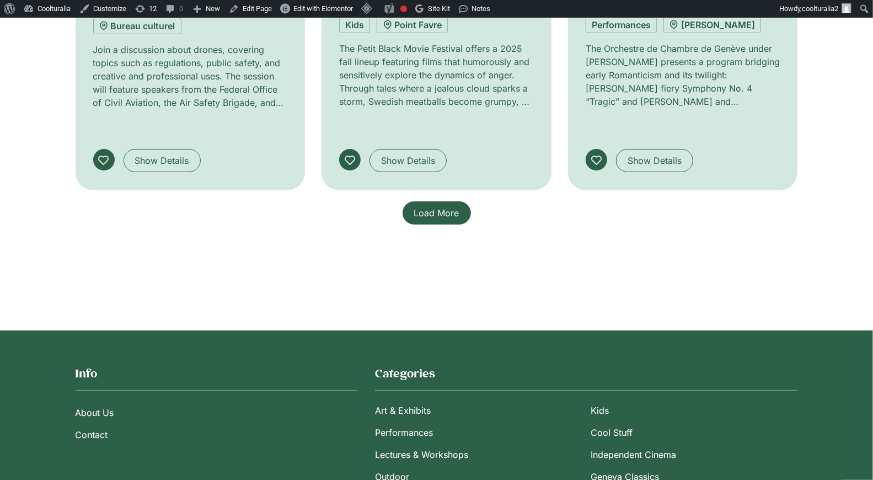
click at [430, 206] on span "Load More" at bounding box center [436, 212] width 45 height 13
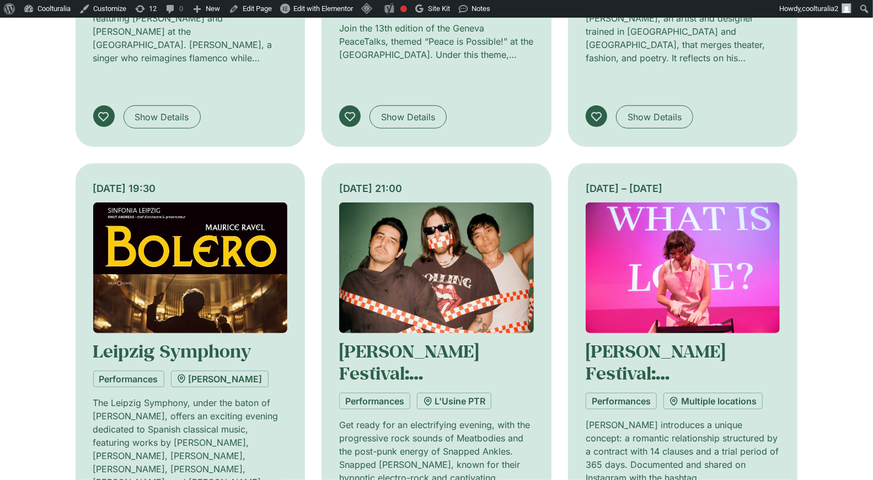
scroll to position [3107, 0]
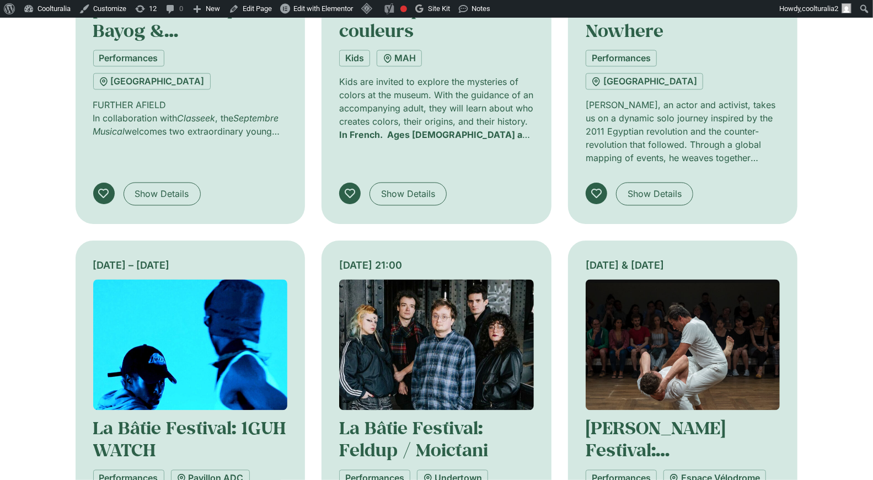
scroll to position [3876, 0]
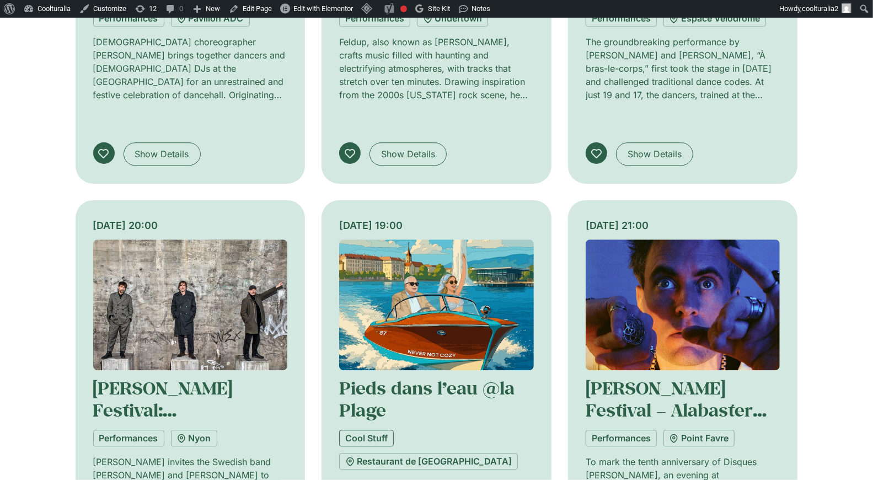
scroll to position [4355, 0]
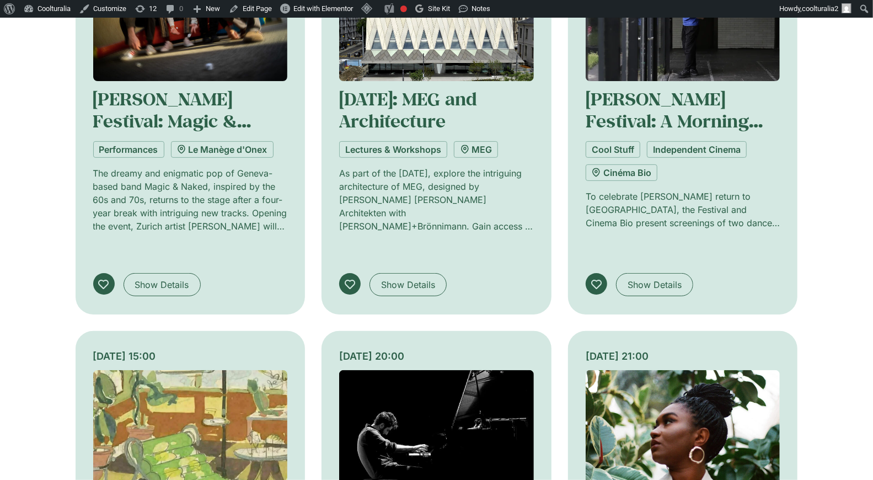
scroll to position [5456, 0]
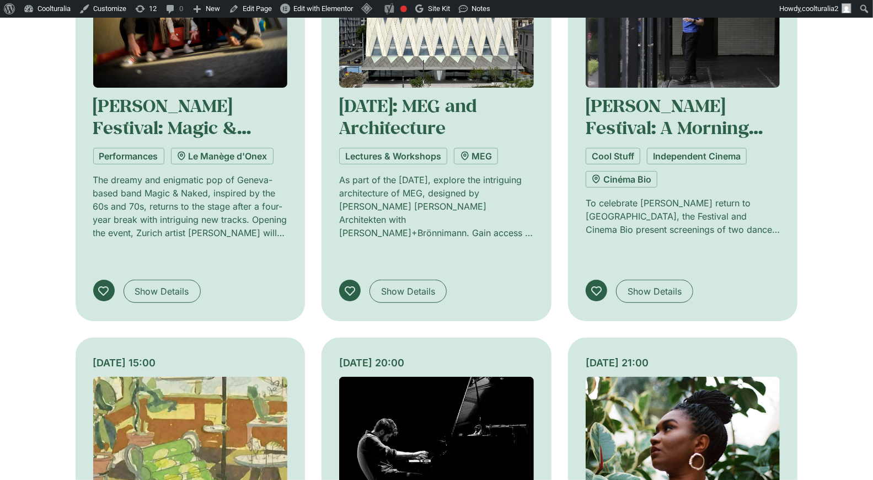
drag, startPoint x: 463, startPoint y: 243, endPoint x: 480, endPoint y: 215, distance: 32.2
copy link "Faraj Suleiman Live"
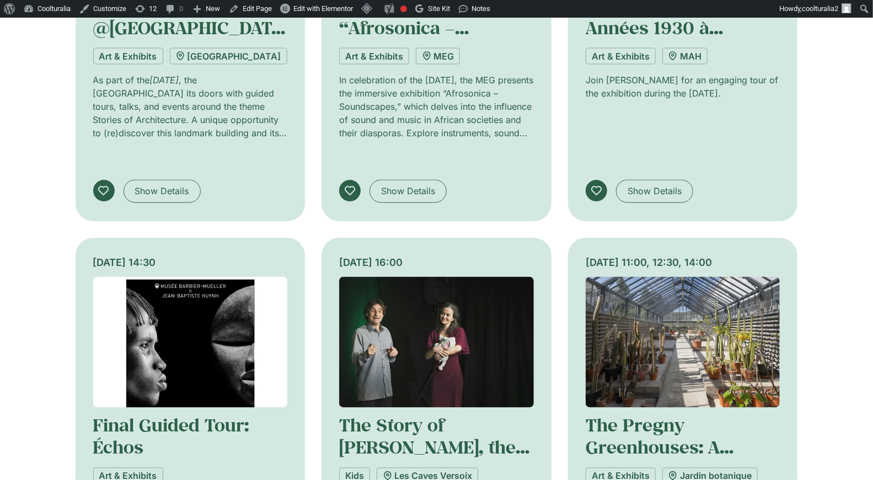
scroll to position [6402, 0]
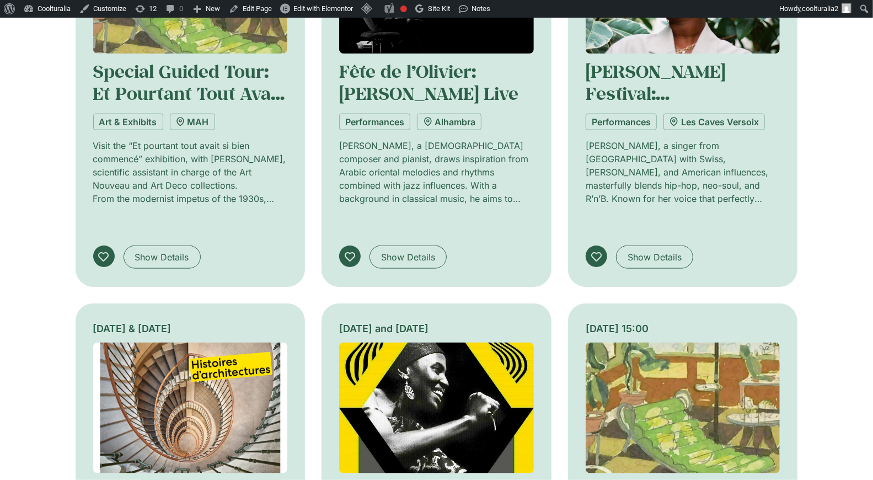
scroll to position [5883, 0]
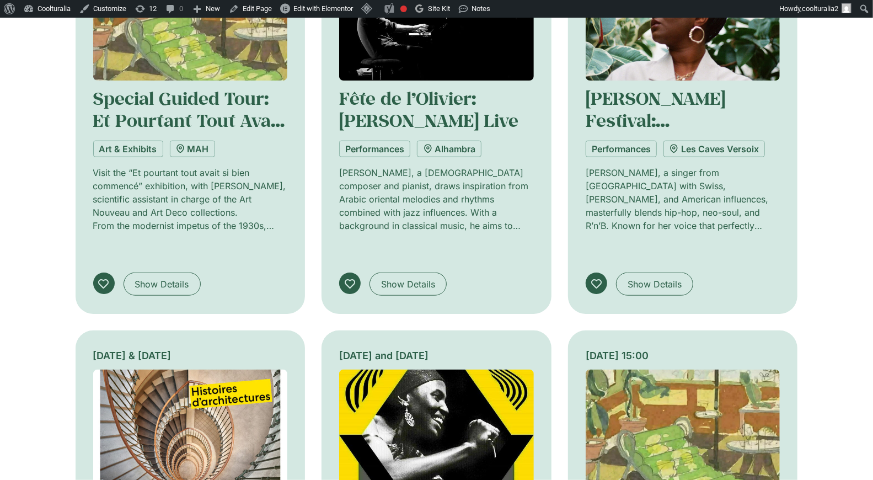
click at [165, 370] on img at bounding box center [190, 435] width 195 height 131
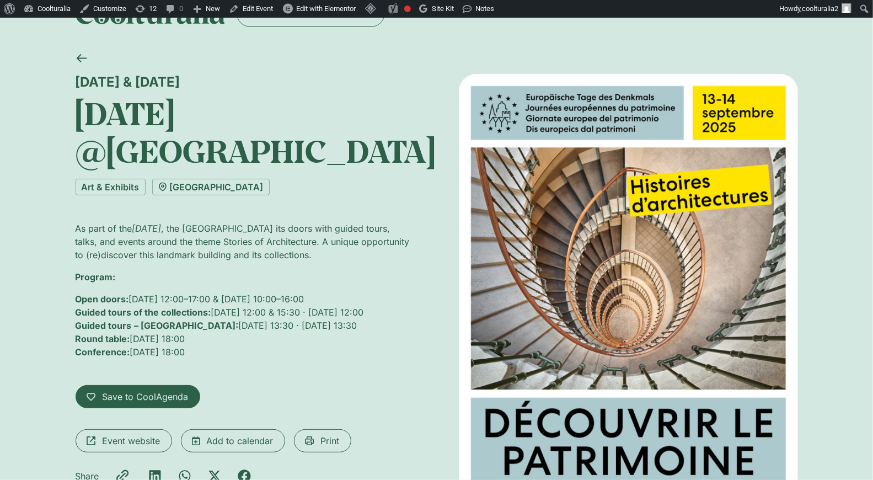
scroll to position [38, 0]
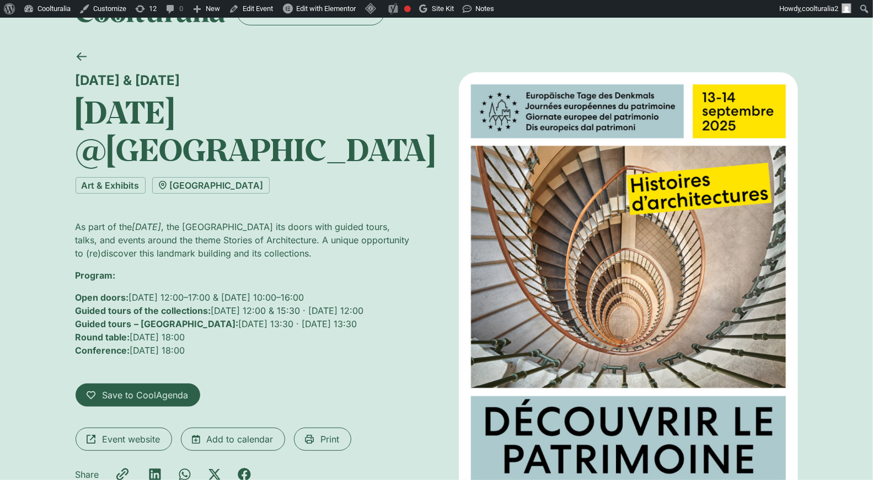
drag, startPoint x: 74, startPoint y: 81, endPoint x: 311, endPoint y: 426, distance: 419.1
click at [311, 426] on div "13 & 14 September European Heritage Days @Palais de l’Athénée Art & Exhibits Pa…" at bounding box center [436, 289] width 873 height 493
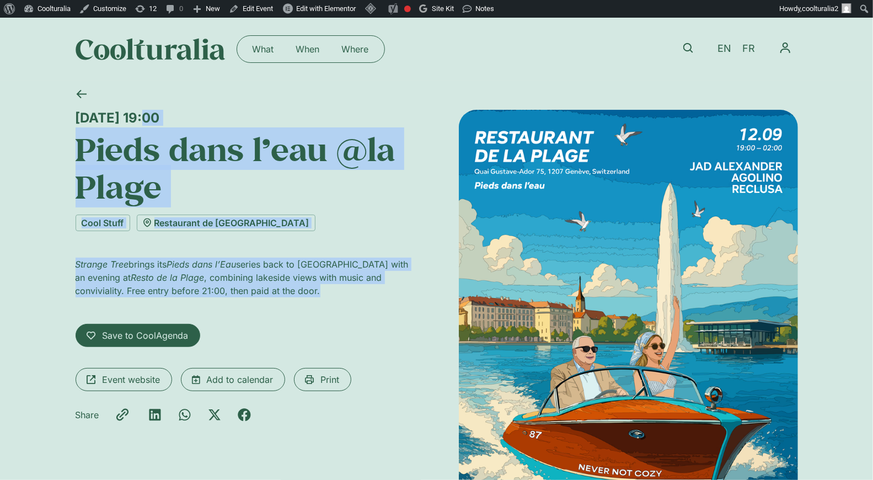
drag, startPoint x: 73, startPoint y: 111, endPoint x: 274, endPoint y: 298, distance: 274.8
click at [274, 298] on div "[DATE] 19:00 Pieds dans l’eau @[GEOGRAPHIC_DATA] Cool Stuff Restaurant de la Pl…" at bounding box center [436, 327] width 873 height 493
copy div "[DATE] 19:00 Pieds dans l’eau @la Plage Cool Stuff Restaurant de la Plage Stran…"
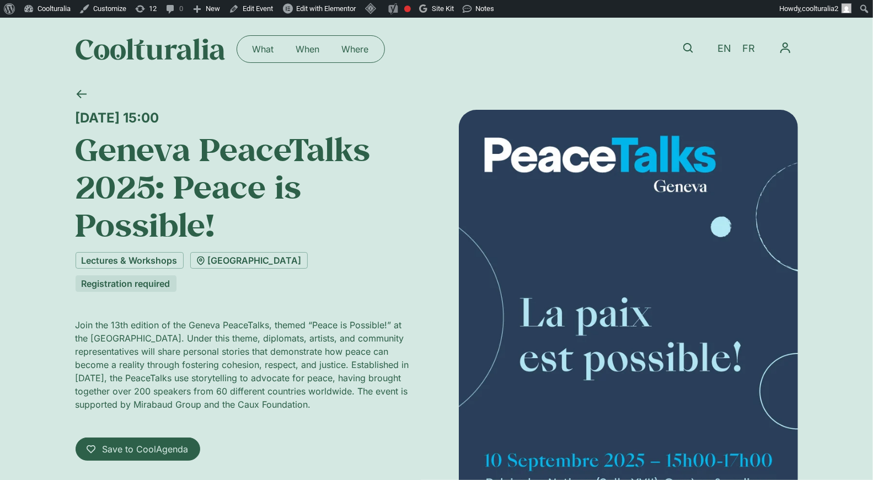
scroll to position [2, 0]
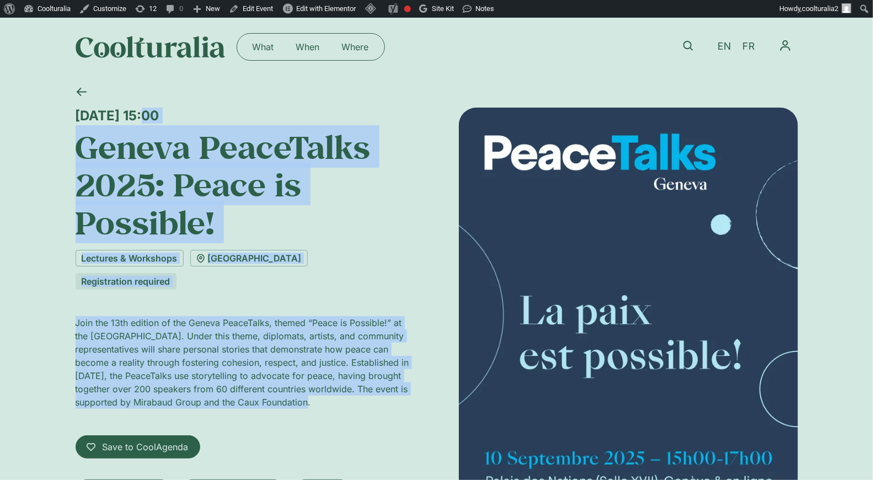
drag, startPoint x: 76, startPoint y: 111, endPoint x: 310, endPoint y: 384, distance: 359.5
click at [310, 384] on div "Wednesday 10 September, 15:00 Geneva PeaceTalks 2025: Peace is Possible! Lectur…" at bounding box center [245, 327] width 339 height 439
copy div "Wednesday 10 September, 15:00 Geneva PeaceTalks 2025: Peace is Possible! Lectur…"
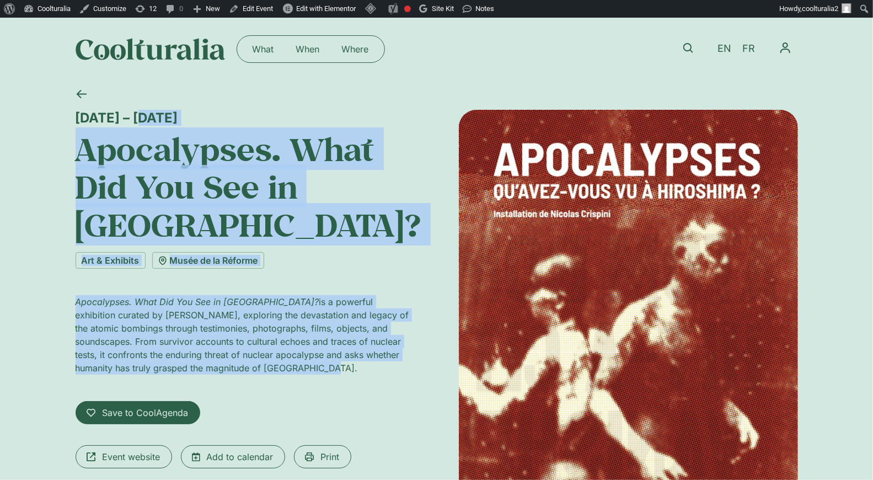
drag, startPoint x: 77, startPoint y: 113, endPoint x: 323, endPoint y: 370, distance: 355.8
click at [323, 370] on div "10 September 2025 – 11 January 2026 Apocalypses. What Did You See in Hiroshima?…" at bounding box center [245, 355] width 339 height 490
copy div "10 September 2025 – 11 January 2026 Apocalypses. What Did You See in Hiroshima?…"
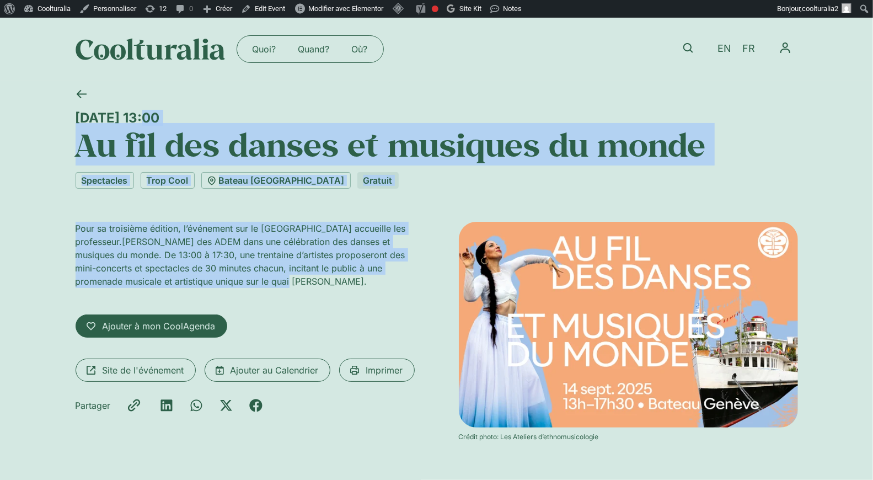
drag, startPoint x: 77, startPoint y: 114, endPoint x: 307, endPoint y: 277, distance: 282.1
click at [307, 277] on div "Dimanche 14 septembre, 13:00 Au fil des danses et musiques du monde Spectacles …" at bounding box center [437, 281] width 723 height 401
copy div "Dimanche 14 septembre, 13:00 Au fil des danses et musiques du monde Spectacles …"
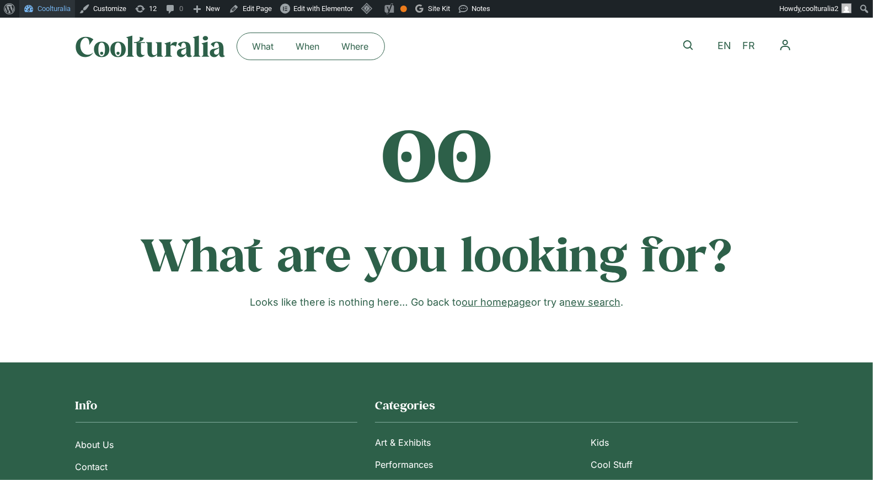
scroll to position [4, 0]
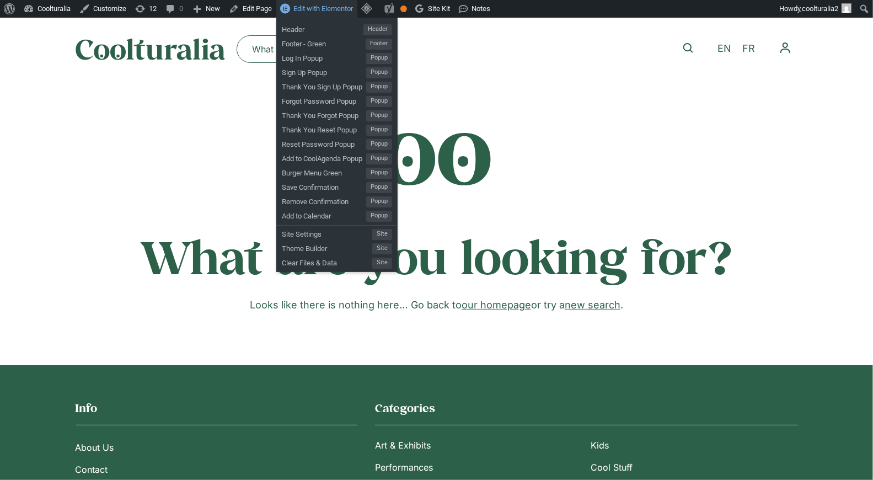
scroll to position [2, 0]
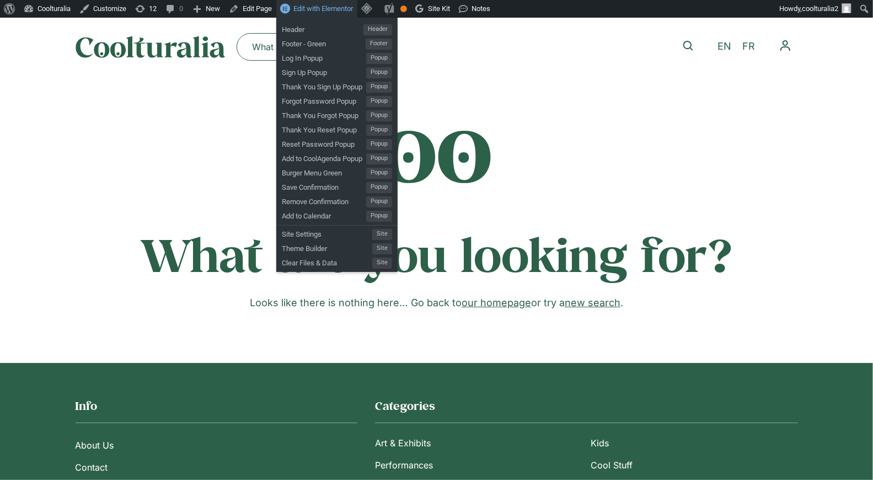
click at [326, 3] on link "Edit with Elementor" at bounding box center [316, 9] width 81 height 18
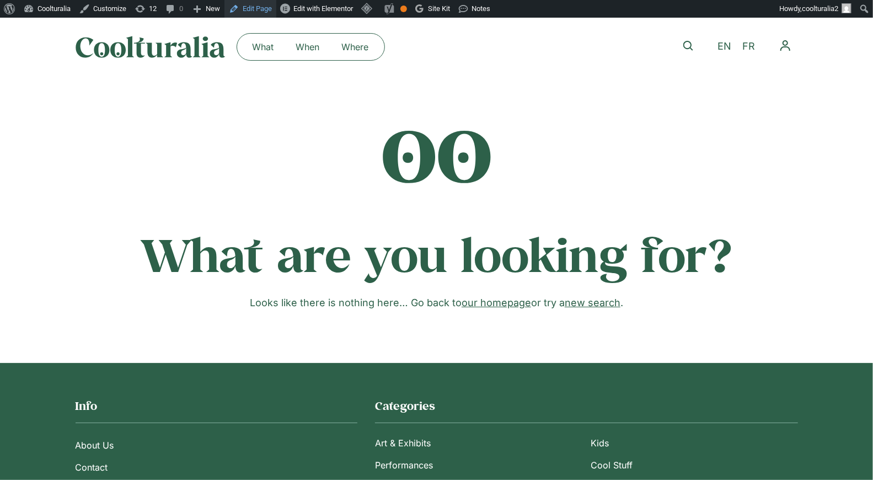
click at [266, 9] on link "Edit Page" at bounding box center [251, 9] width 52 height 18
click at [265, 7] on link "Edit Page" at bounding box center [251, 9] width 52 height 18
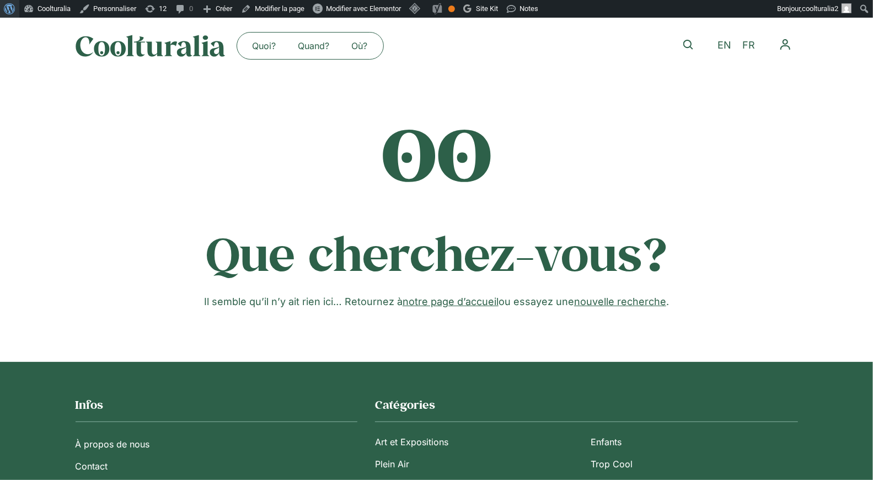
scroll to position [4, 0]
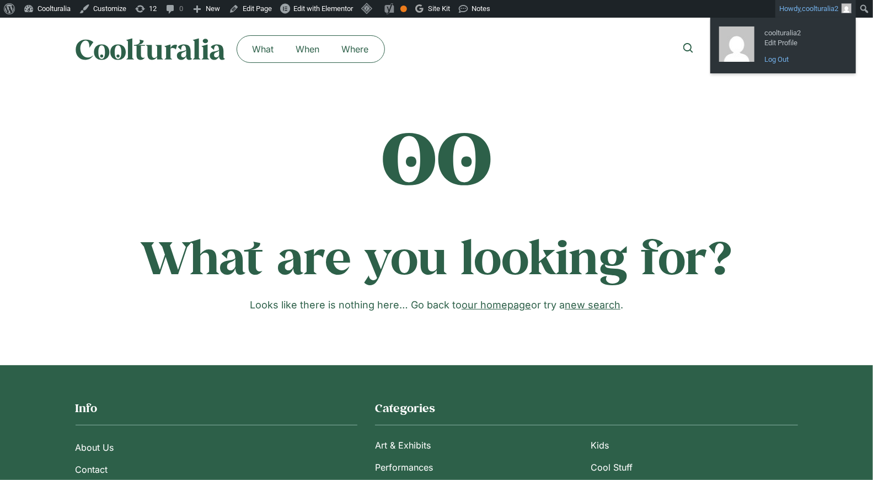
click at [778, 60] on link "Log Out" at bounding box center [803, 59] width 88 height 14
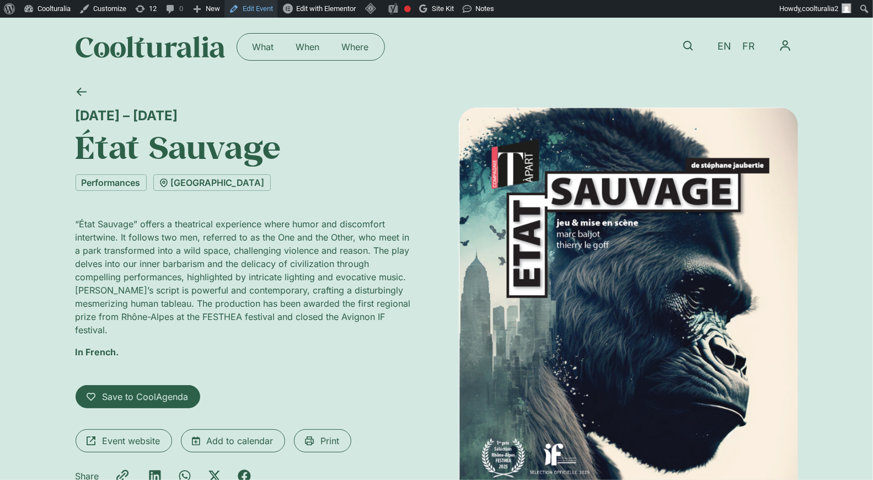
scroll to position [2, 0]
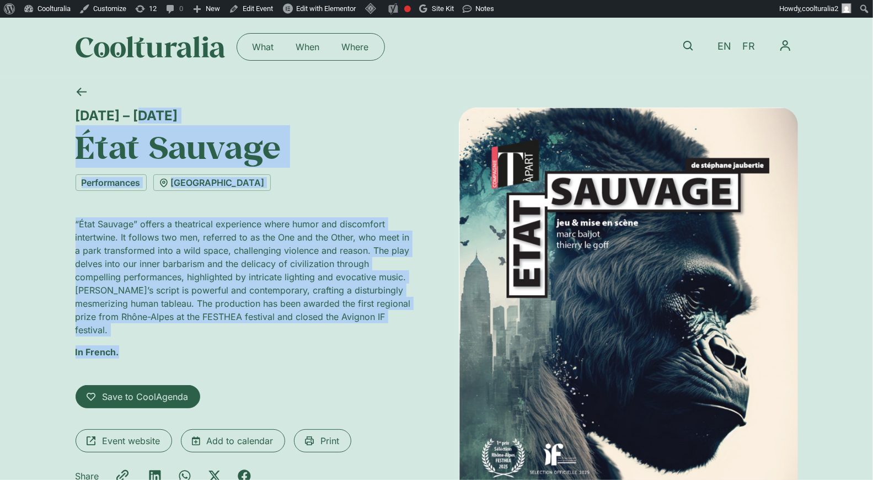
drag, startPoint x: 74, startPoint y: 110, endPoint x: 167, endPoint y: 350, distance: 257.4
click at [167, 350] on div "2 – 14 September État Sauvage Performances Théâtre des Grottes “État Sauvage” o…" at bounding box center [436, 355] width 873 height 555
copy div "2 – 14 September État Sauvage Performances Théâtre des Grottes “État Sauvage” o…"
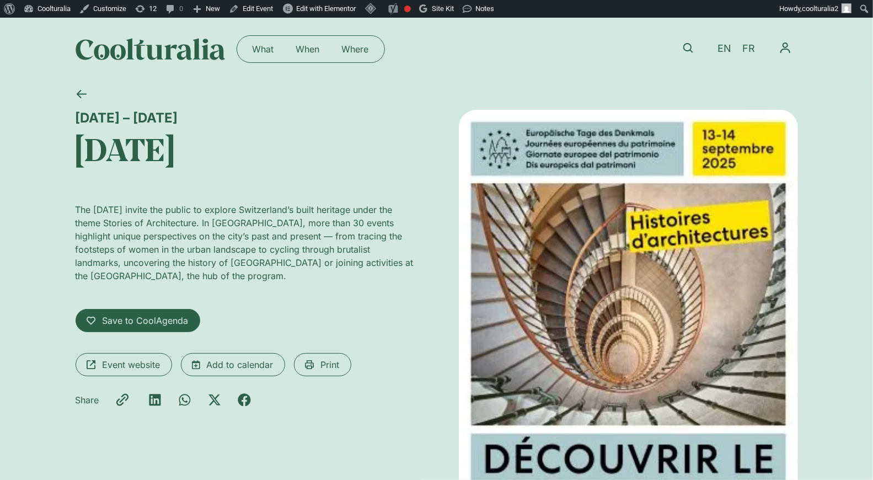
drag, startPoint x: 70, startPoint y: 113, endPoint x: 276, endPoint y: 314, distance: 287.9
click at [276, 314] on div "12 – 14 September European Heritage Days The European Heritage Days invite the …" at bounding box center [436, 327] width 873 height 493
copy div "12 – 14 September European Heritage Days The European Heritage Days invite the …"
click at [259, 9] on link "Edit Event" at bounding box center [251, 9] width 53 height 18
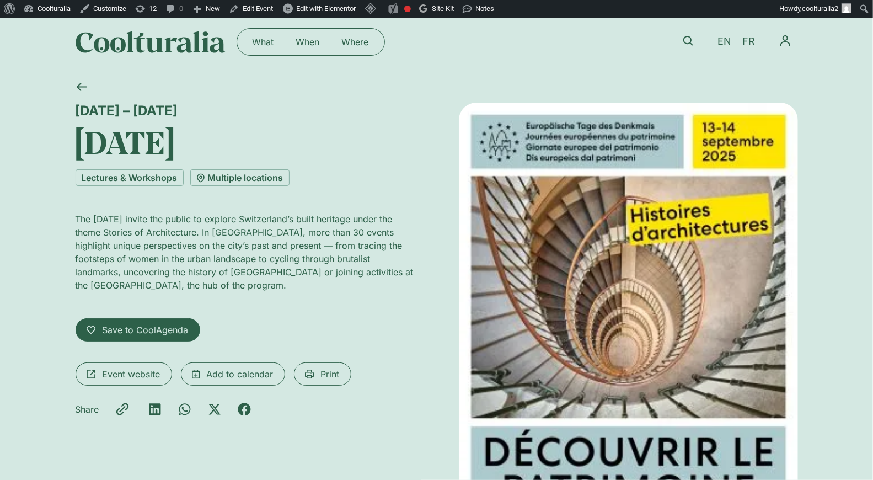
scroll to position [9, 0]
